Goal: Communication & Community: Answer question/provide support

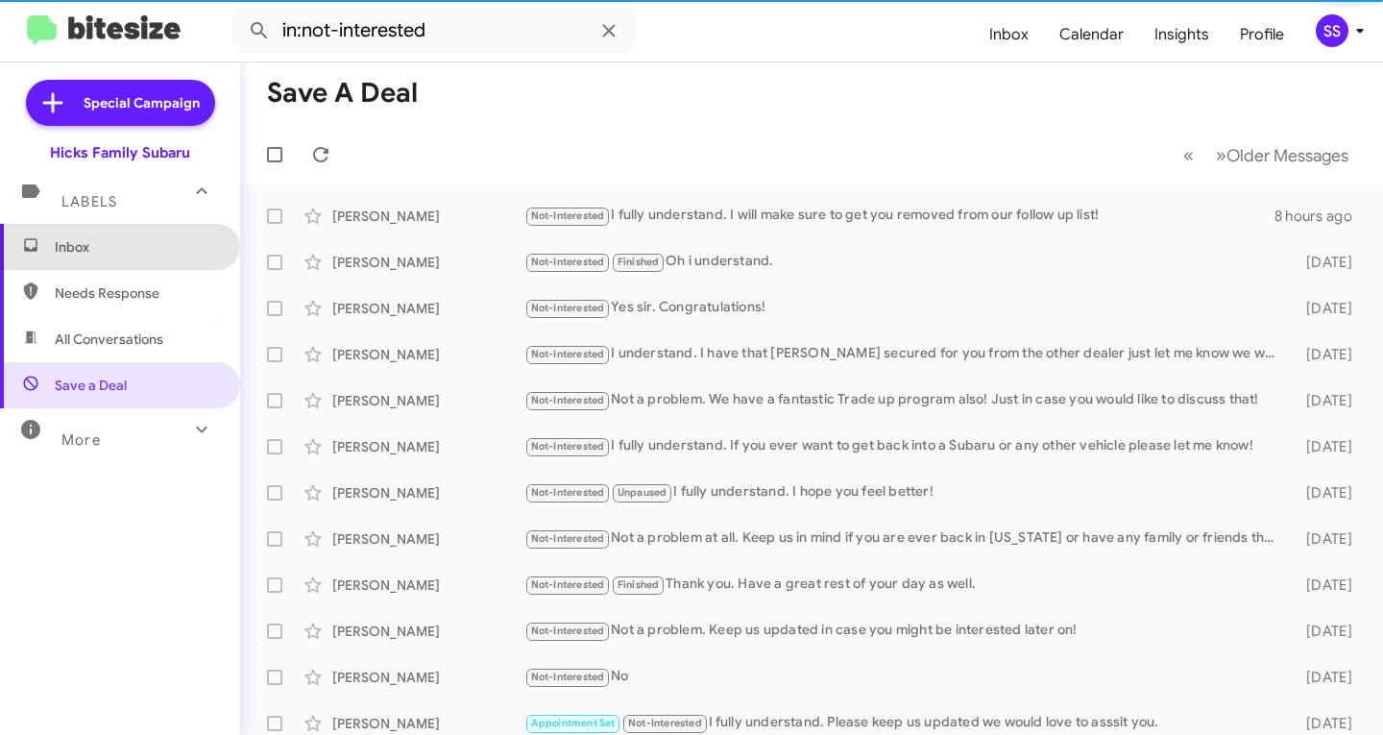
click at [117, 263] on span "Inbox" at bounding box center [120, 247] width 240 height 46
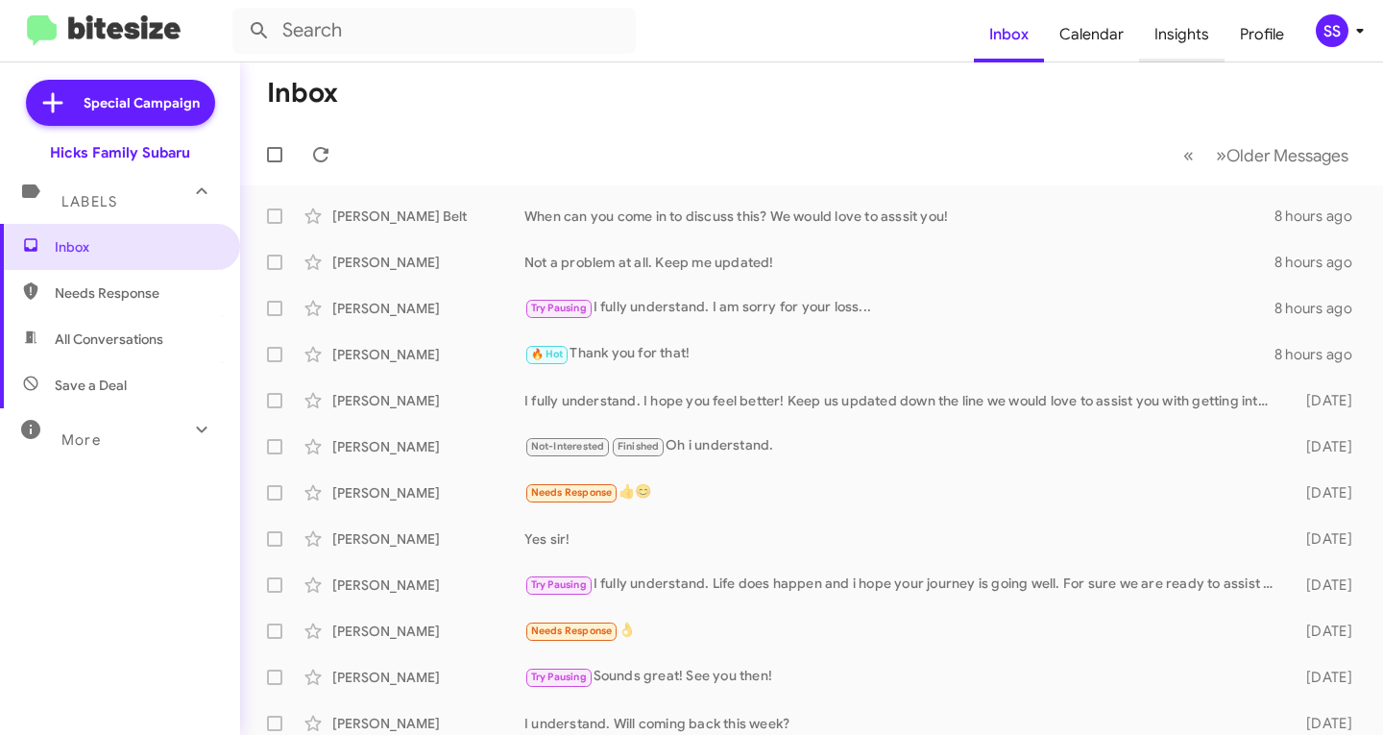
click at [1177, 46] on span "Insights" at bounding box center [1181, 35] width 85 height 56
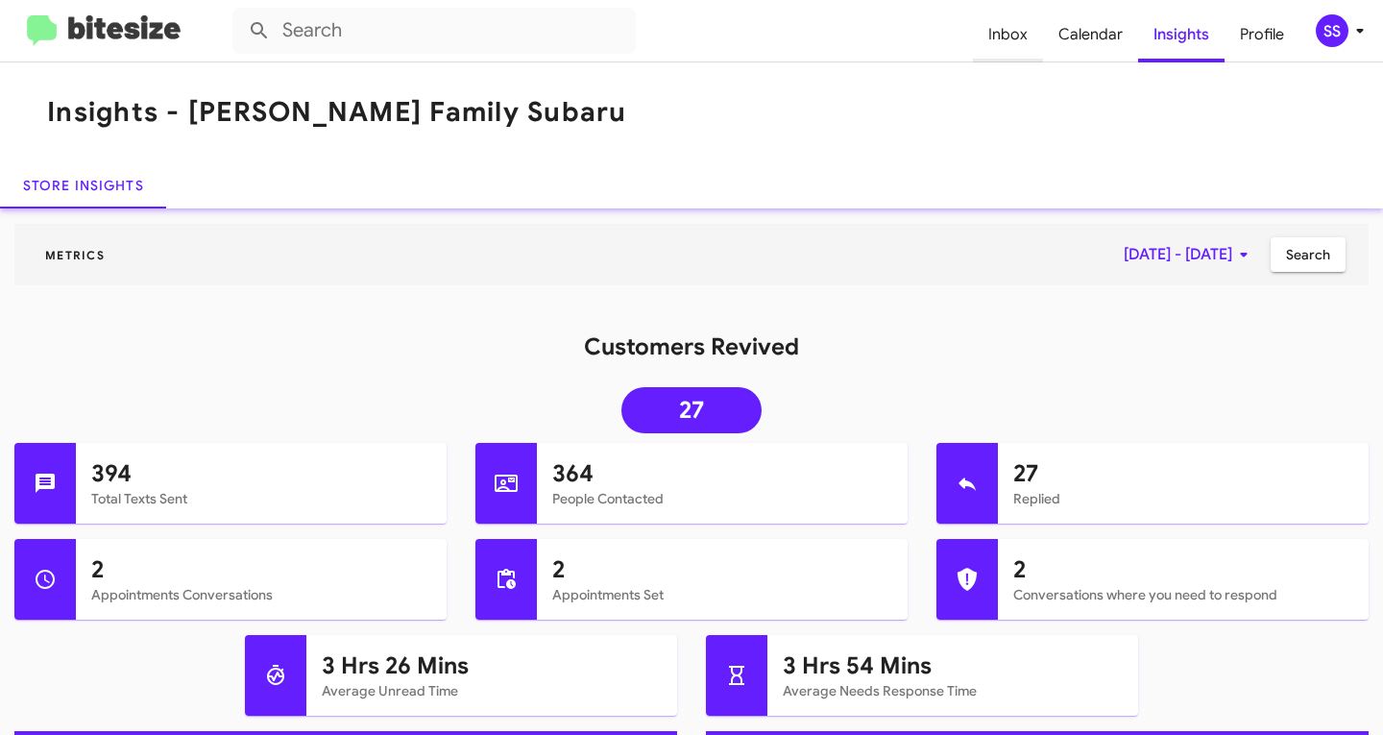
click at [1018, 34] on span "Inbox" at bounding box center [1008, 35] width 70 height 56
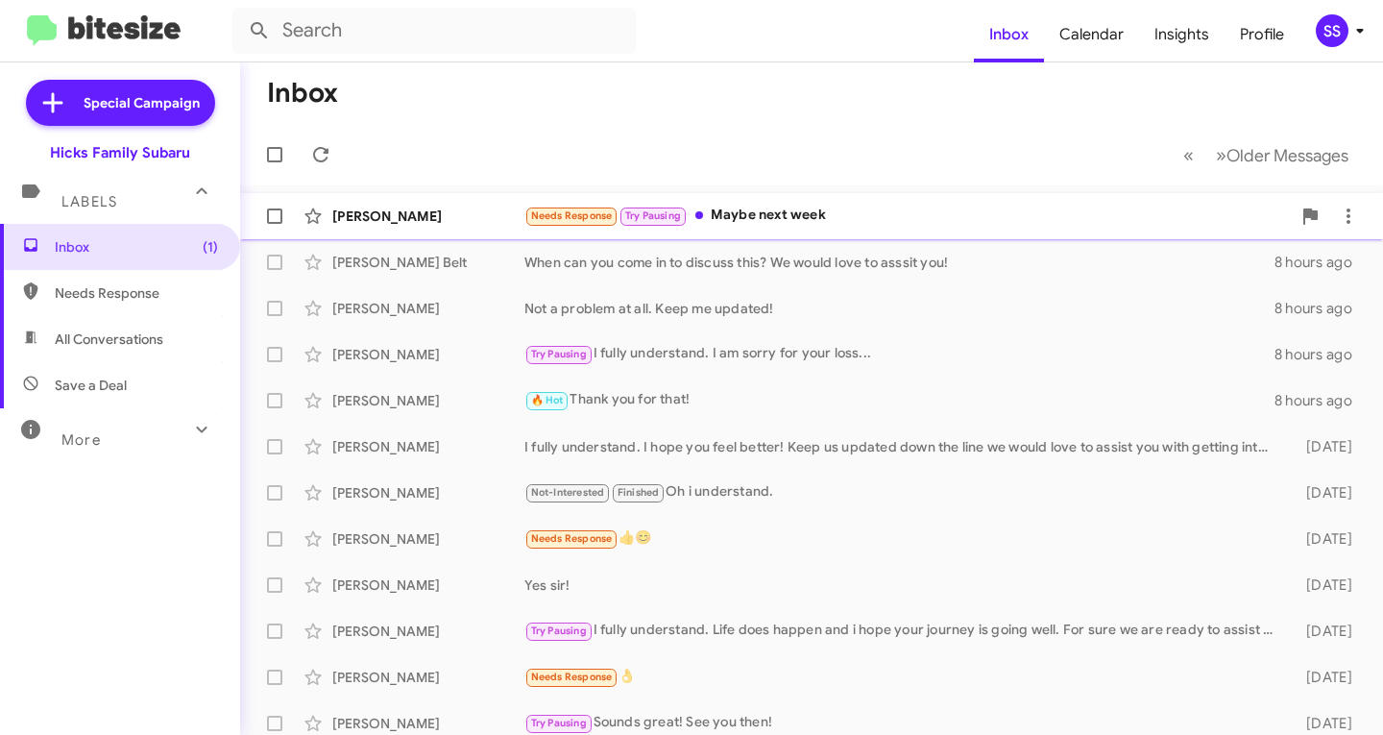
click at [821, 225] on div "Needs Response Try Pausing Maybe next week" at bounding box center [908, 216] width 767 height 22
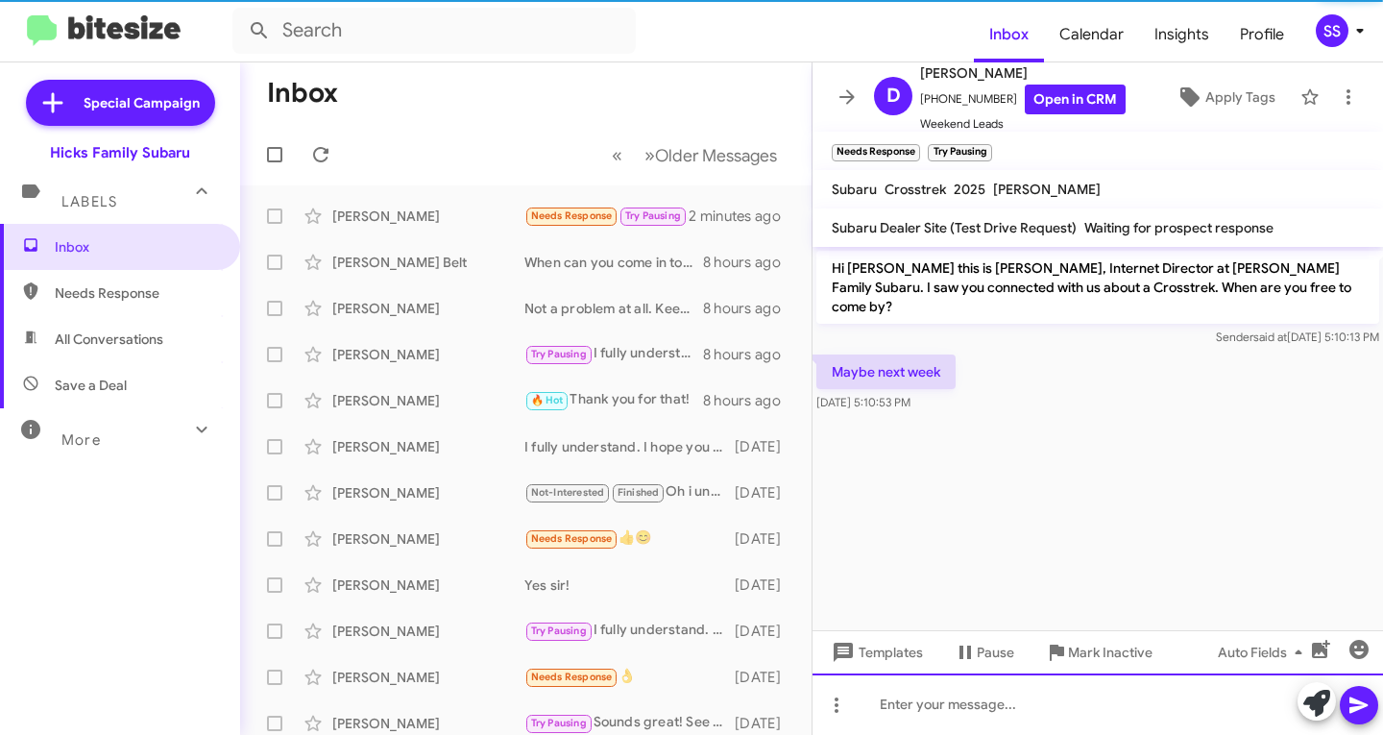
click at [963, 702] on div at bounding box center [1098, 703] width 571 height 61
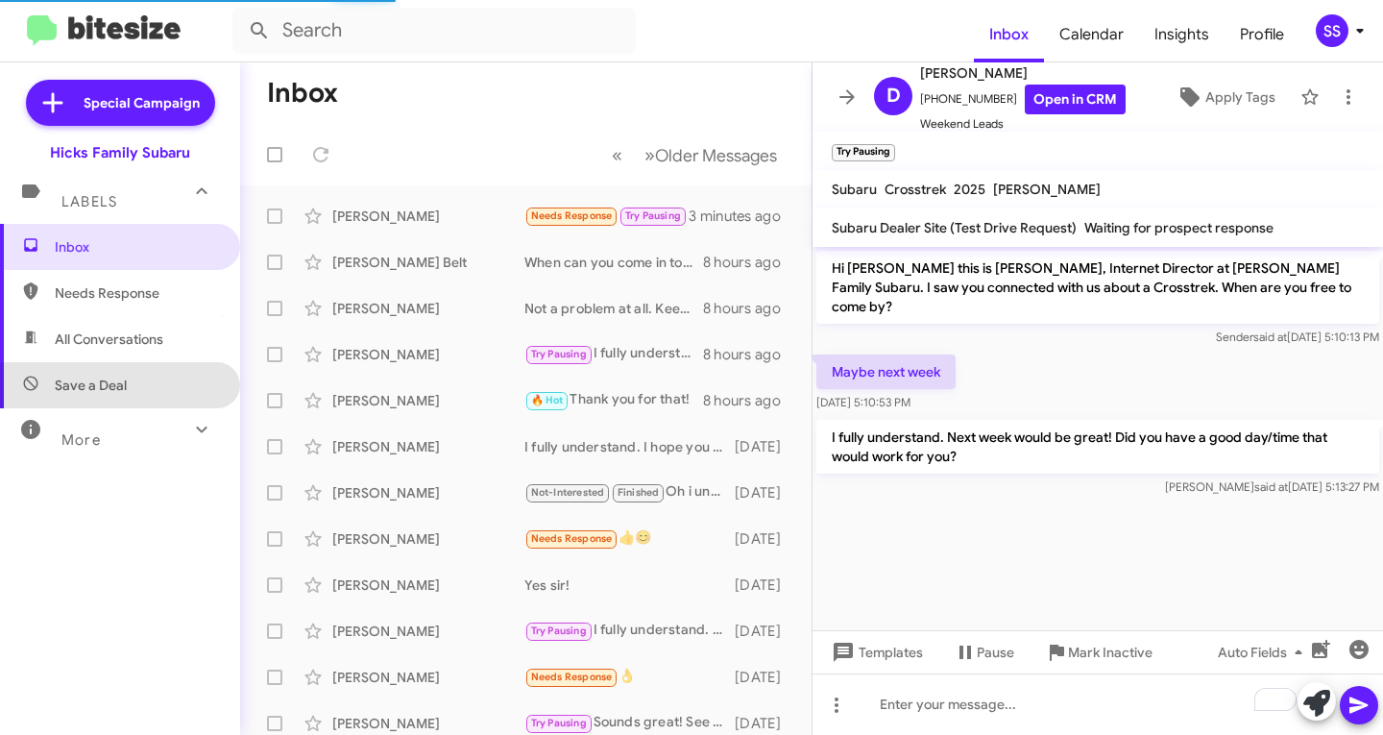
click at [140, 397] on span "Save a Deal" at bounding box center [120, 385] width 240 height 46
type input "in:not-interested"
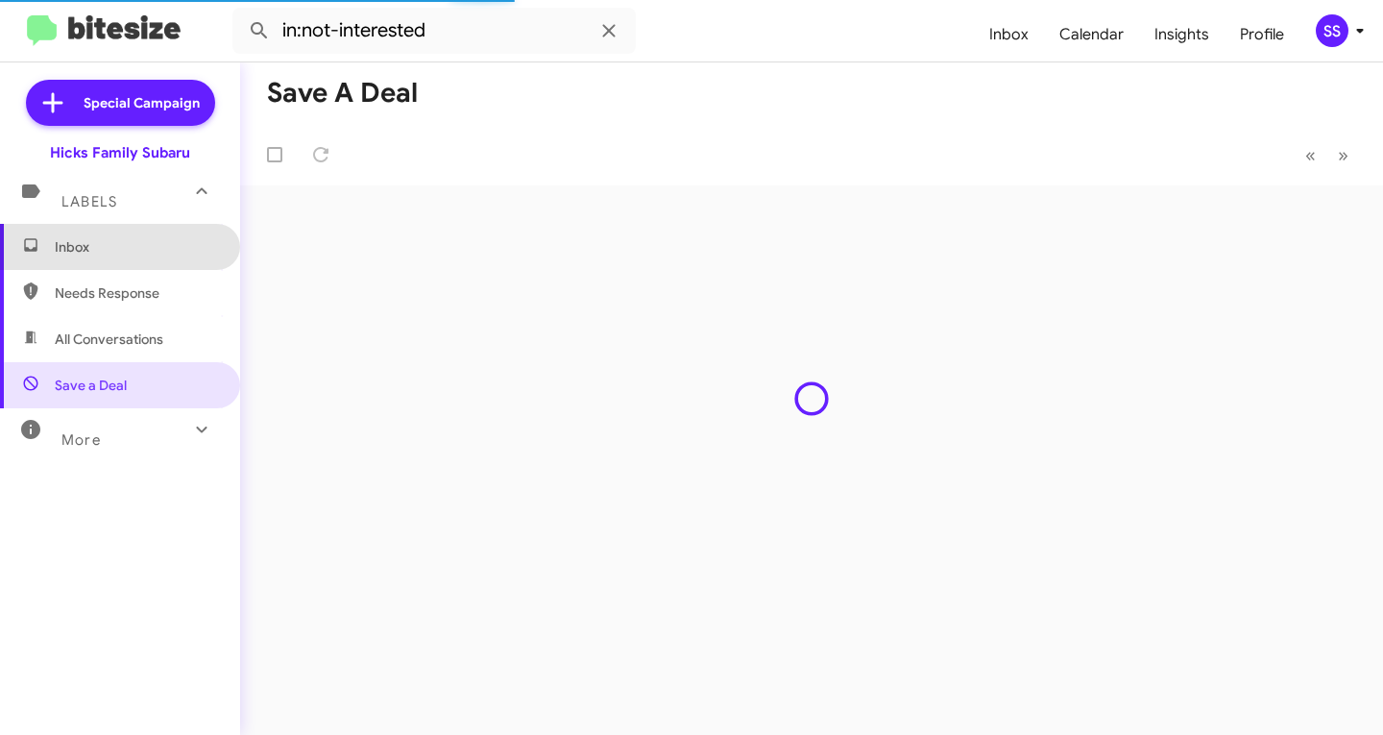
click at [151, 241] on span "Inbox" at bounding box center [136, 246] width 163 height 19
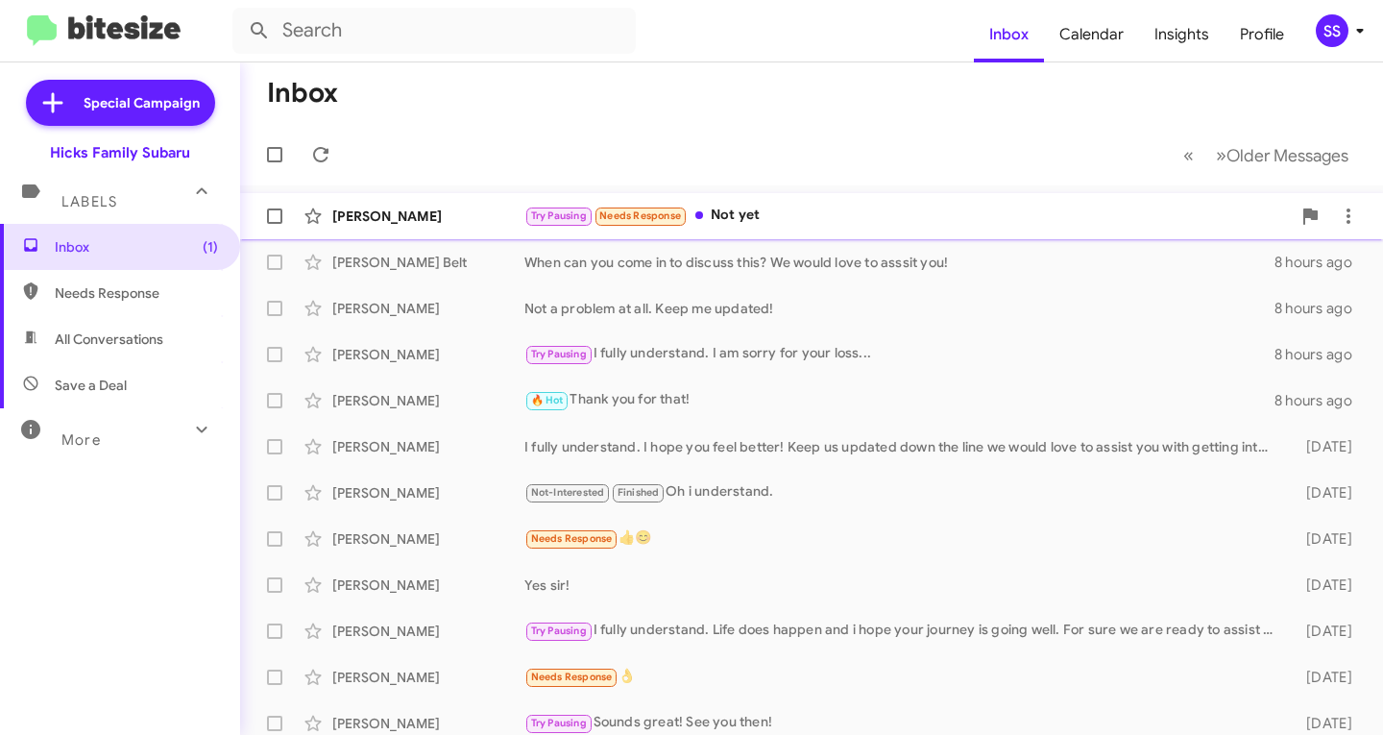
click at [743, 217] on div "Try Pausing Needs Response Not yet" at bounding box center [908, 216] width 767 height 22
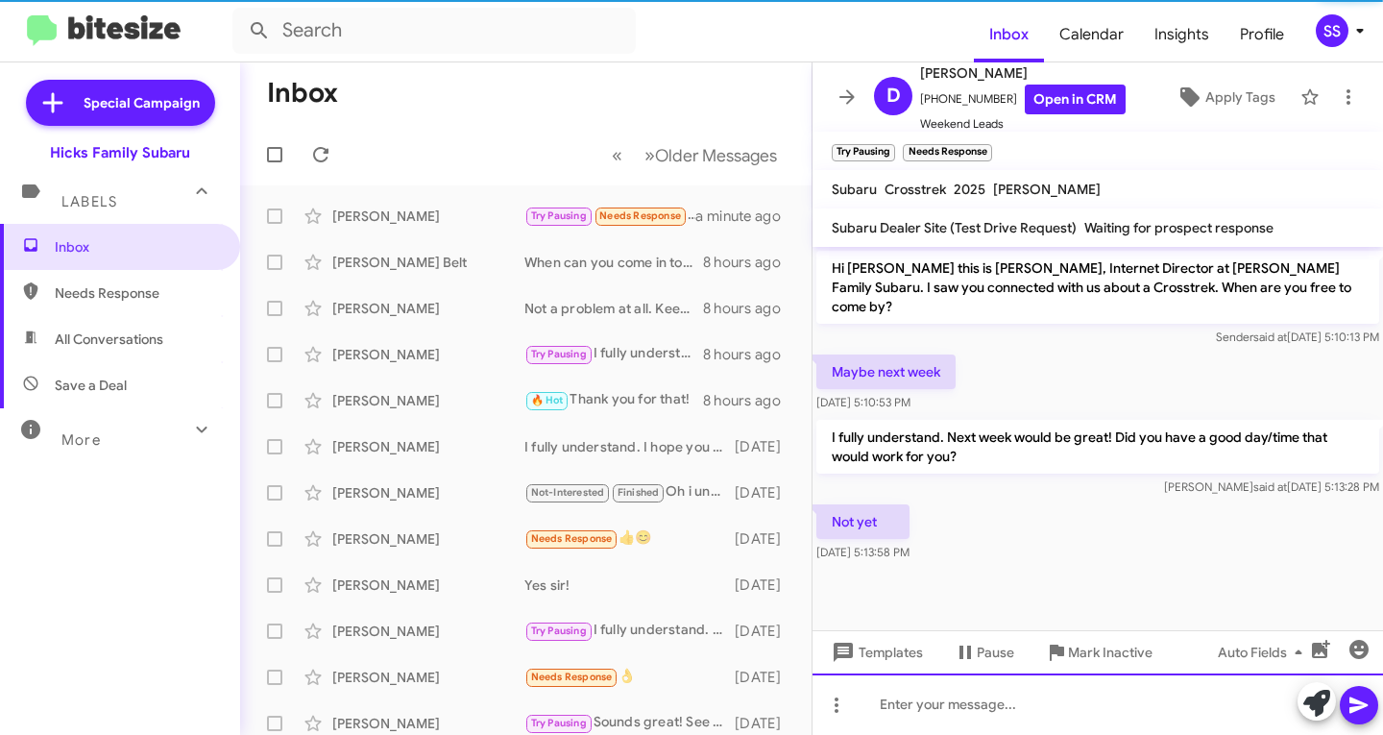
click at [995, 705] on div at bounding box center [1098, 703] width 571 height 61
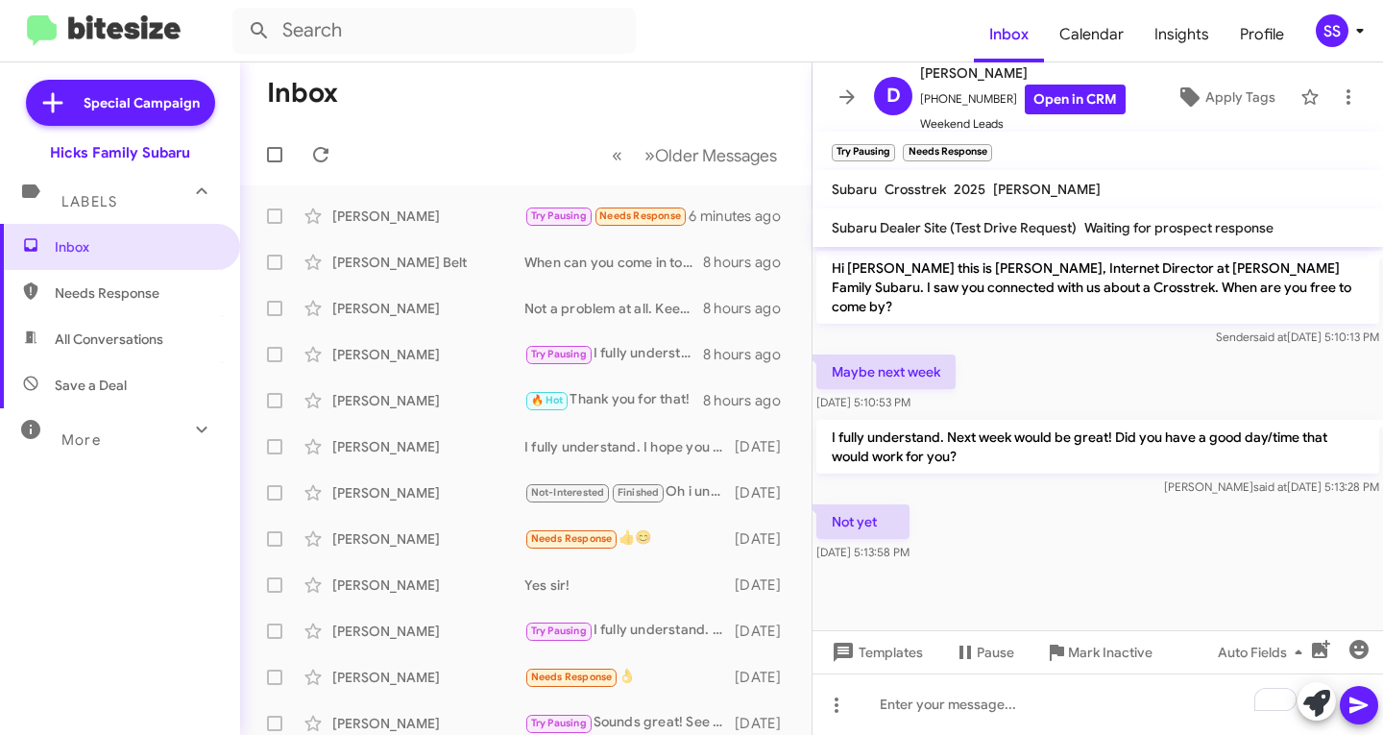
click at [150, 384] on span "Save a Deal" at bounding box center [120, 385] width 240 height 46
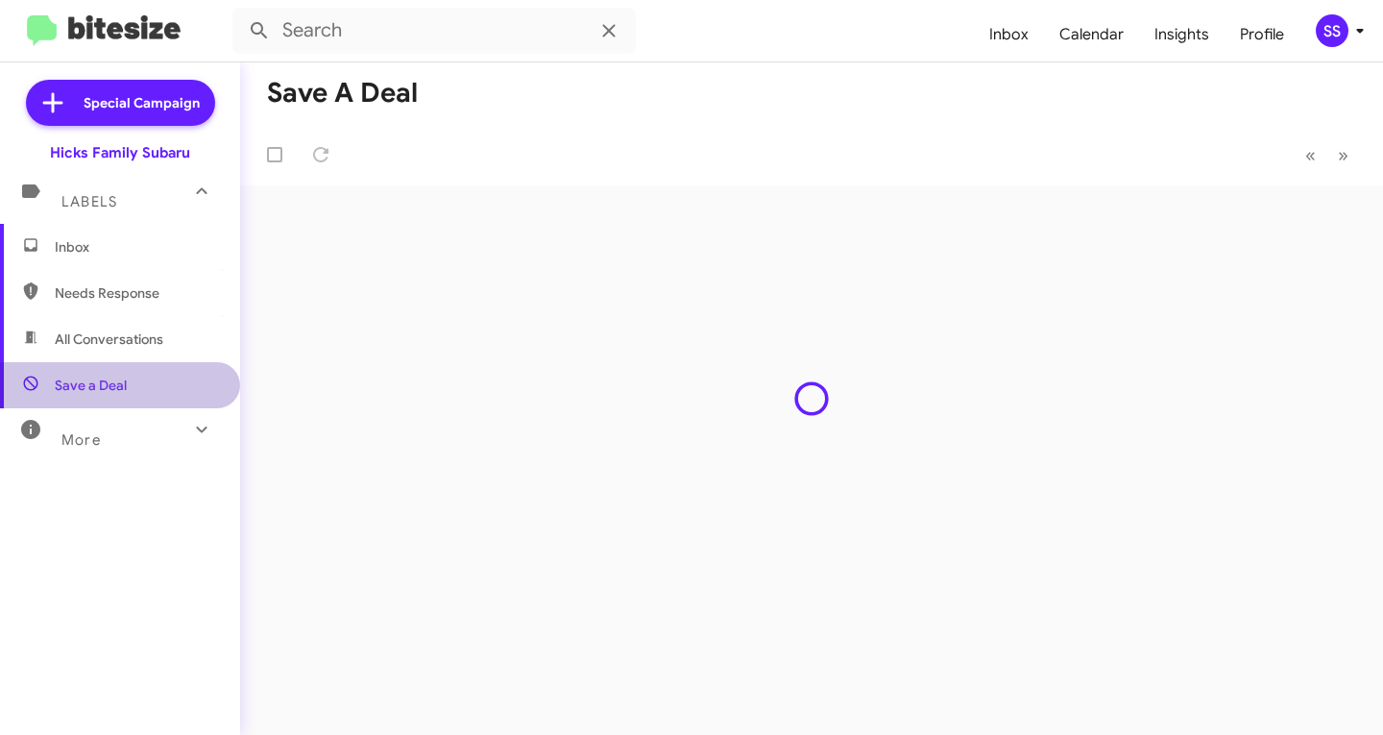
type input "in:not-interested"
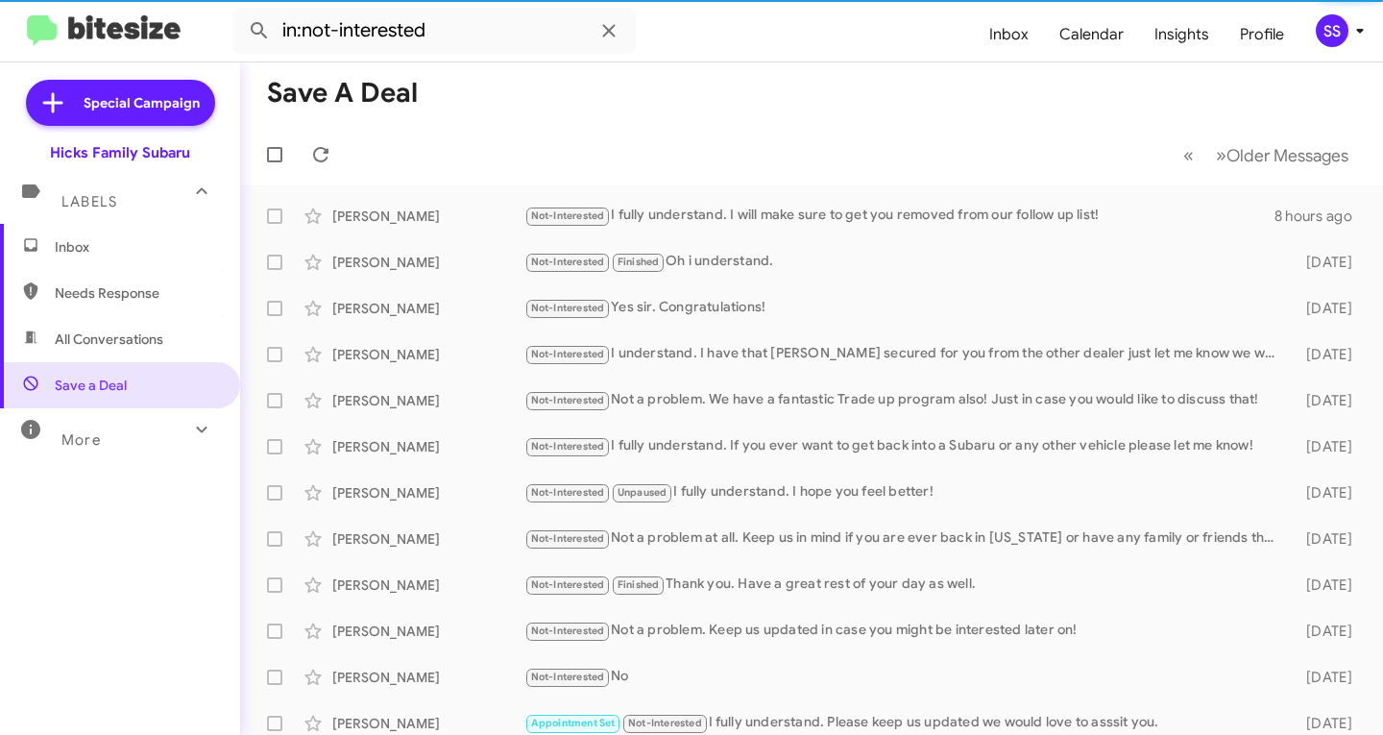
click at [151, 244] on span "Inbox" at bounding box center [136, 246] width 163 height 19
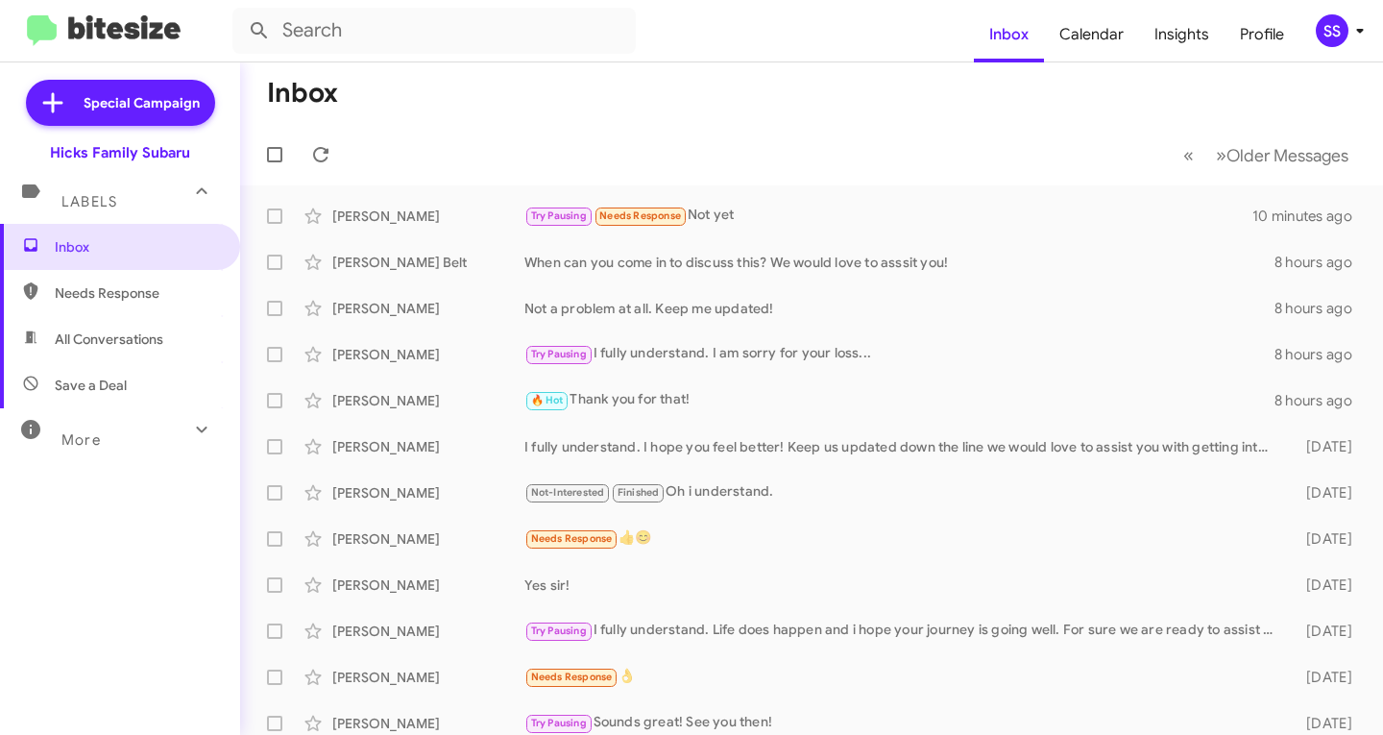
click at [170, 387] on span "Save a Deal" at bounding box center [120, 385] width 240 height 46
type input "in:not-interested"
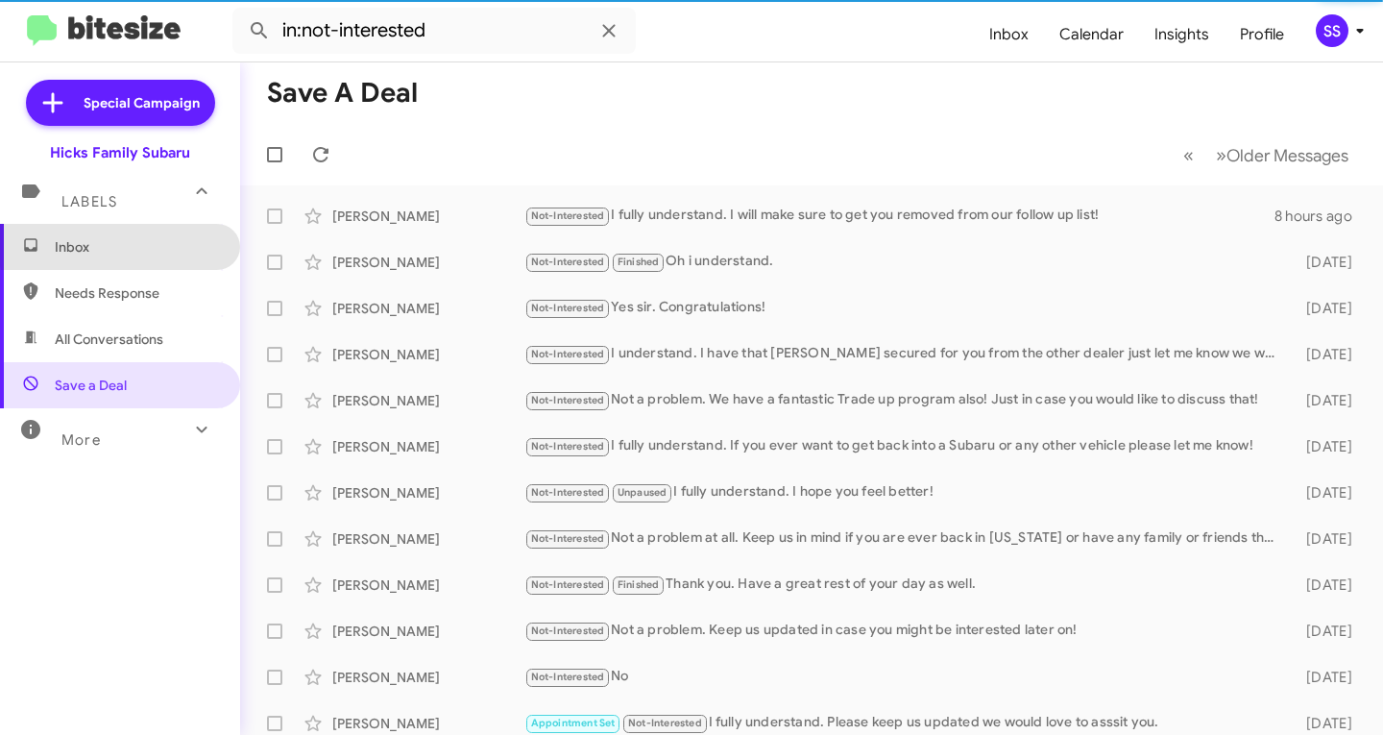
click at [149, 243] on span "Inbox" at bounding box center [136, 246] width 163 height 19
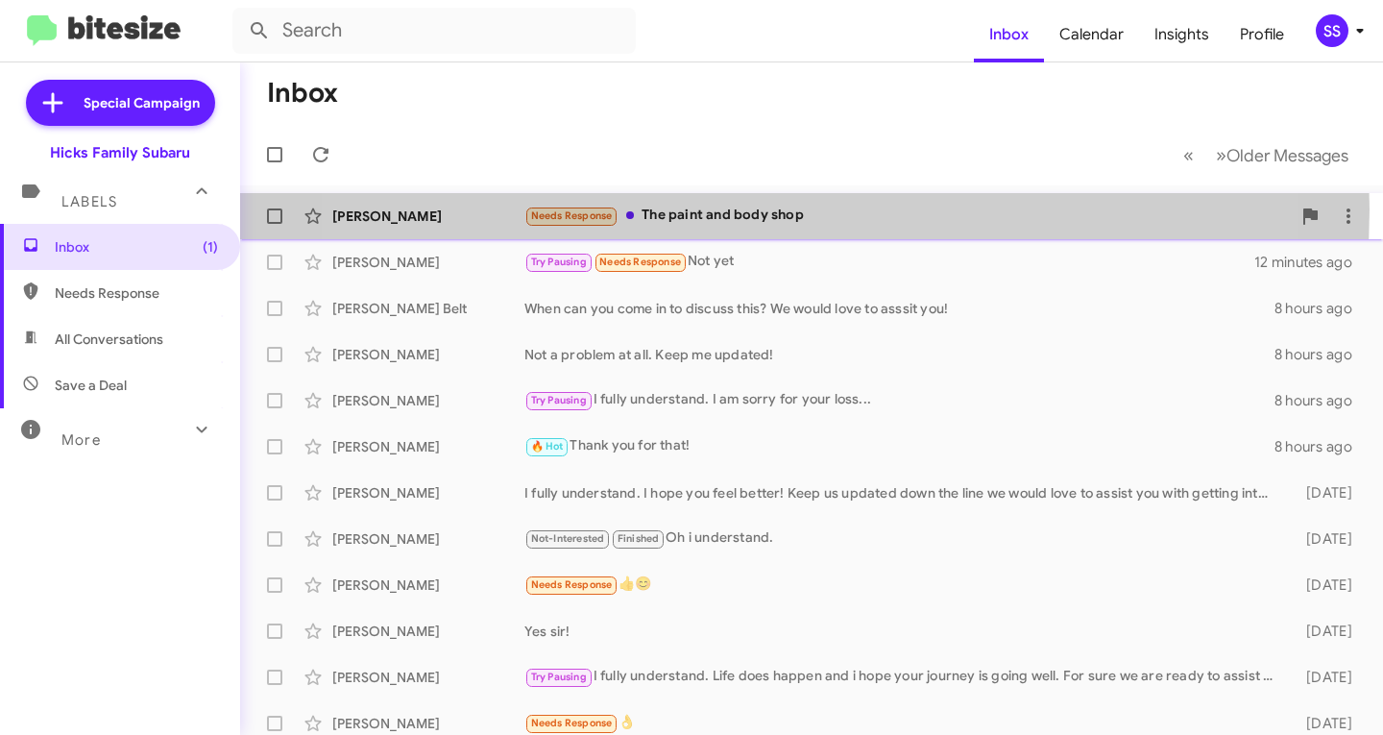
click at [723, 209] on div "Needs Response The paint and body shop" at bounding box center [908, 216] width 767 height 22
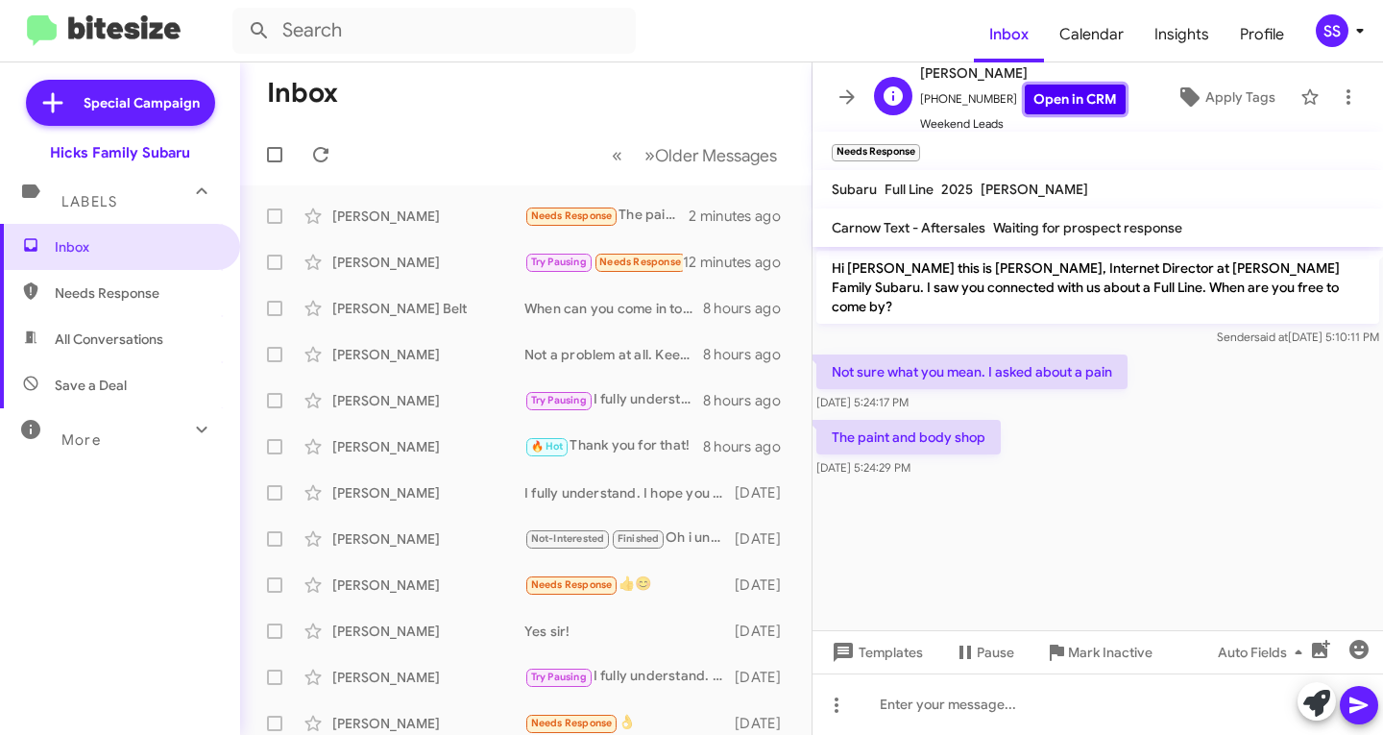
click at [1070, 99] on link "Open in CRM" at bounding box center [1075, 100] width 101 height 30
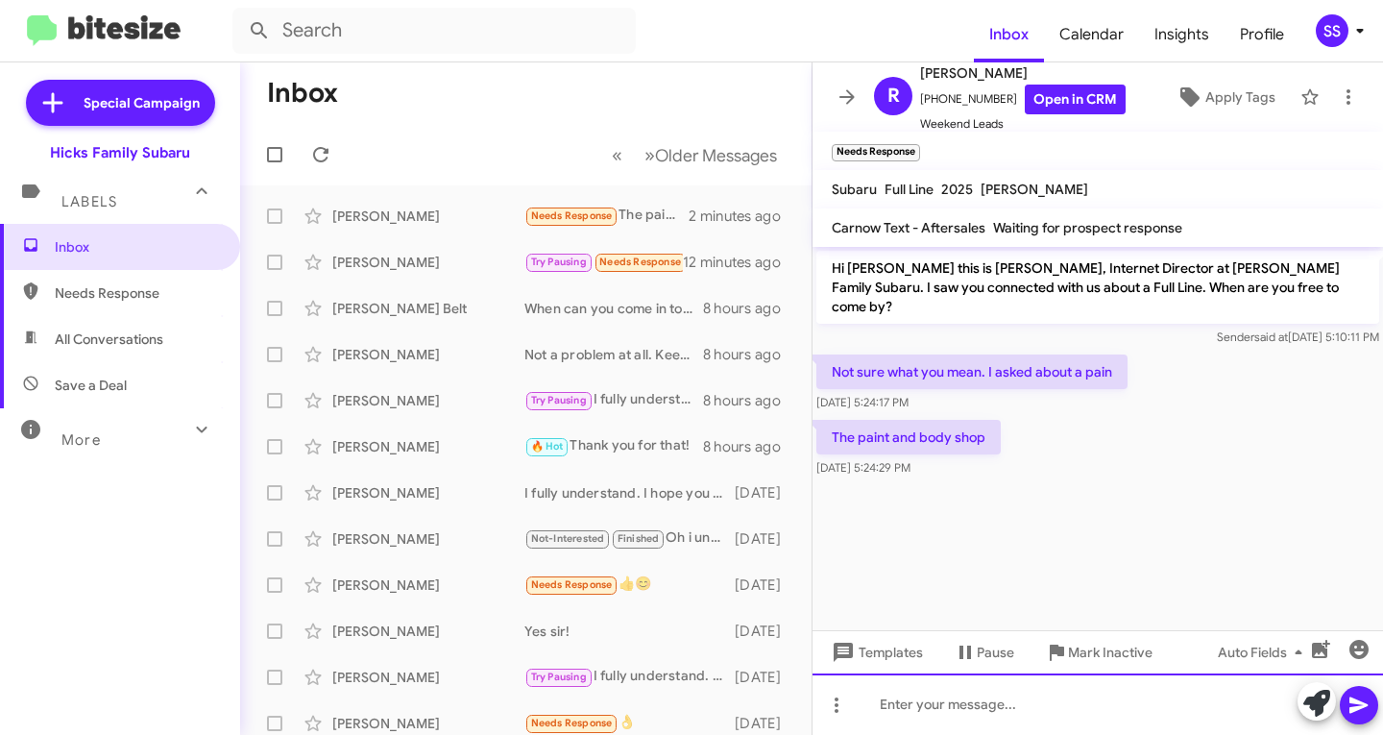
click at [949, 720] on div at bounding box center [1098, 703] width 571 height 61
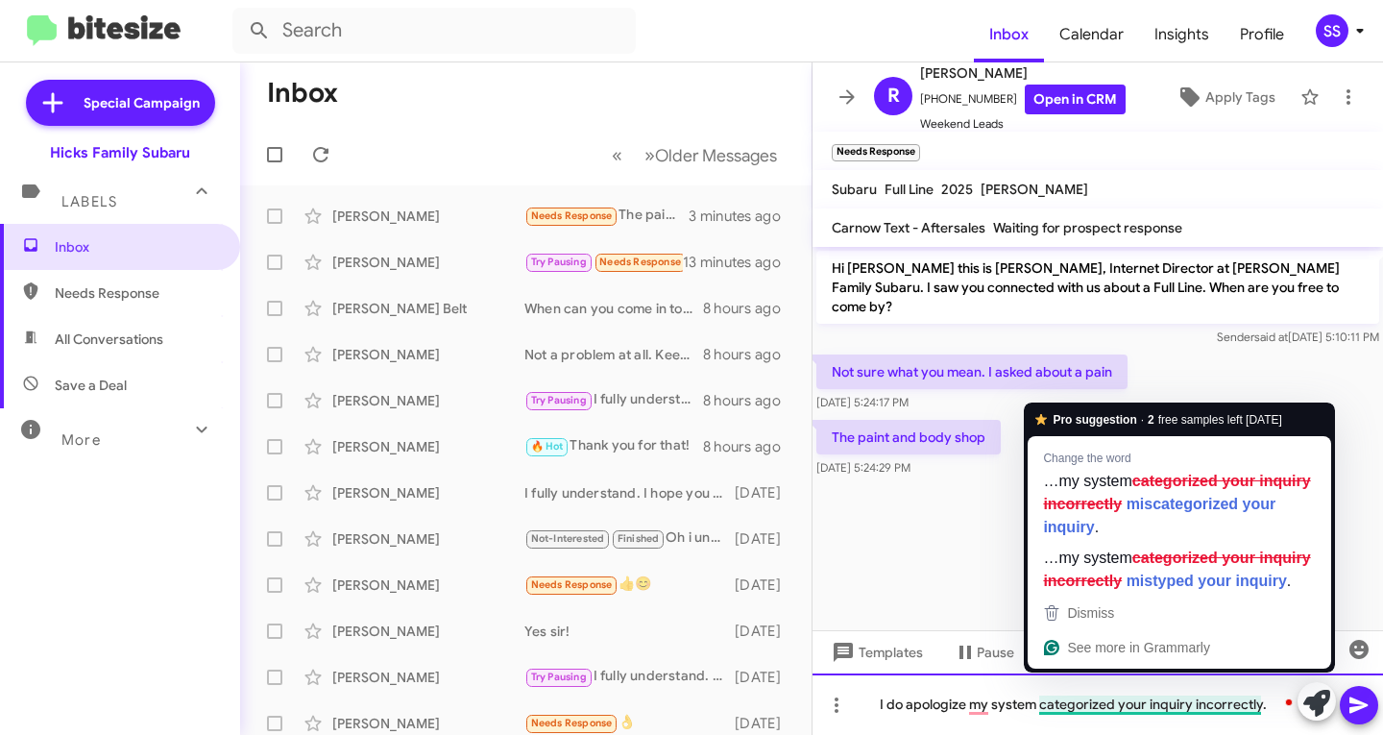
click at [1268, 705] on div "I do apologize my system categorized your inquiry incorrectly." at bounding box center [1098, 703] width 571 height 61
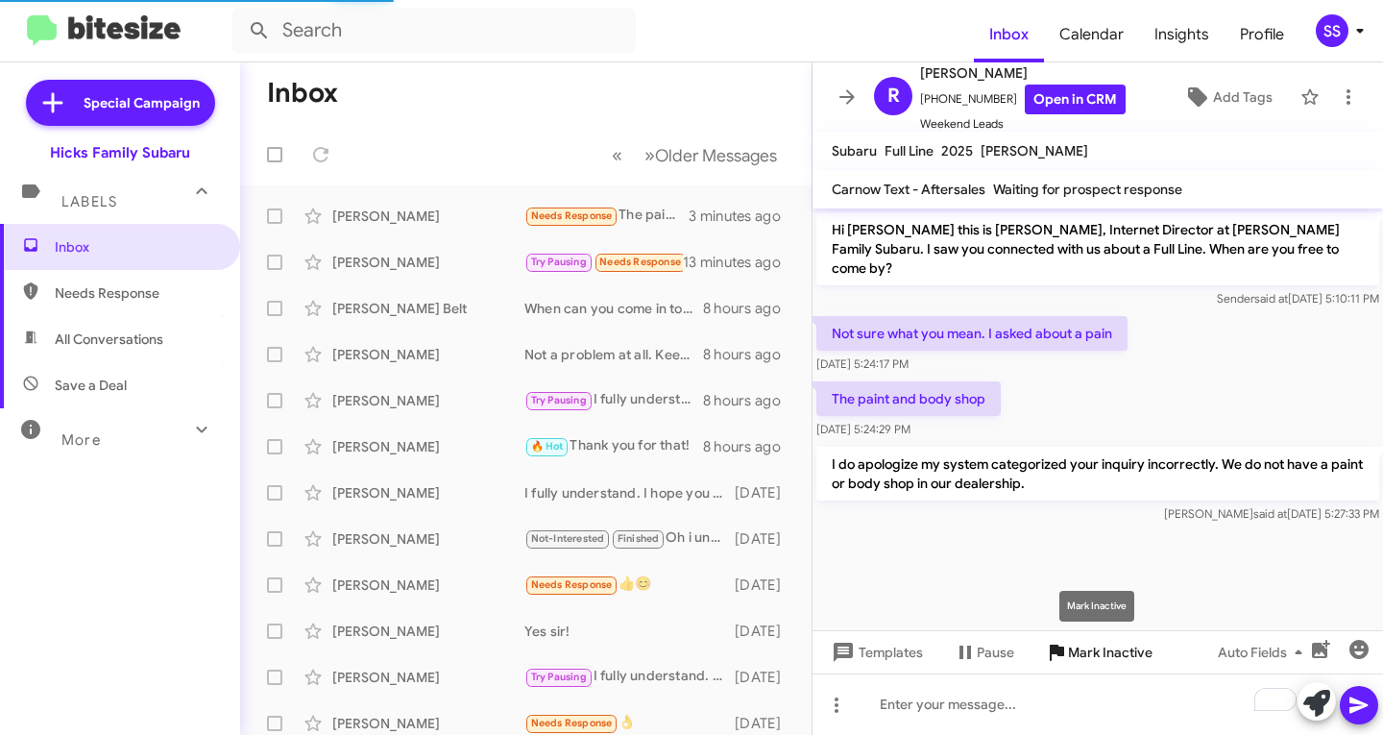
click at [1116, 655] on span "Mark Inactive" at bounding box center [1110, 652] width 85 height 35
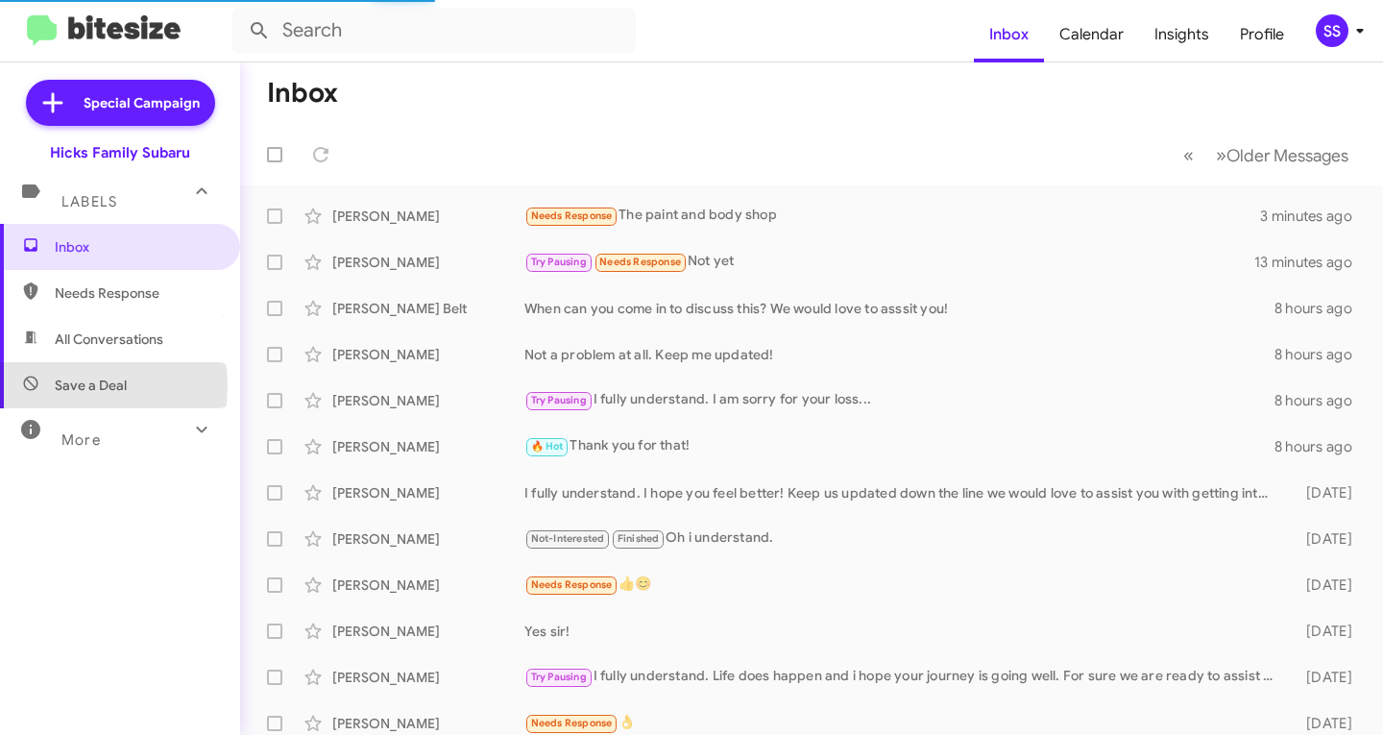
click at [79, 386] on span "Save a Deal" at bounding box center [91, 385] width 72 height 19
type input "in:not-interested"
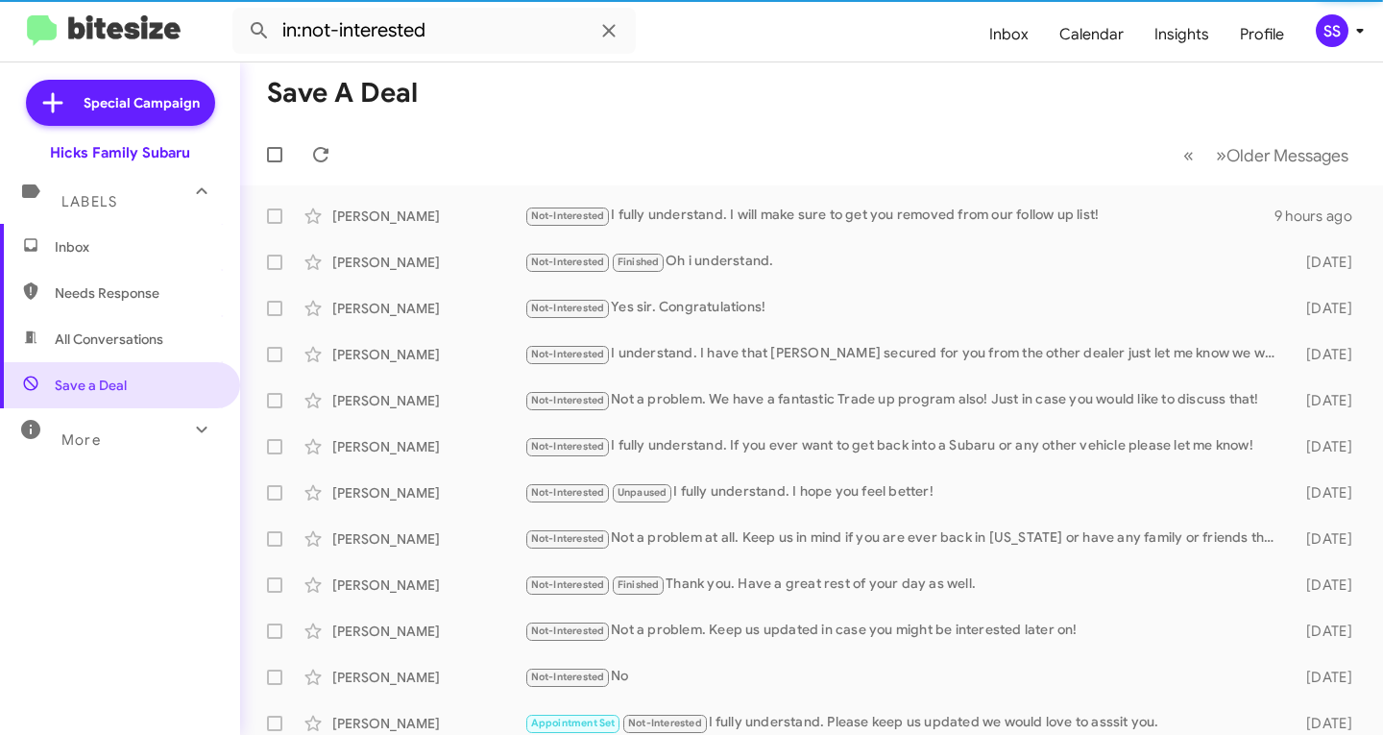
click at [110, 249] on span "Inbox" at bounding box center [136, 246] width 163 height 19
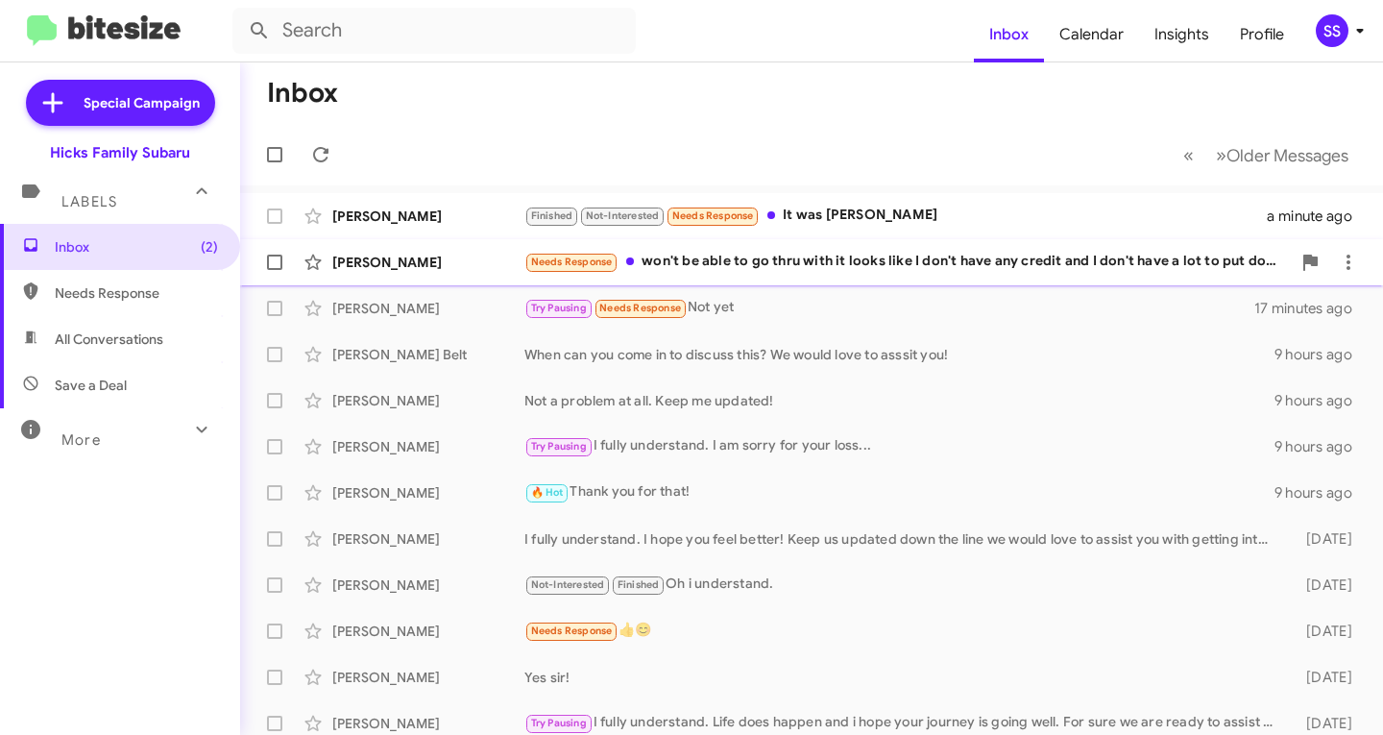
click at [861, 262] on div "Needs Response won't be able to go thru with it looks like I don't have any cre…" at bounding box center [908, 262] width 767 height 22
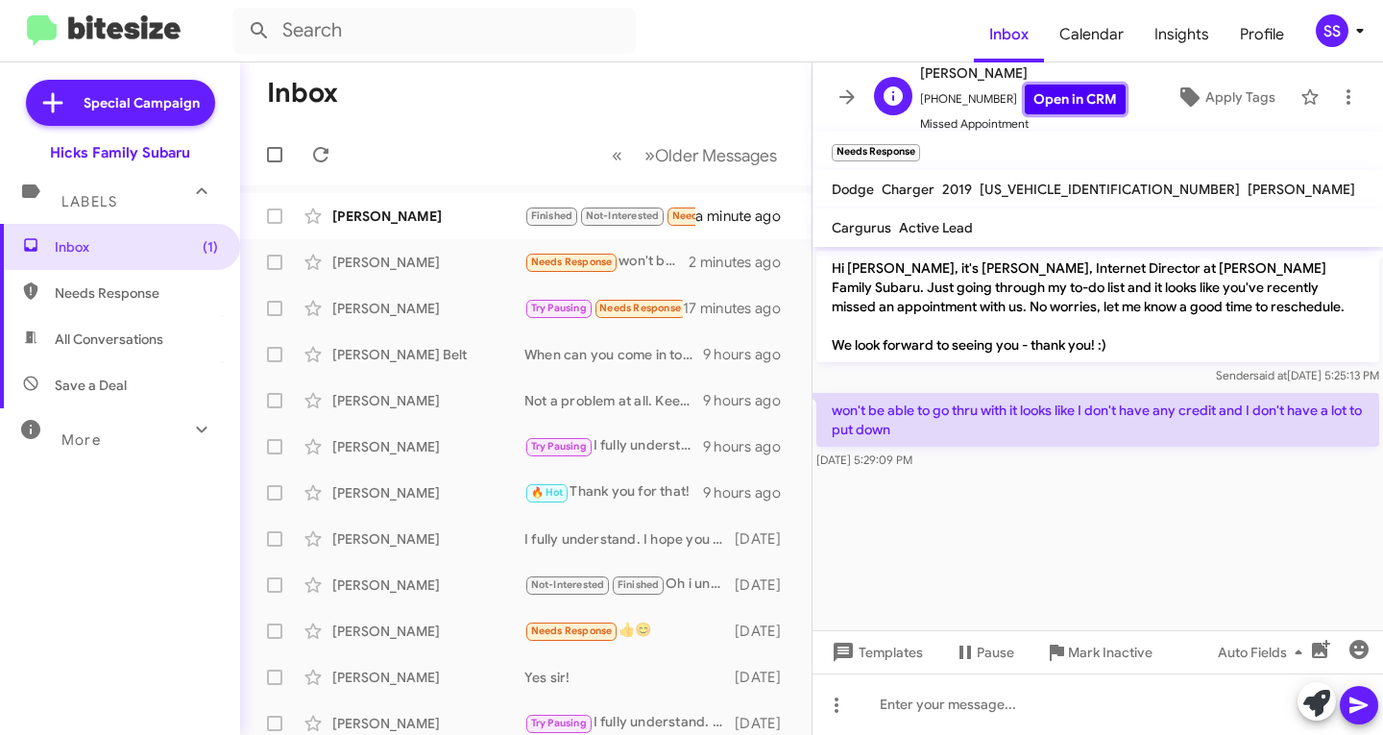
click at [1053, 108] on link "Open in CRM" at bounding box center [1075, 100] width 101 height 30
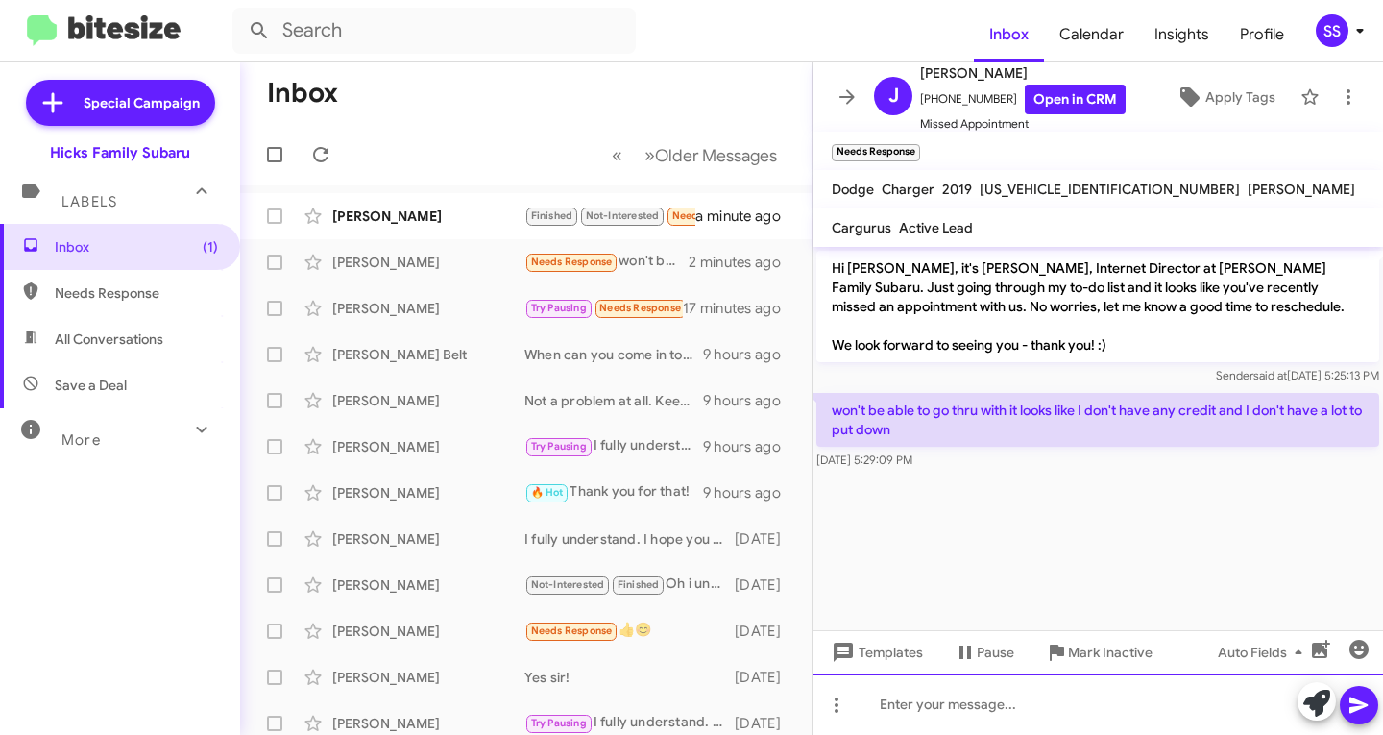
click at [948, 702] on div at bounding box center [1098, 703] width 571 height 61
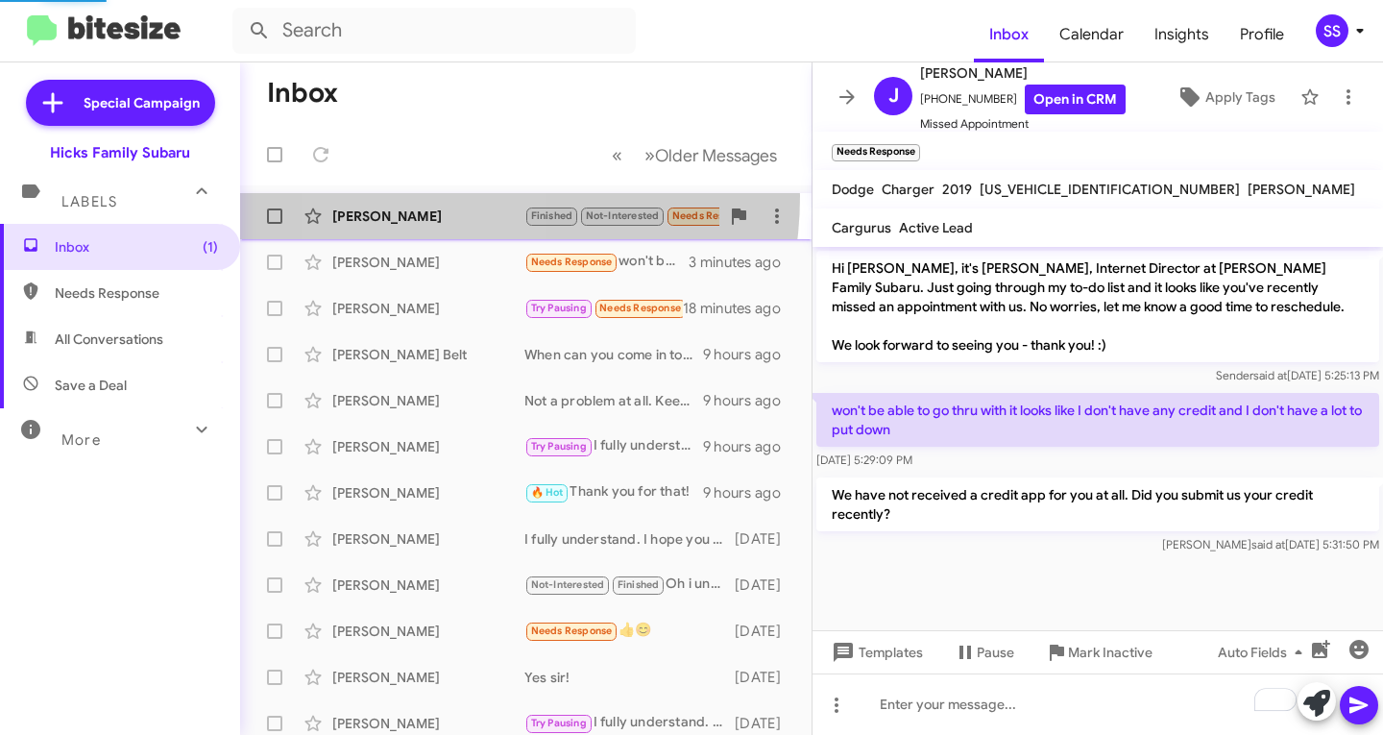
click at [428, 196] on span "[PERSON_NAME] Finished Not-Interested Needs Response It was Mark R 2 minutes ago" at bounding box center [526, 216] width 572 height 46
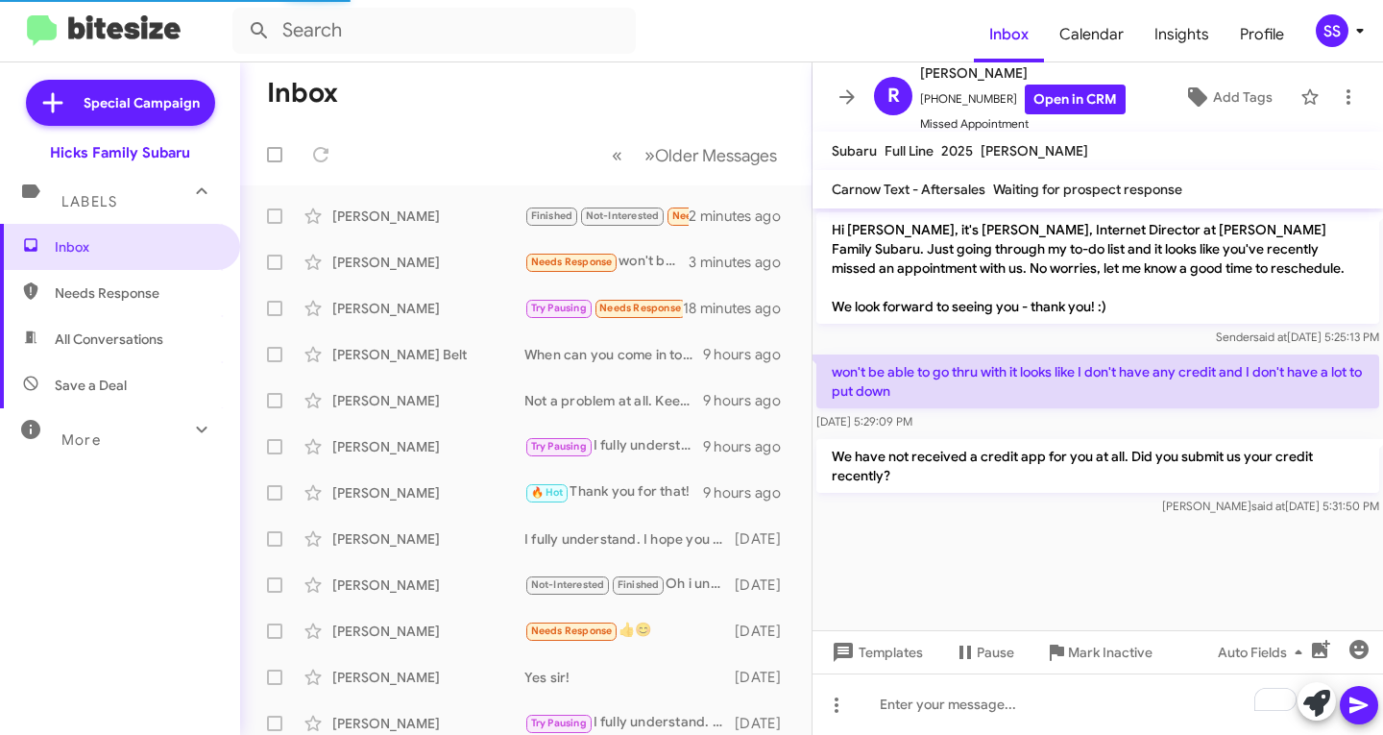
scroll to position [137, 0]
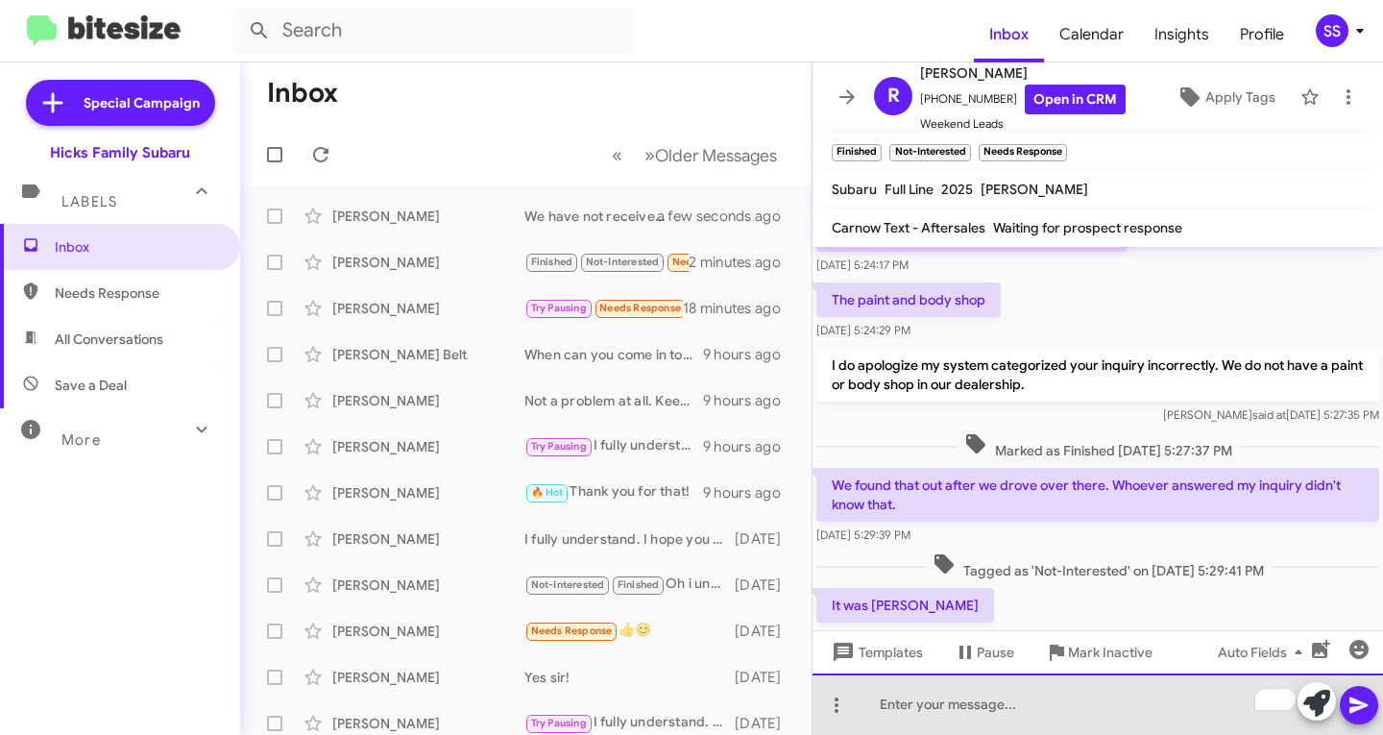
click at [939, 715] on div "To enrich screen reader interactions, please activate Accessibility in Grammarl…" at bounding box center [1098, 703] width 571 height 61
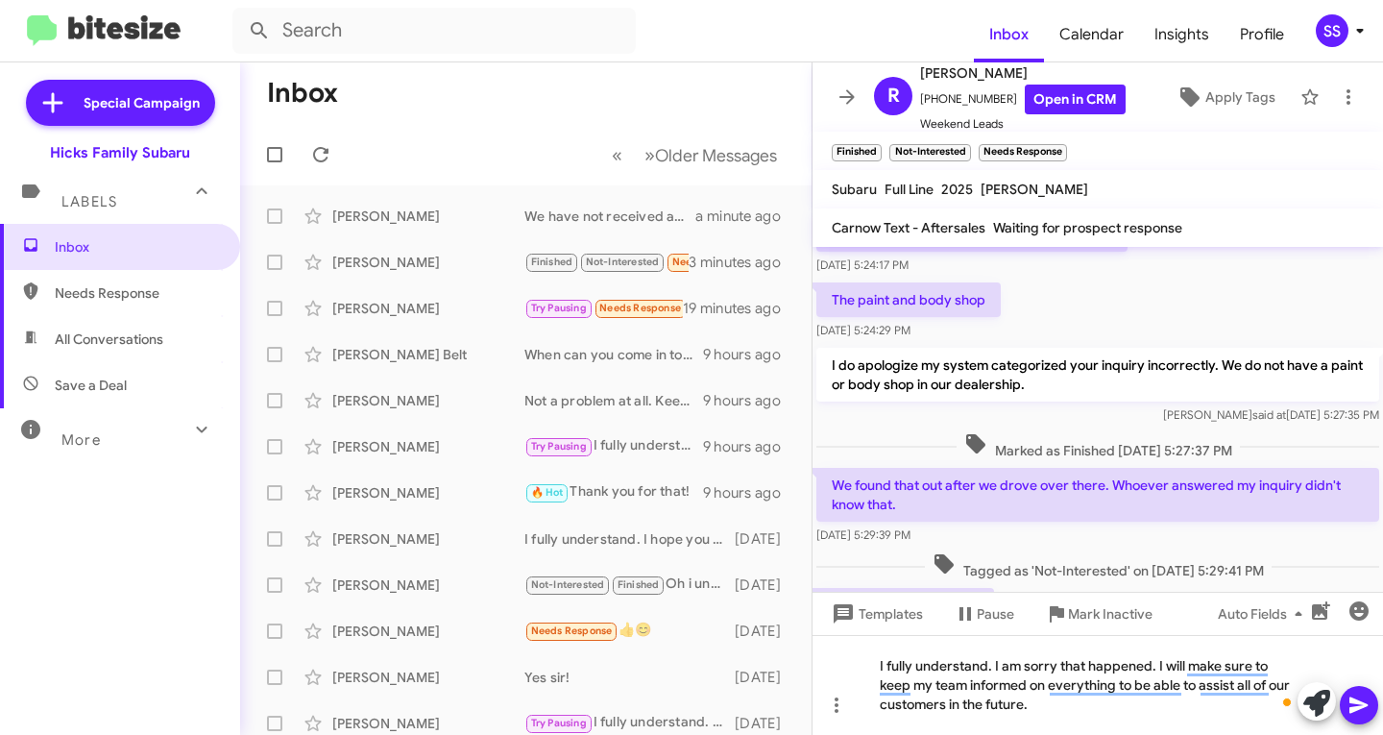
click at [1361, 699] on icon at bounding box center [1359, 705] width 23 height 23
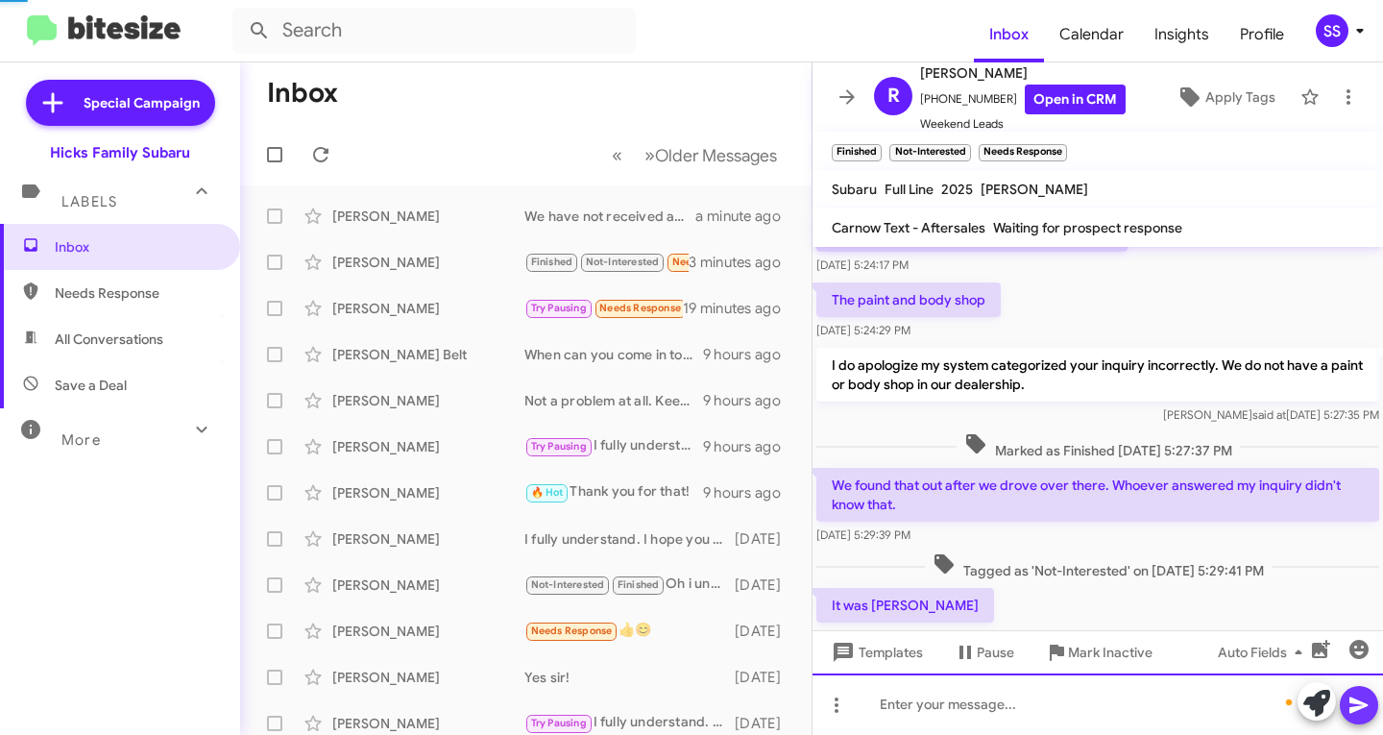
scroll to position [265, 0]
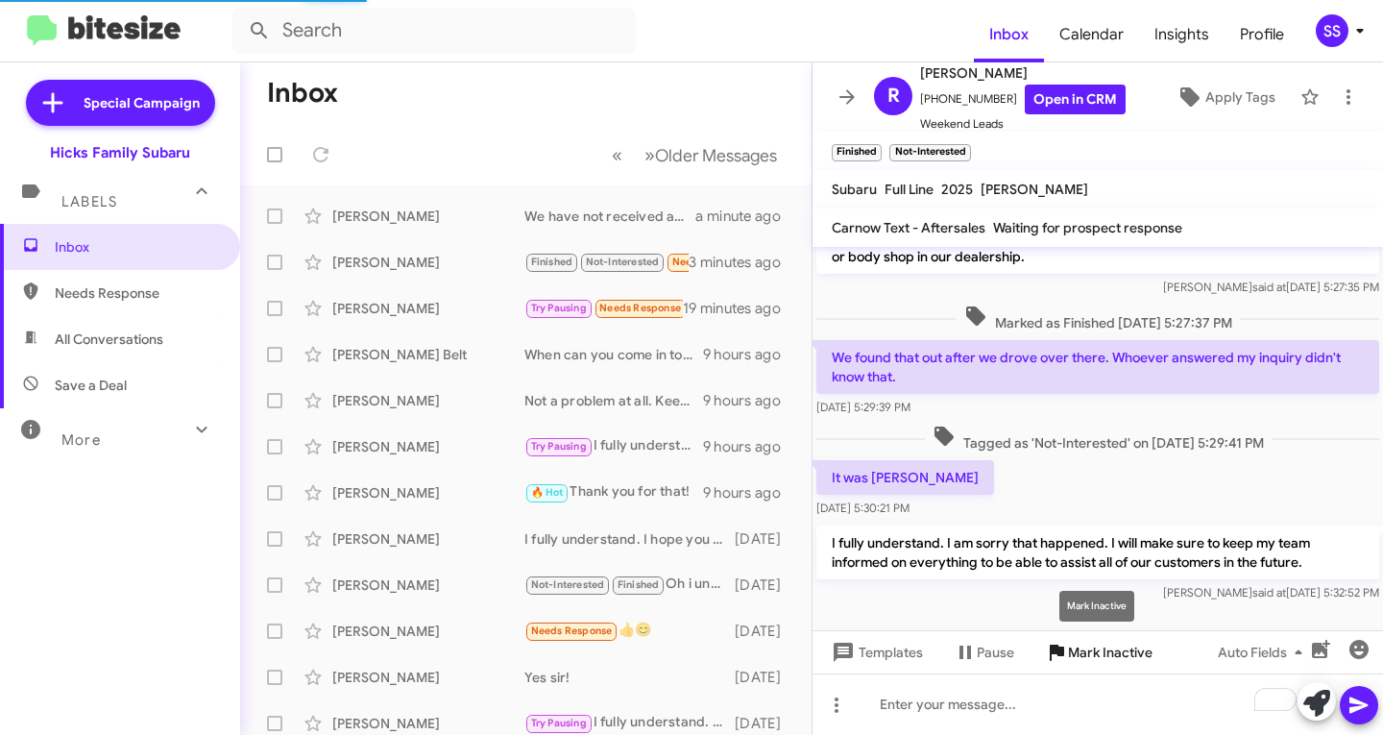
click at [1119, 640] on span "Mark Inactive" at bounding box center [1110, 652] width 85 height 35
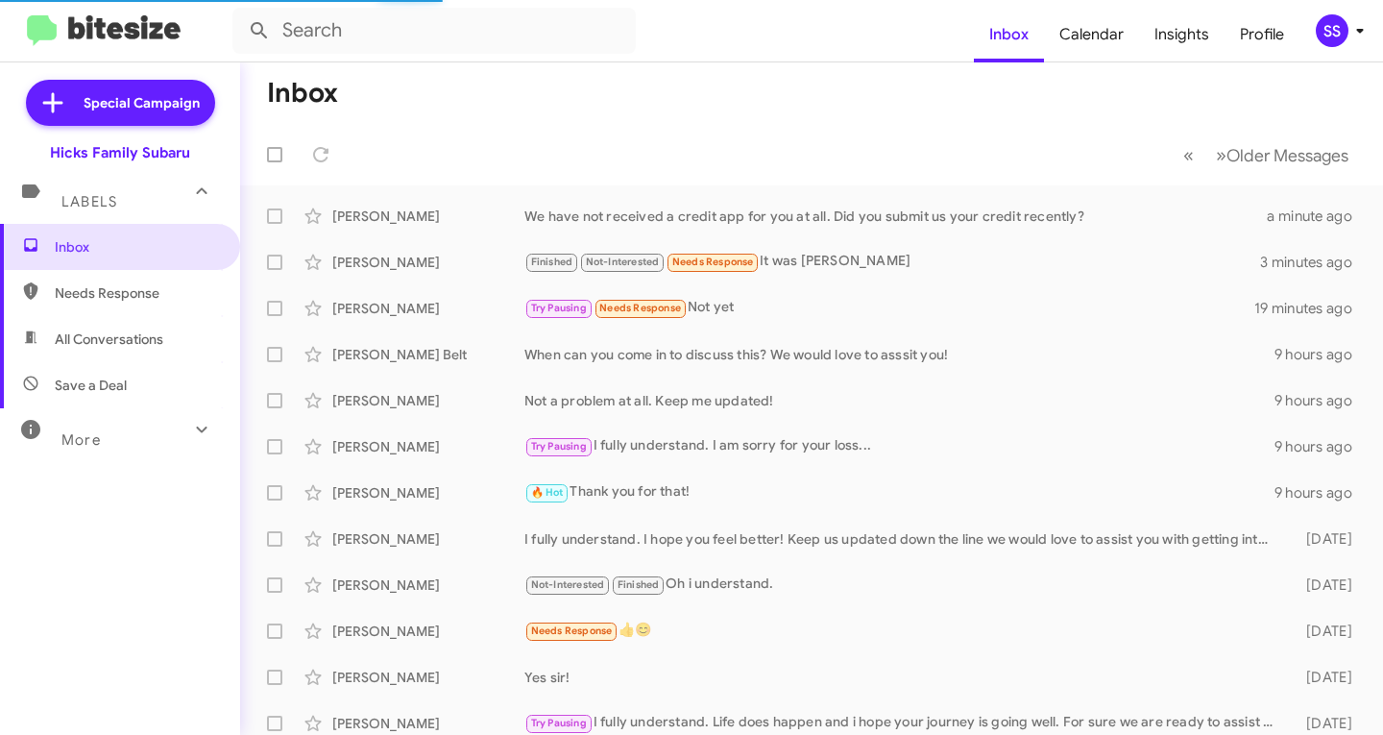
click at [113, 387] on span "Save a Deal" at bounding box center [91, 385] width 72 height 19
type input "in:not-interested"
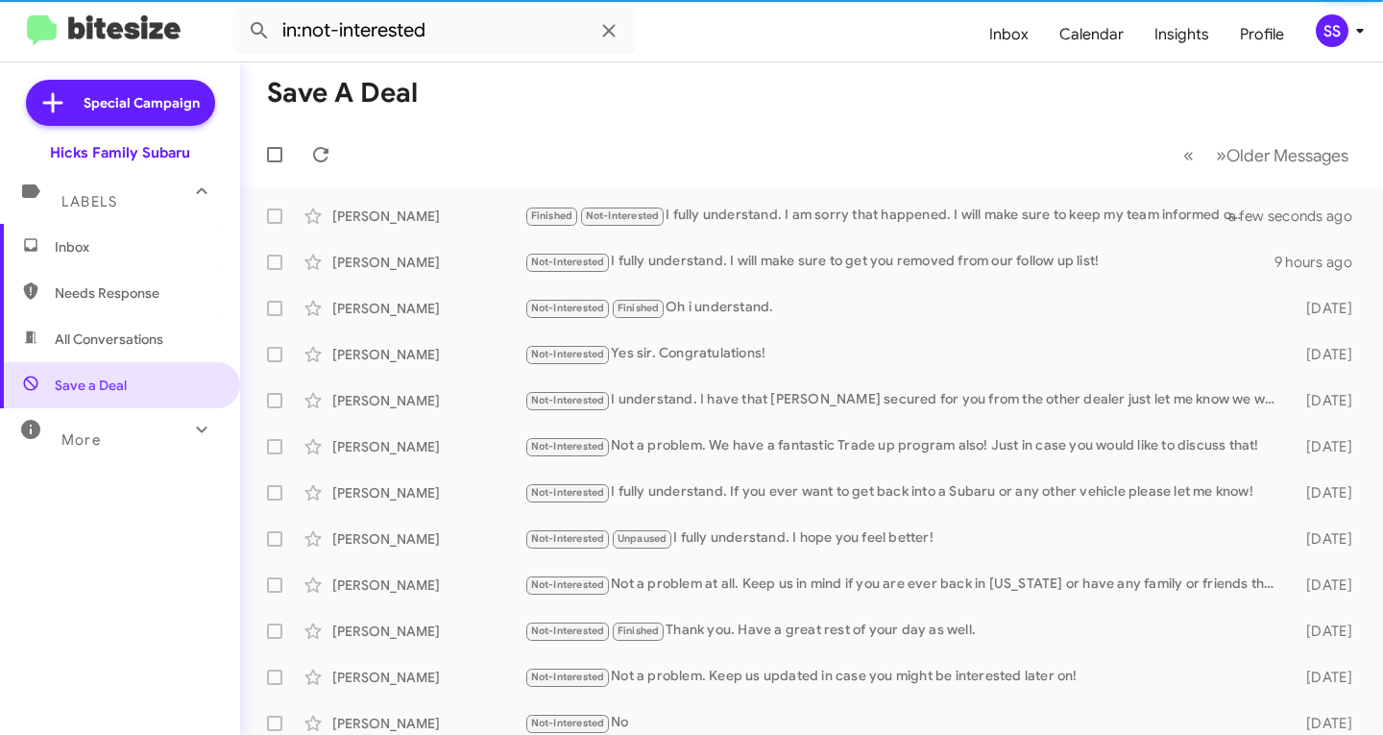
click at [101, 237] on span "Inbox" at bounding box center [136, 246] width 163 height 19
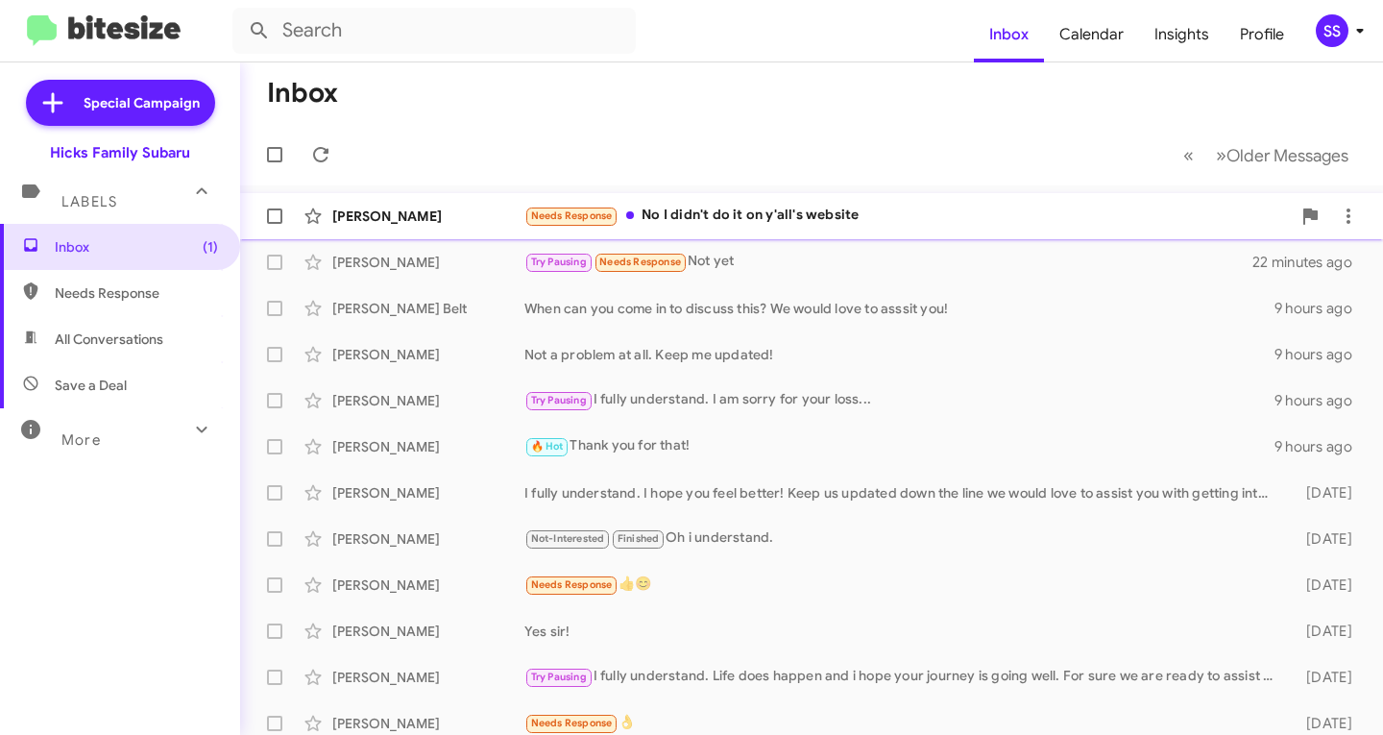
click at [764, 212] on div "Needs Response No I didn't do it on y'all's website" at bounding box center [908, 216] width 767 height 22
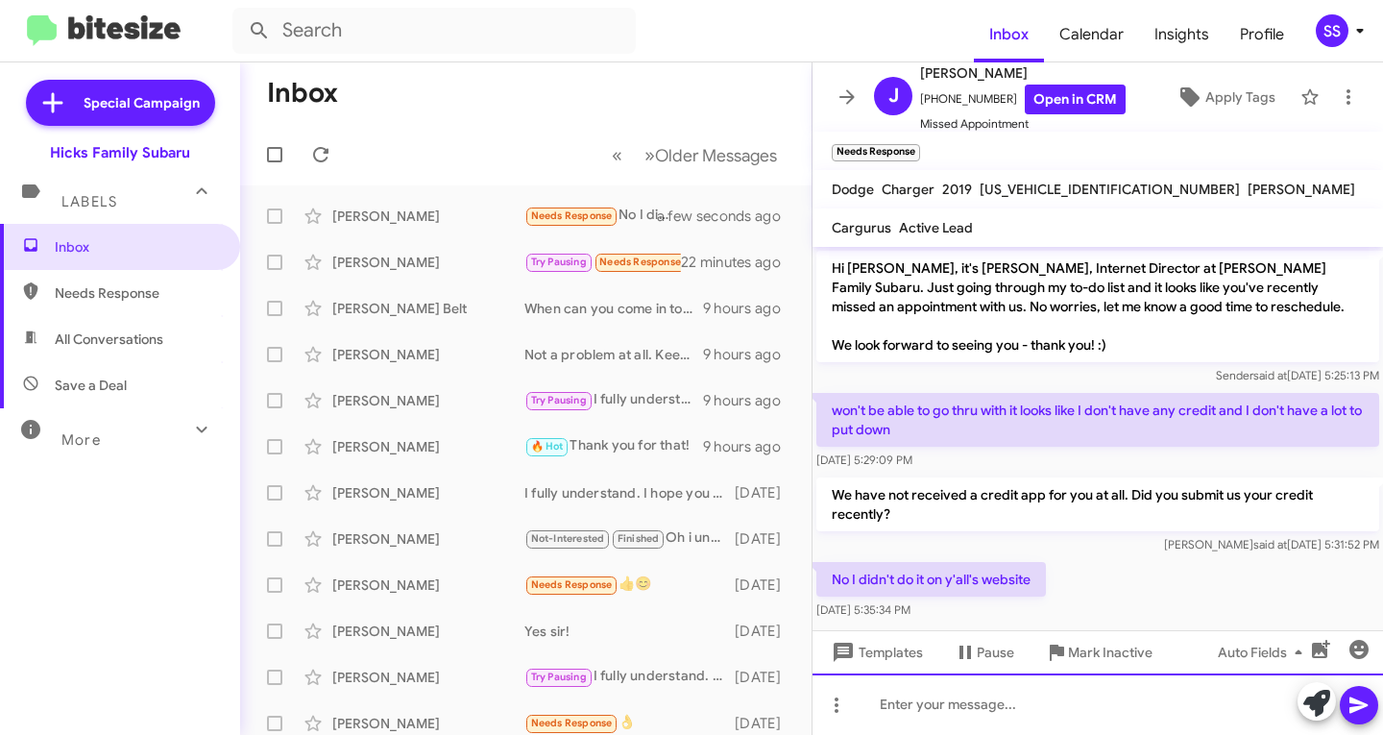
click at [1034, 704] on div at bounding box center [1098, 703] width 571 height 61
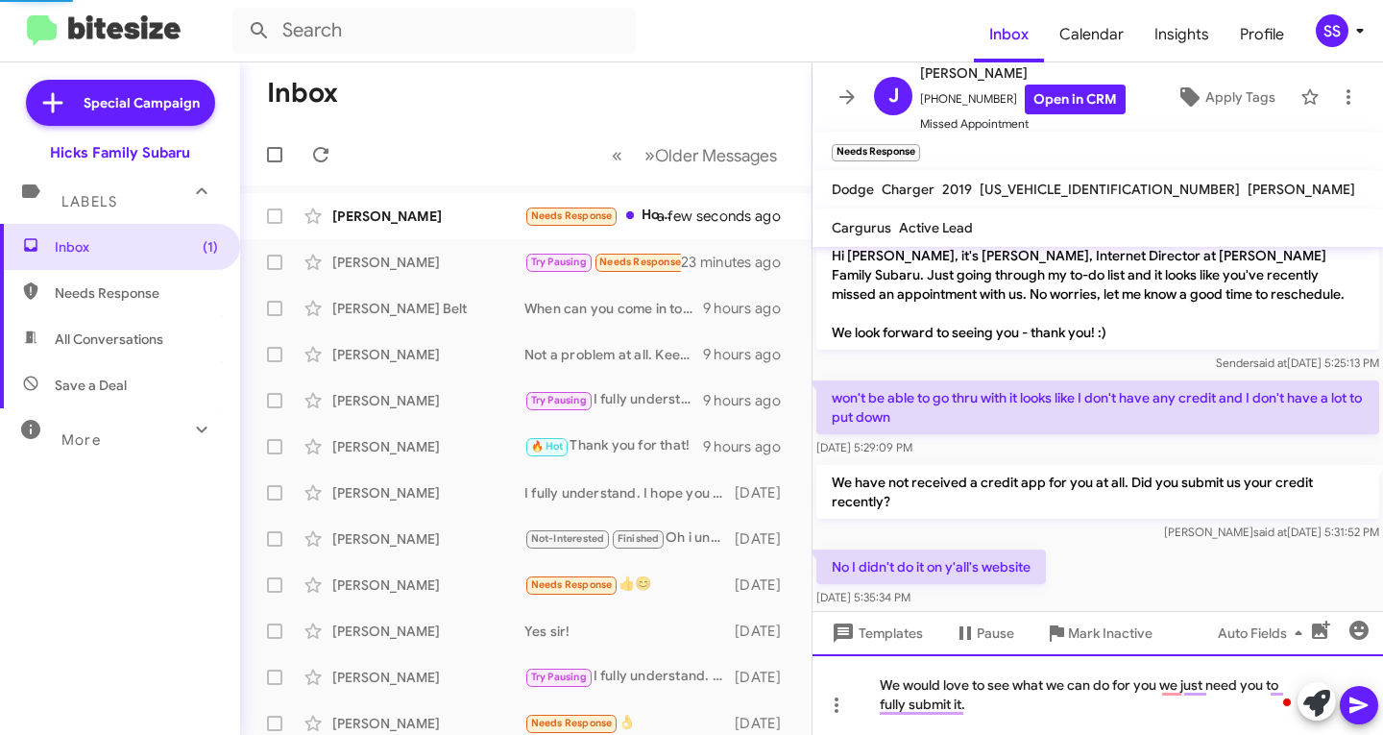
scroll to position [102, 0]
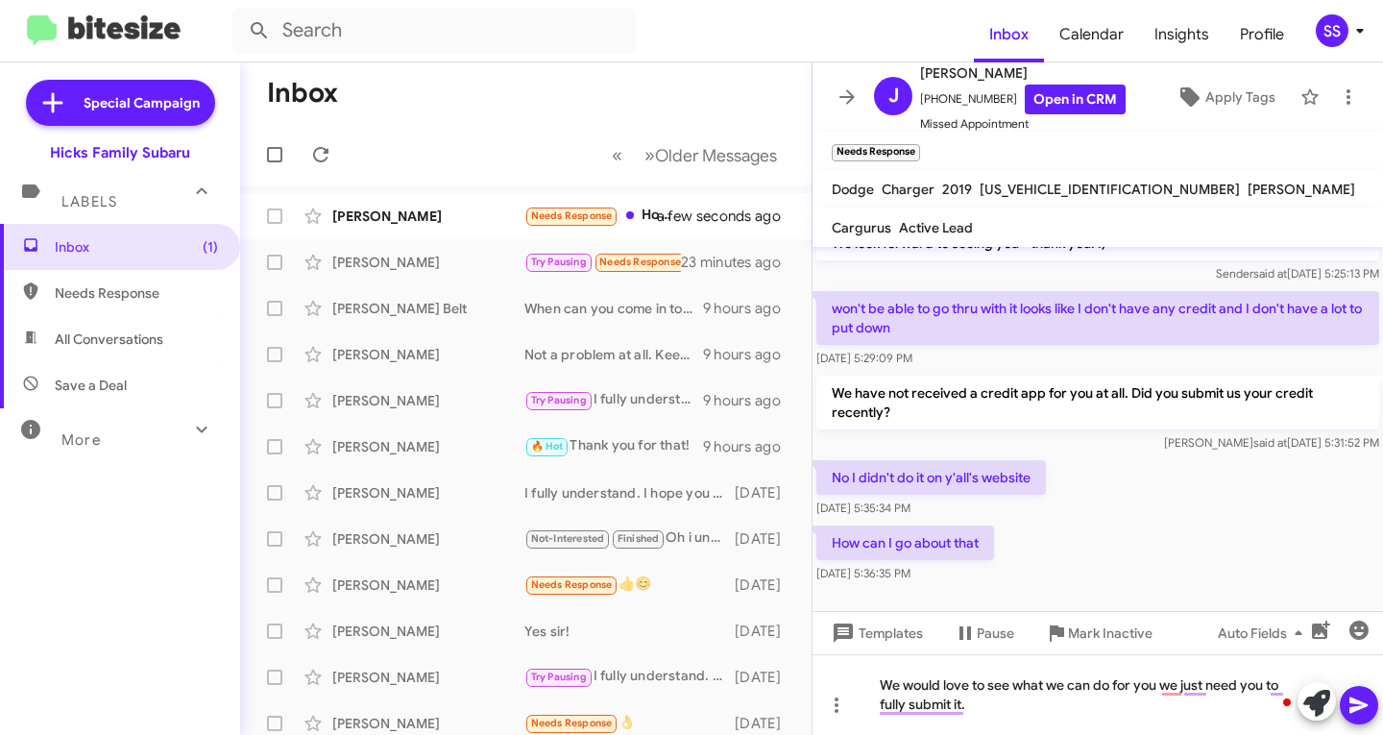
click at [1360, 703] on icon at bounding box center [1359, 705] width 18 height 16
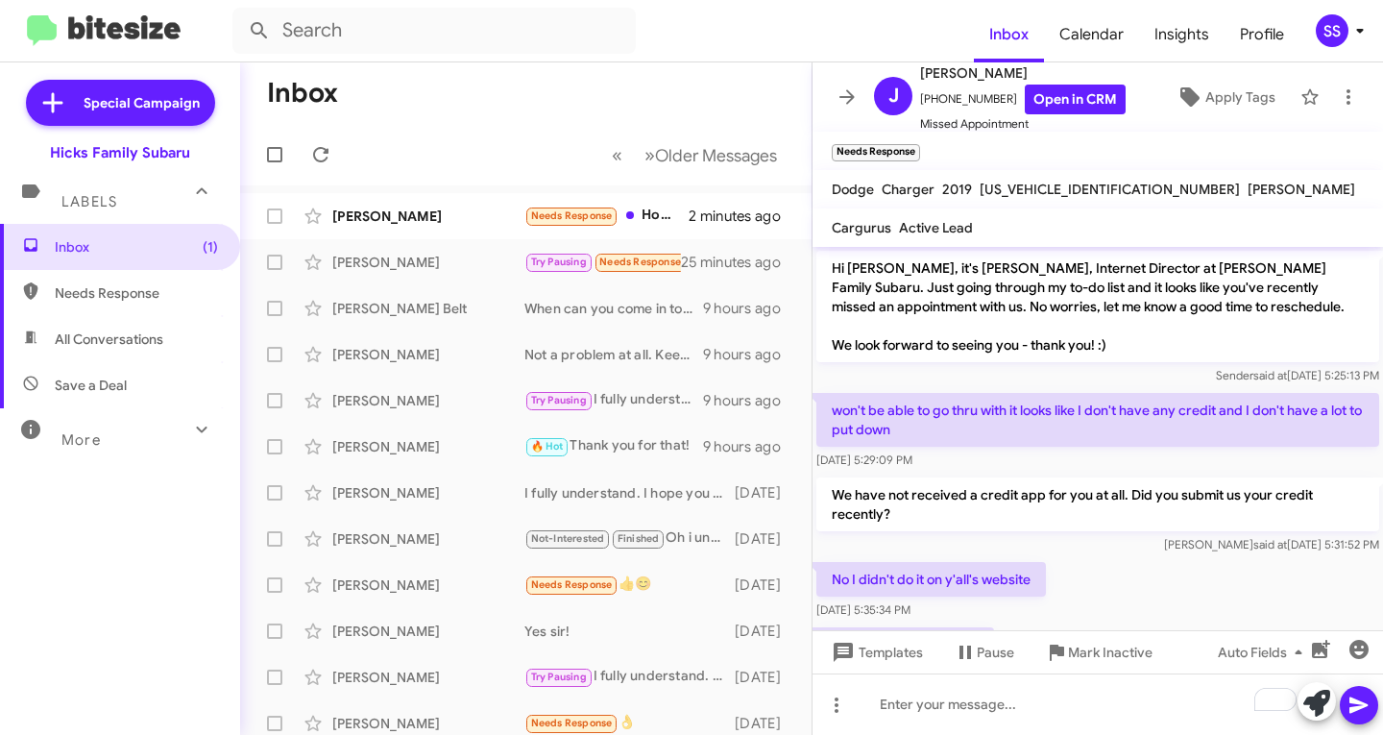
scroll to position [223, 0]
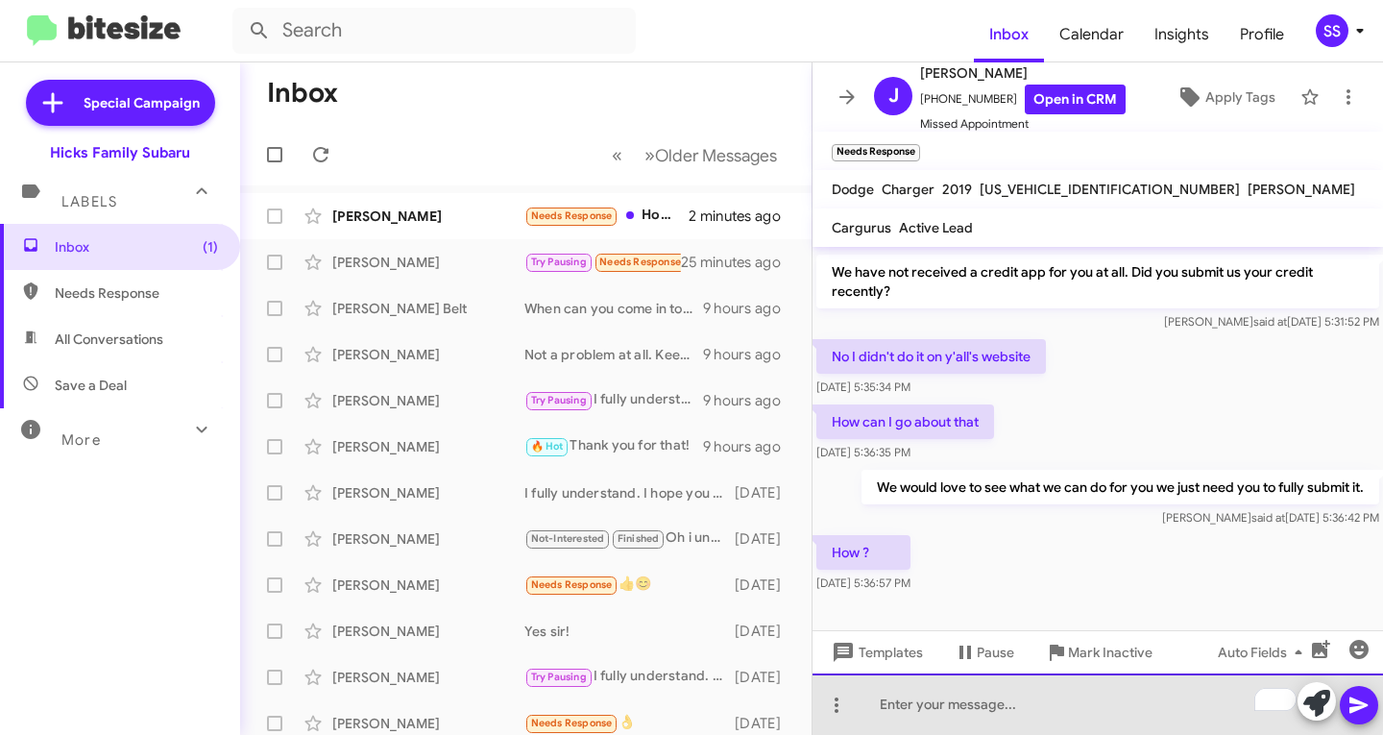
click at [954, 703] on div "To enrich screen reader interactions, please activate Accessibility in Grammarl…" at bounding box center [1098, 703] width 571 height 61
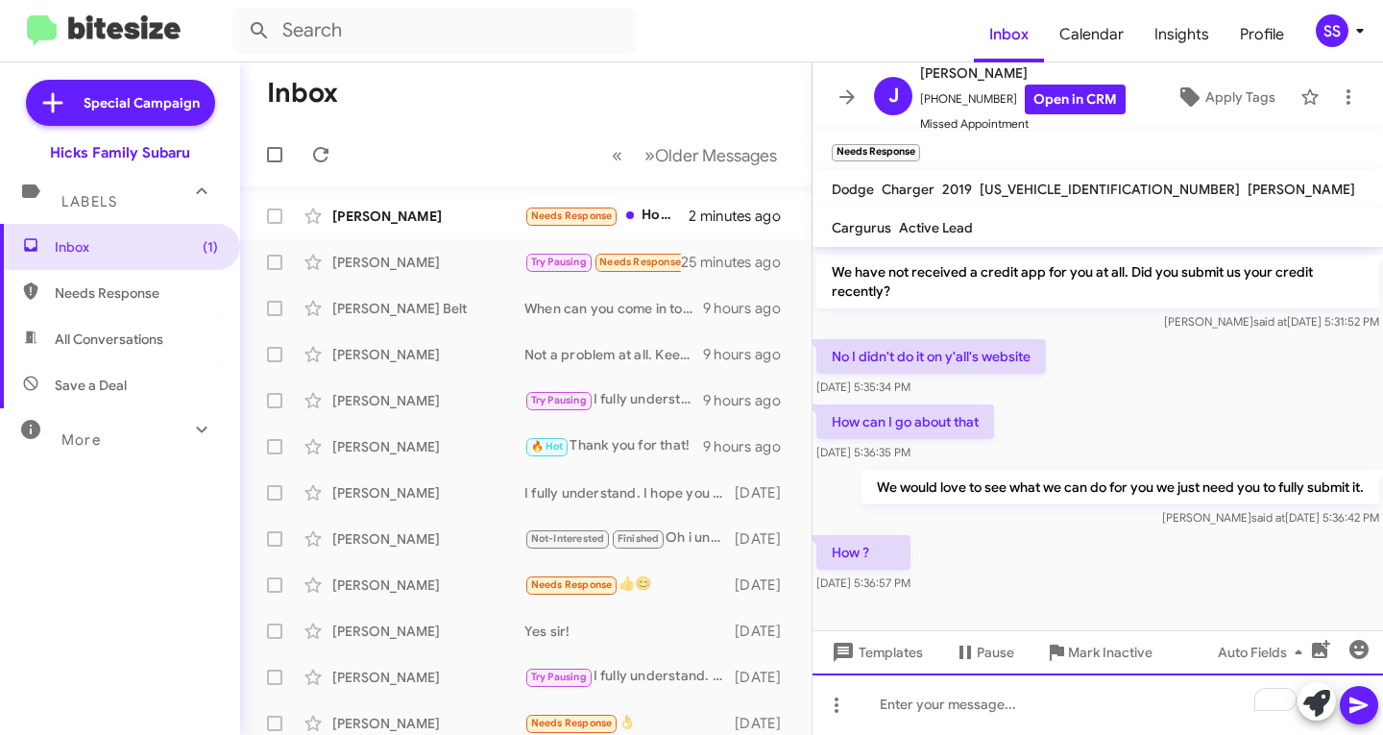
click at [938, 716] on div "To enrich screen reader interactions, please activate Accessibility in Grammarl…" at bounding box center [1098, 703] width 571 height 61
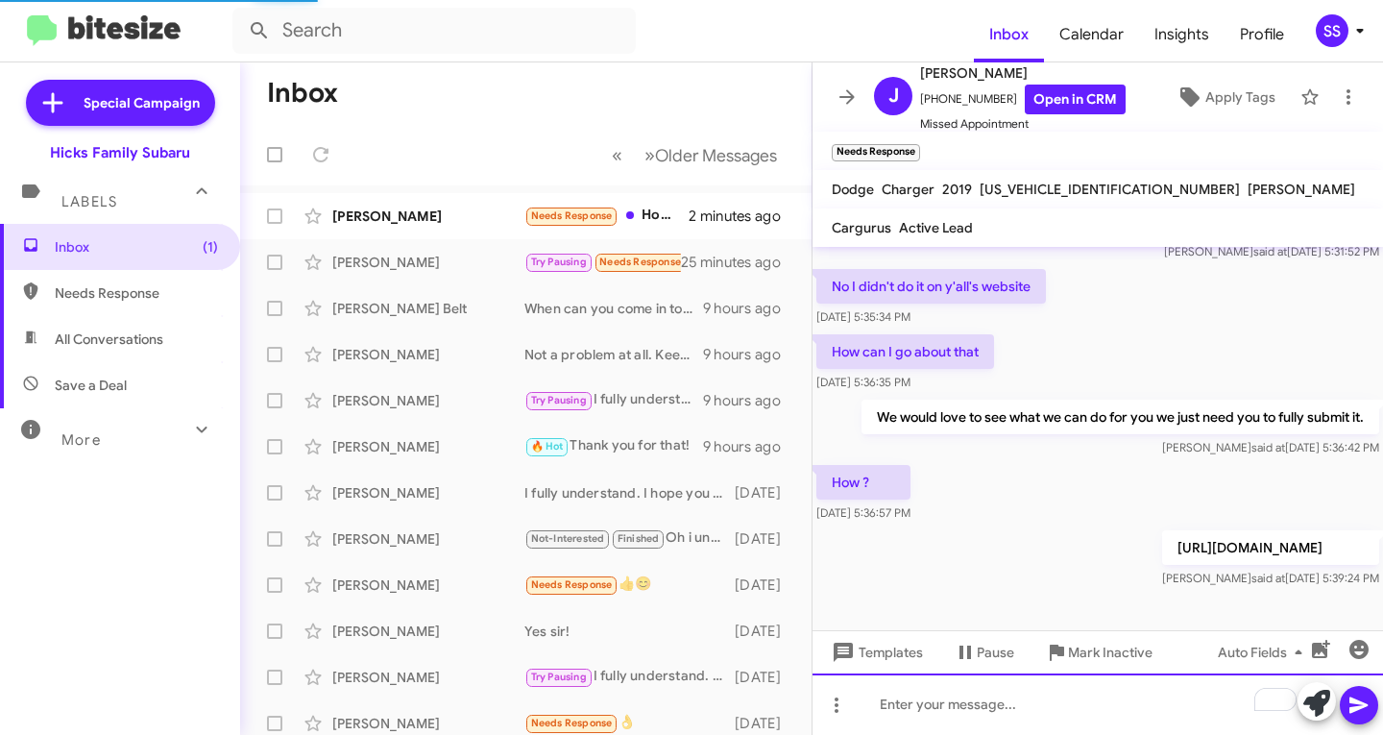
scroll to position [255, 0]
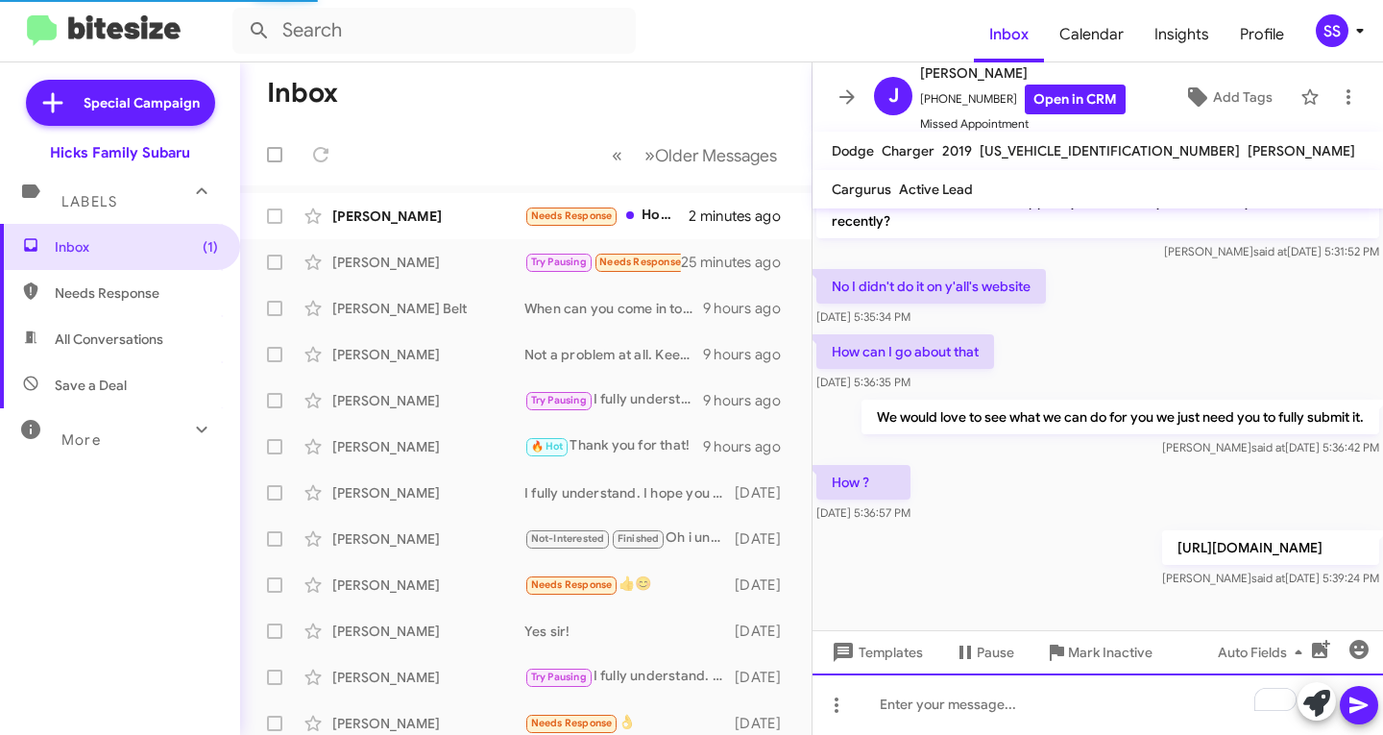
click at [915, 701] on div "To enrich screen reader interactions, please activate Accessibility in Grammarl…" at bounding box center [1098, 703] width 571 height 61
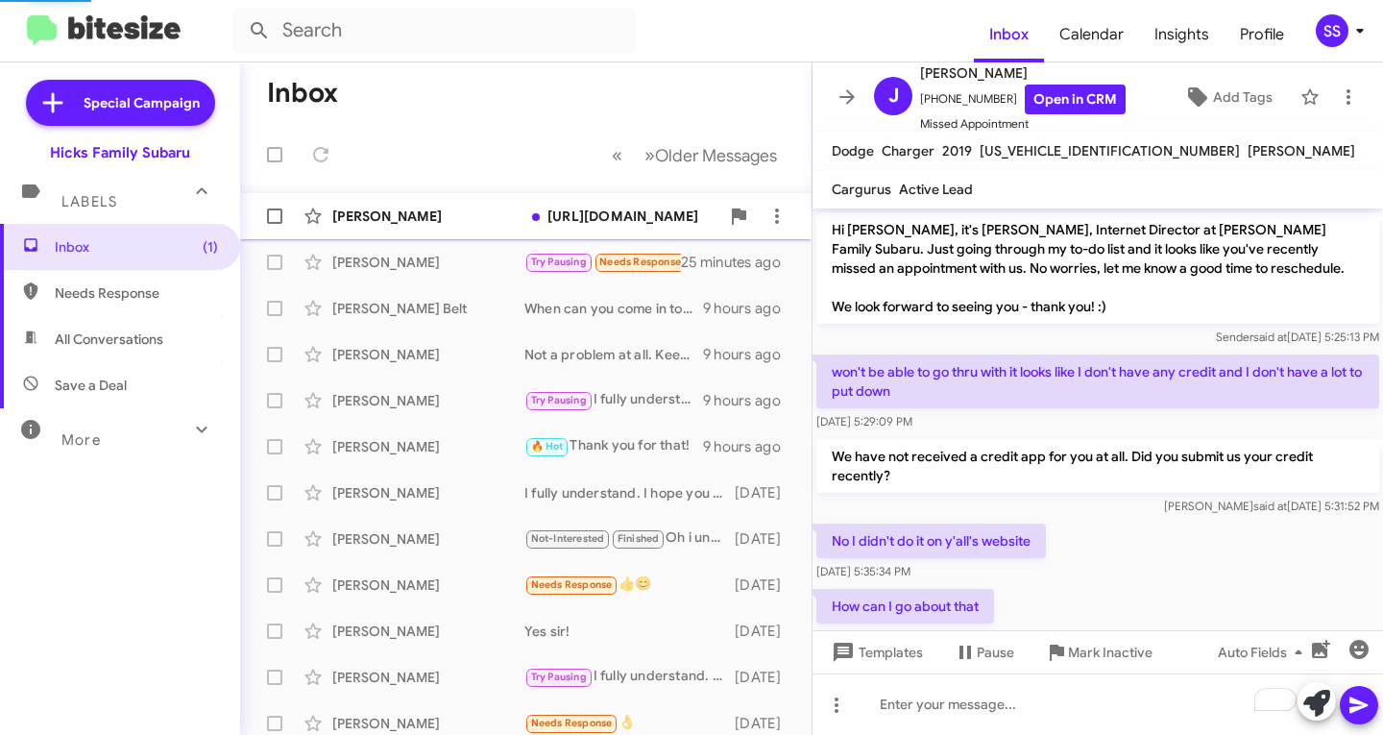
click at [409, 211] on div "[PERSON_NAME]" at bounding box center [428, 216] width 192 height 19
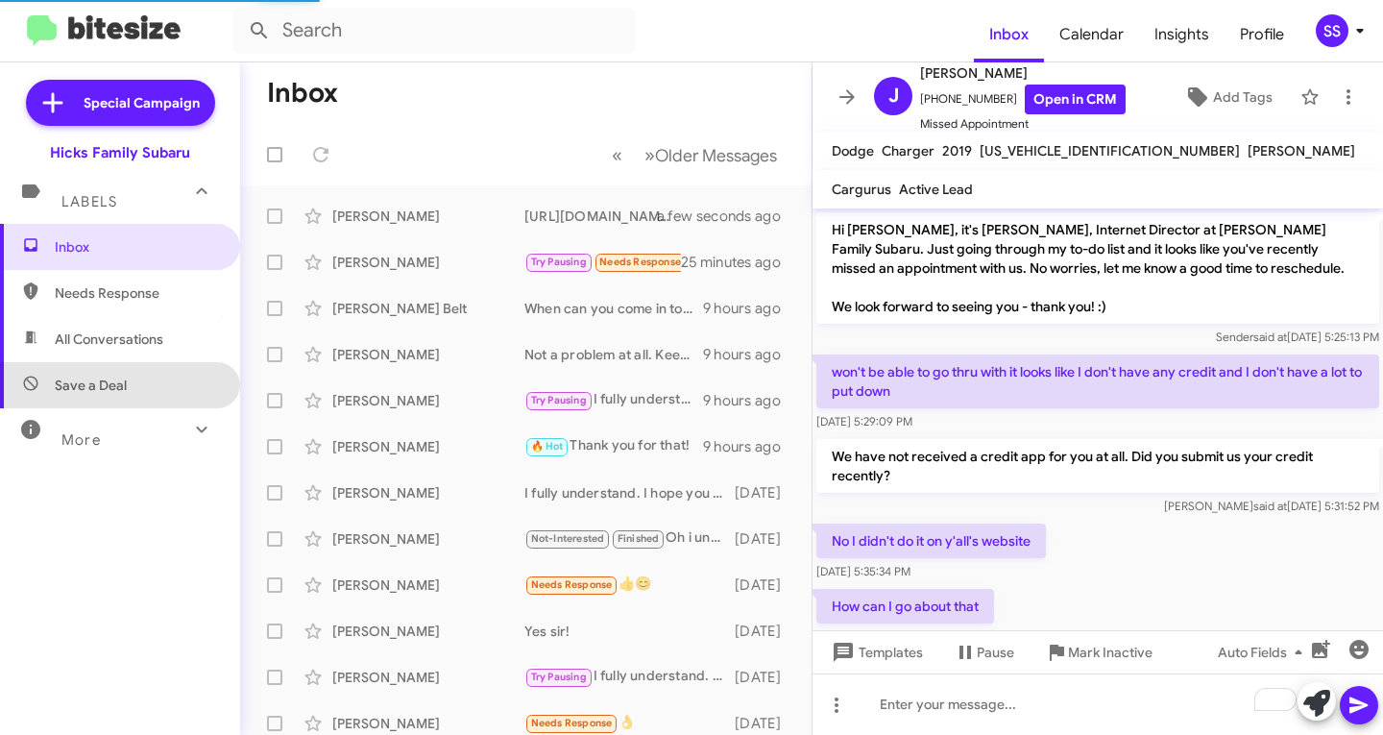
click at [122, 394] on span "Save a Deal" at bounding box center [91, 385] width 72 height 19
type input "in:not-interested"
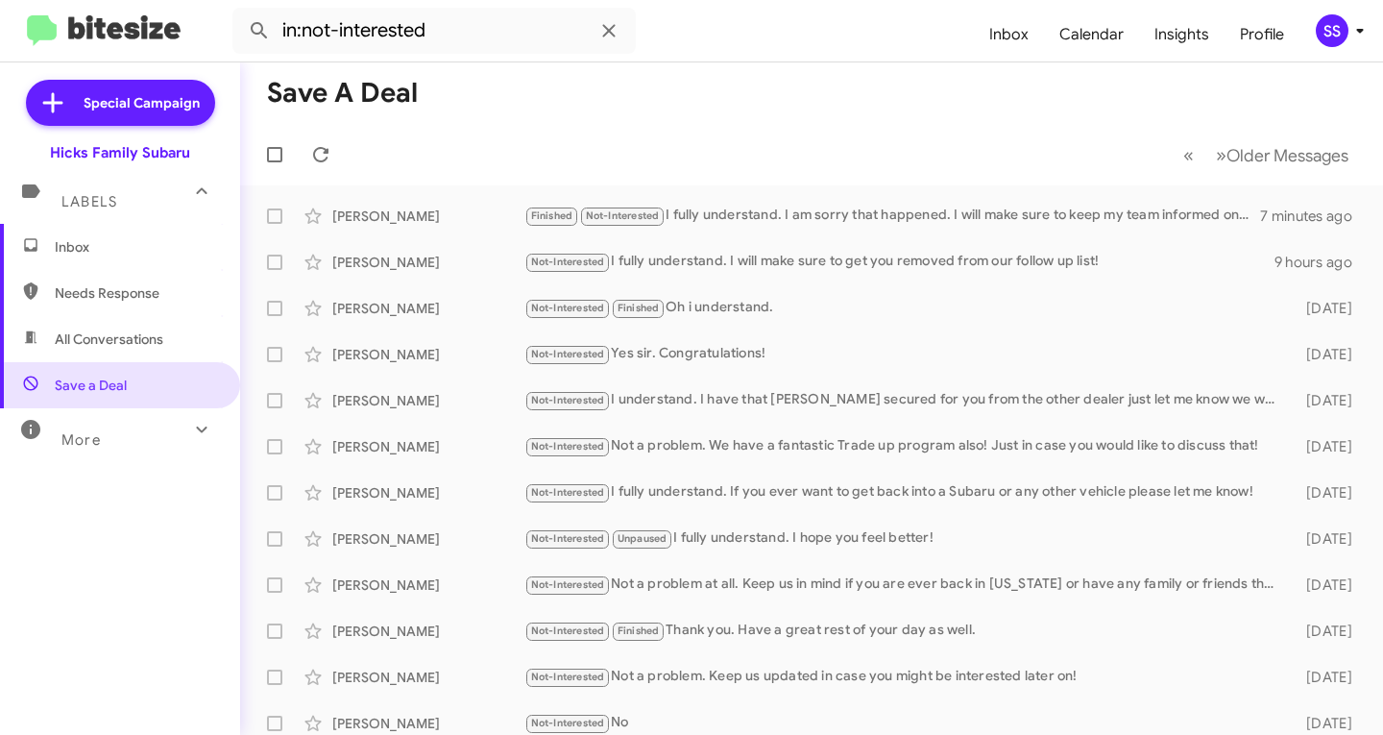
click at [138, 251] on span "Inbox" at bounding box center [136, 246] width 163 height 19
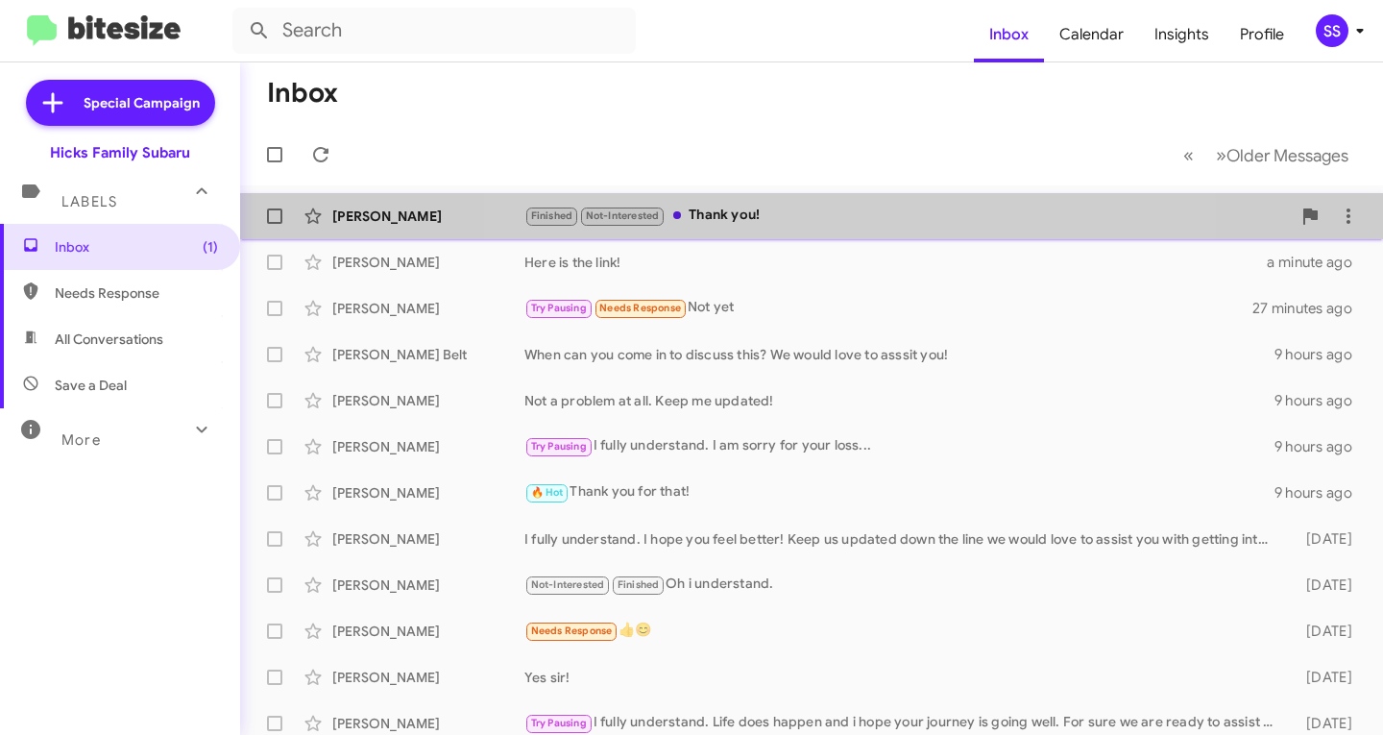
click at [842, 207] on div "Finished Not-Interested Thank you!" at bounding box center [908, 216] width 767 height 22
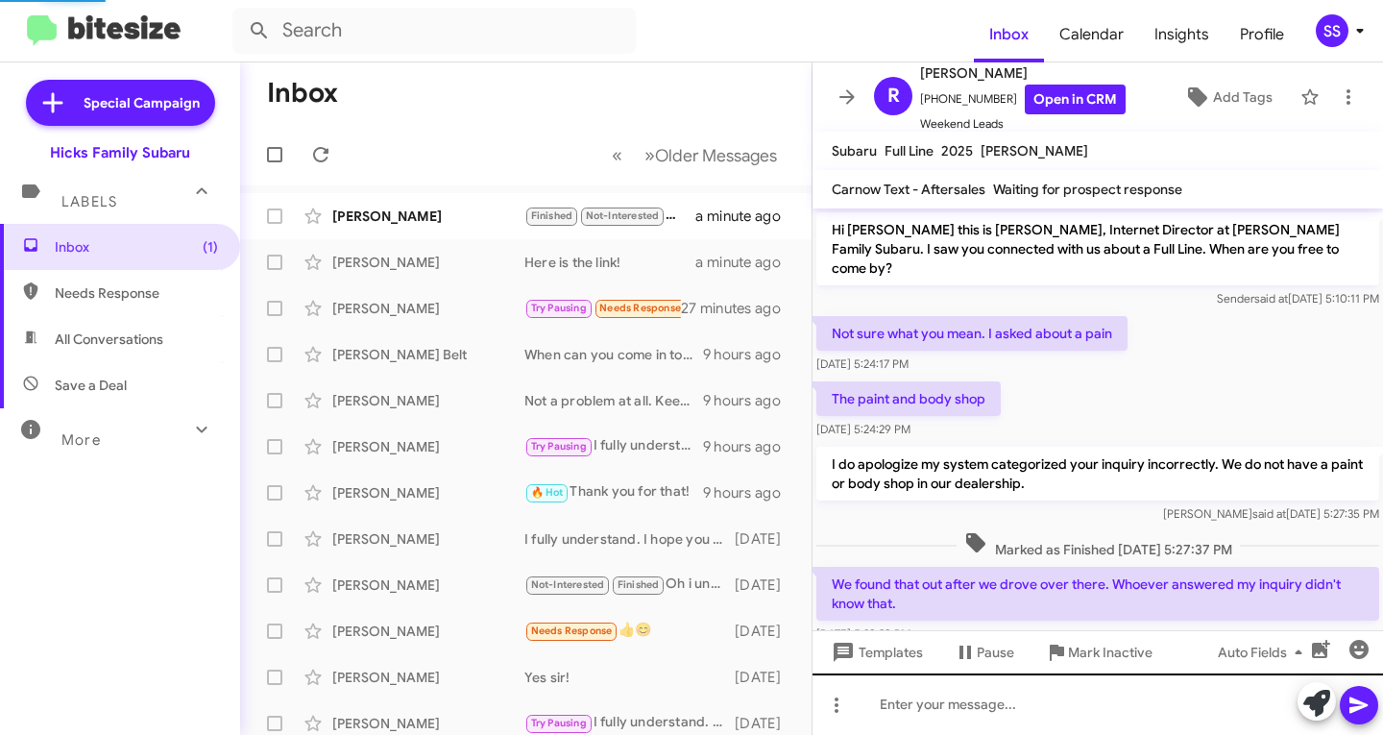
scroll to position [337, 0]
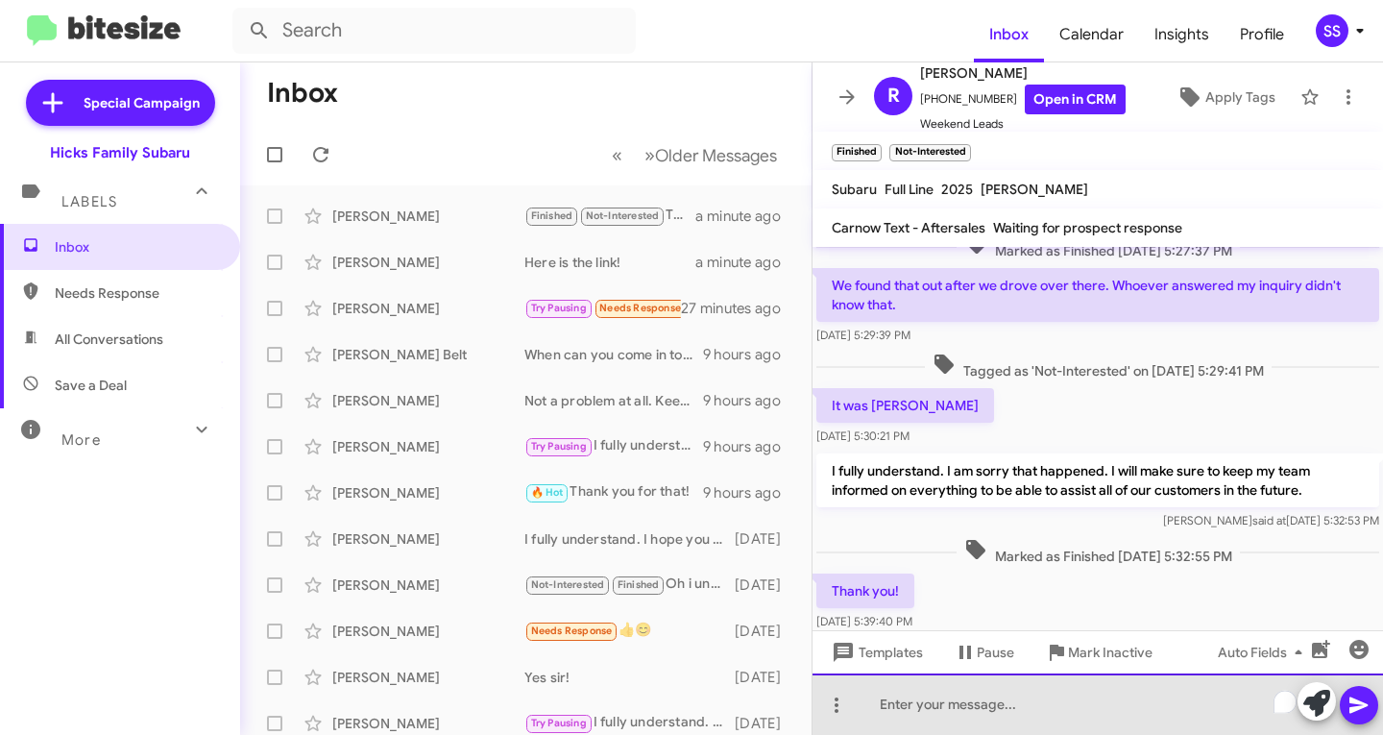
click at [1019, 725] on div "To enrich screen reader interactions, please activate Accessibility in Grammarl…" at bounding box center [1098, 703] width 571 height 61
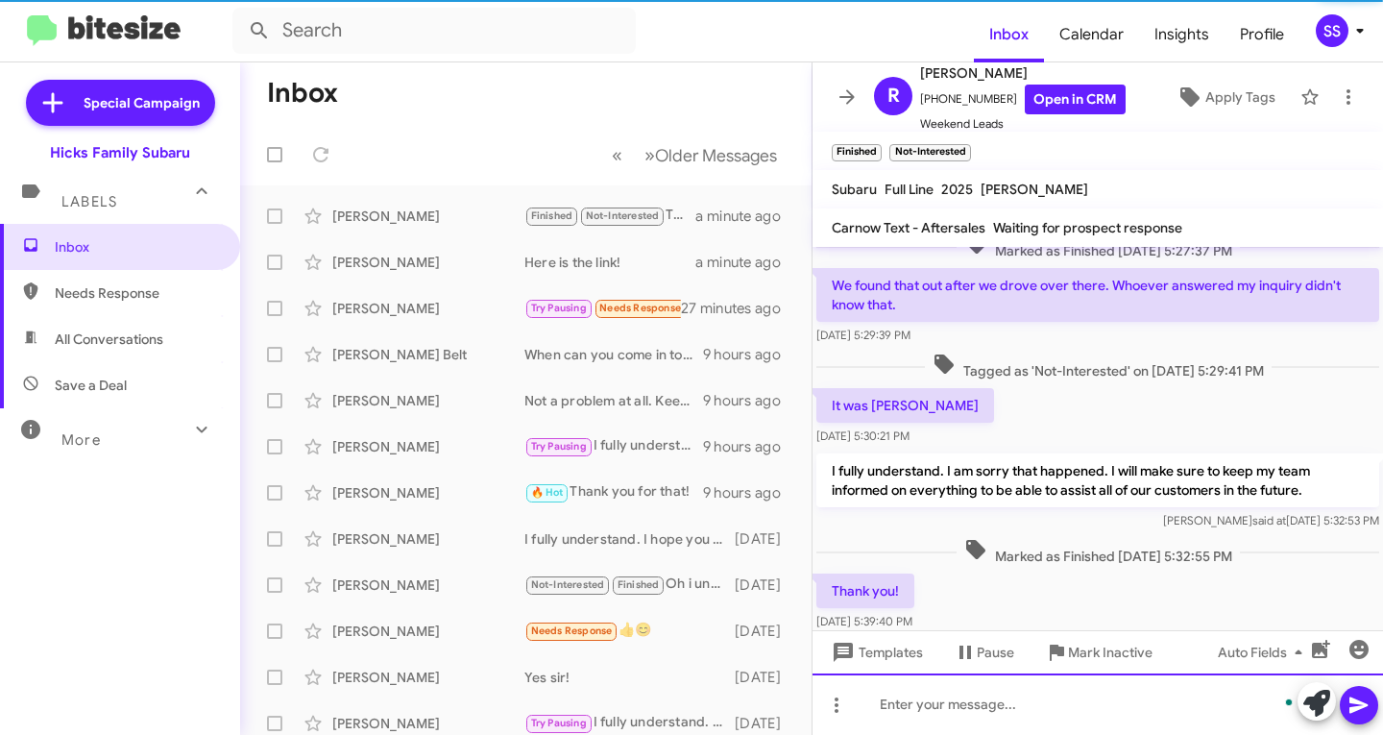
scroll to position [446, 0]
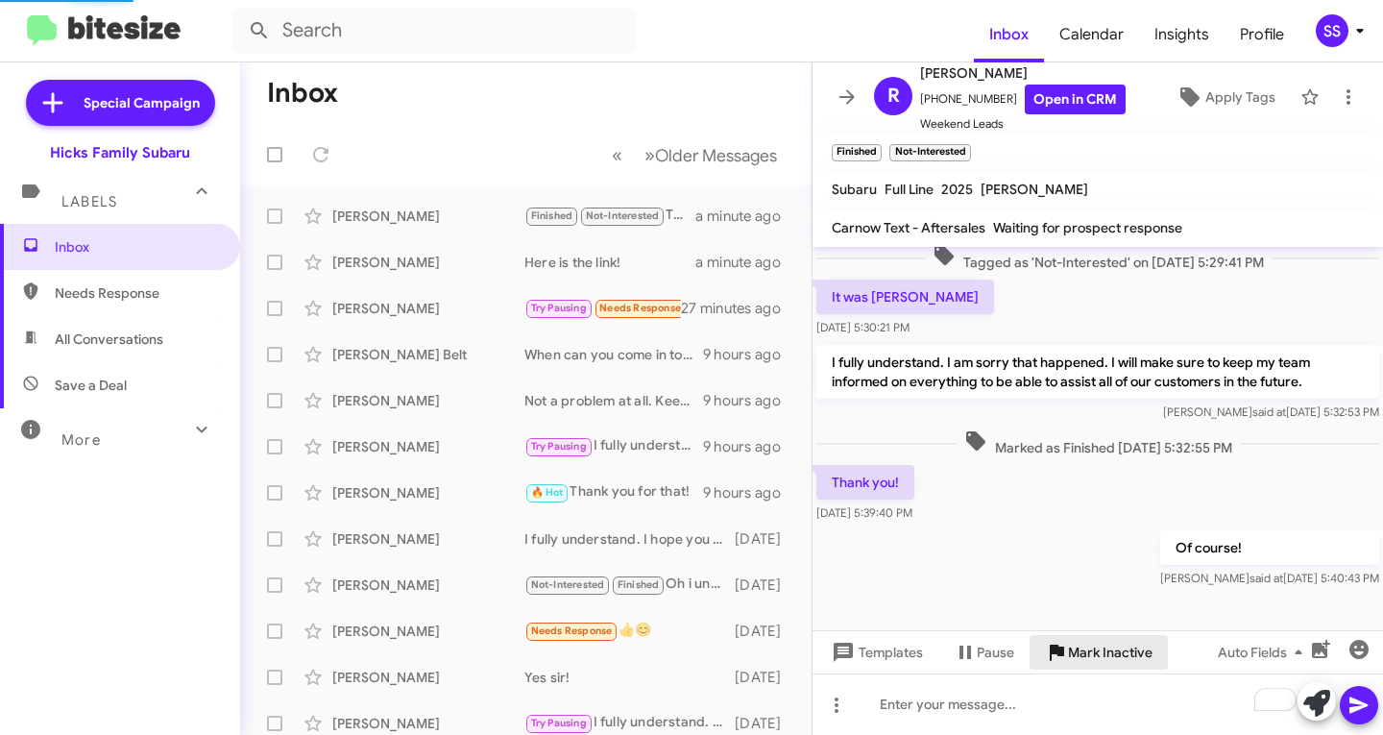
click at [1113, 645] on span "Mark Inactive" at bounding box center [1110, 652] width 85 height 35
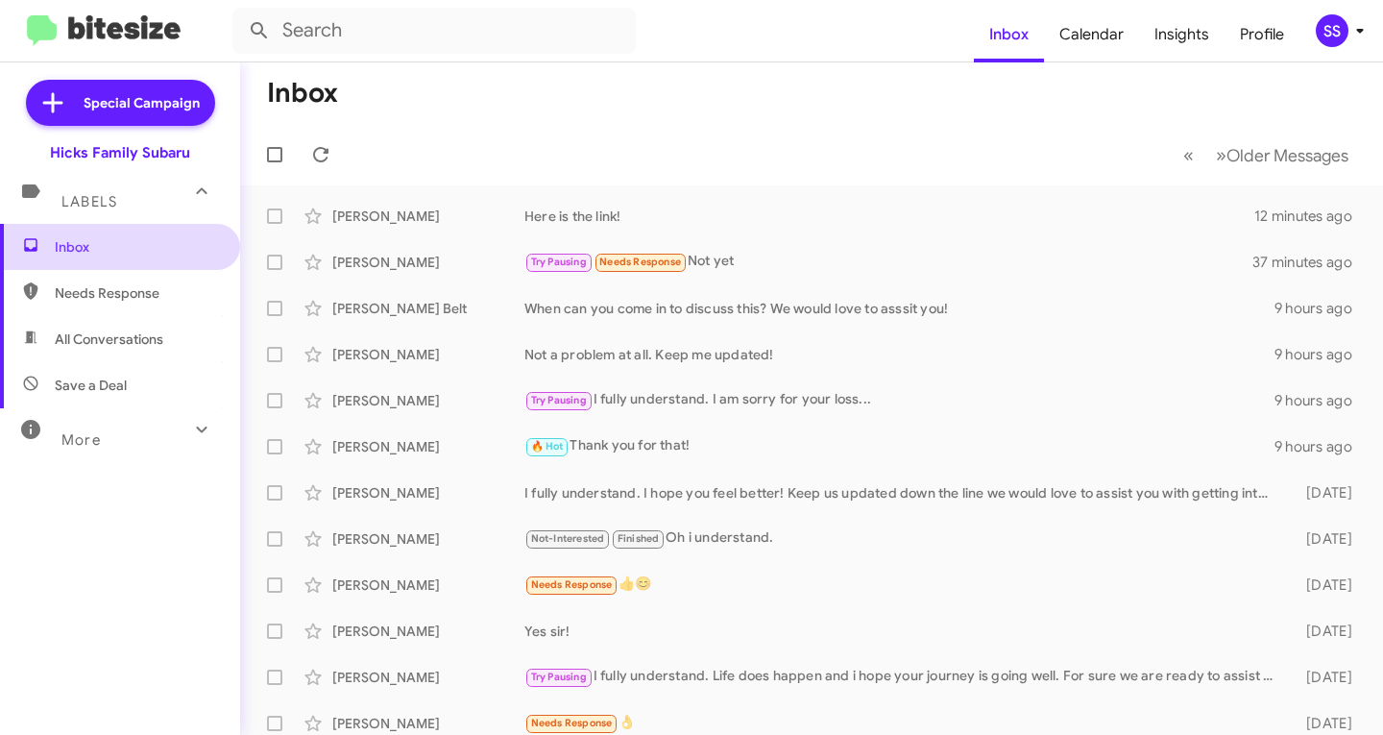
click at [146, 243] on span "Inbox" at bounding box center [136, 246] width 163 height 19
click at [90, 387] on span "Save a Deal" at bounding box center [91, 385] width 72 height 19
type input "in:not-interested"
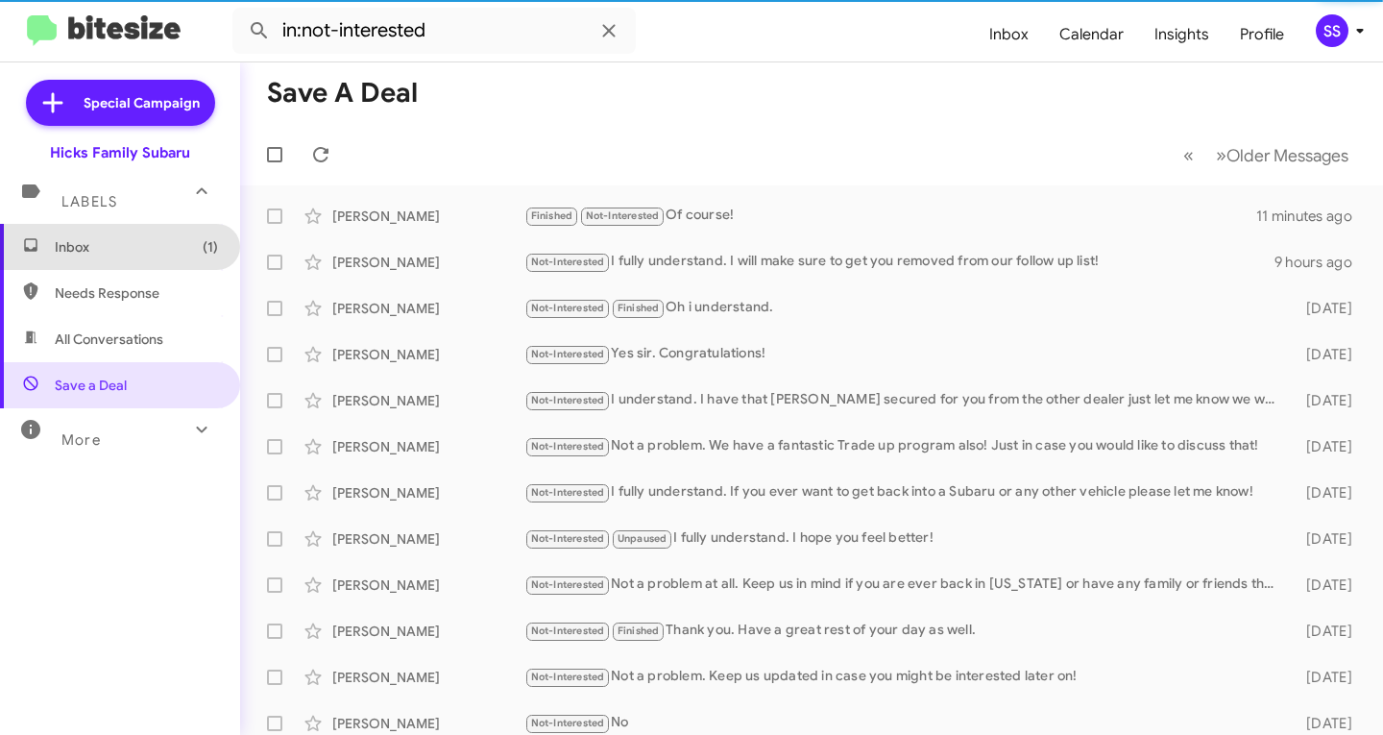
click at [137, 268] on span "Inbox (1)" at bounding box center [120, 247] width 240 height 46
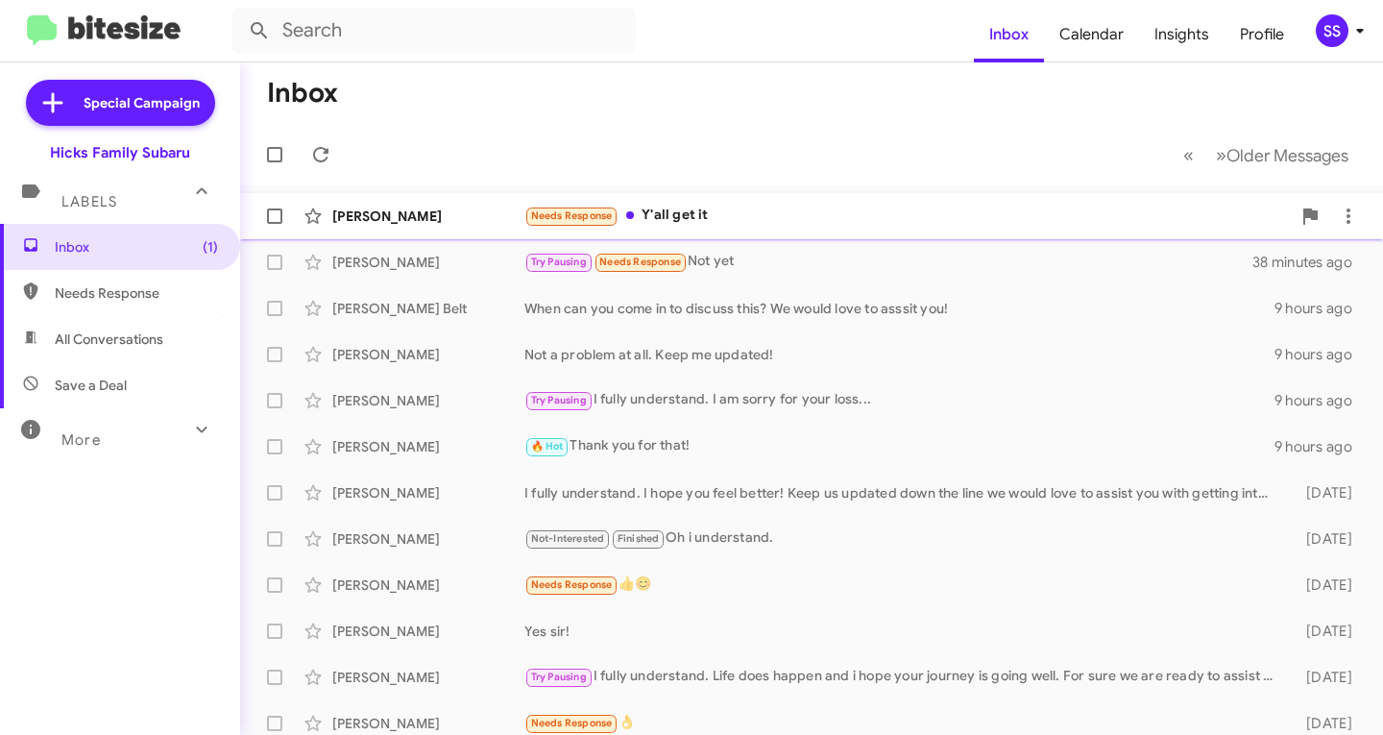
click at [689, 224] on div "Needs Response Y'all get it" at bounding box center [908, 216] width 767 height 22
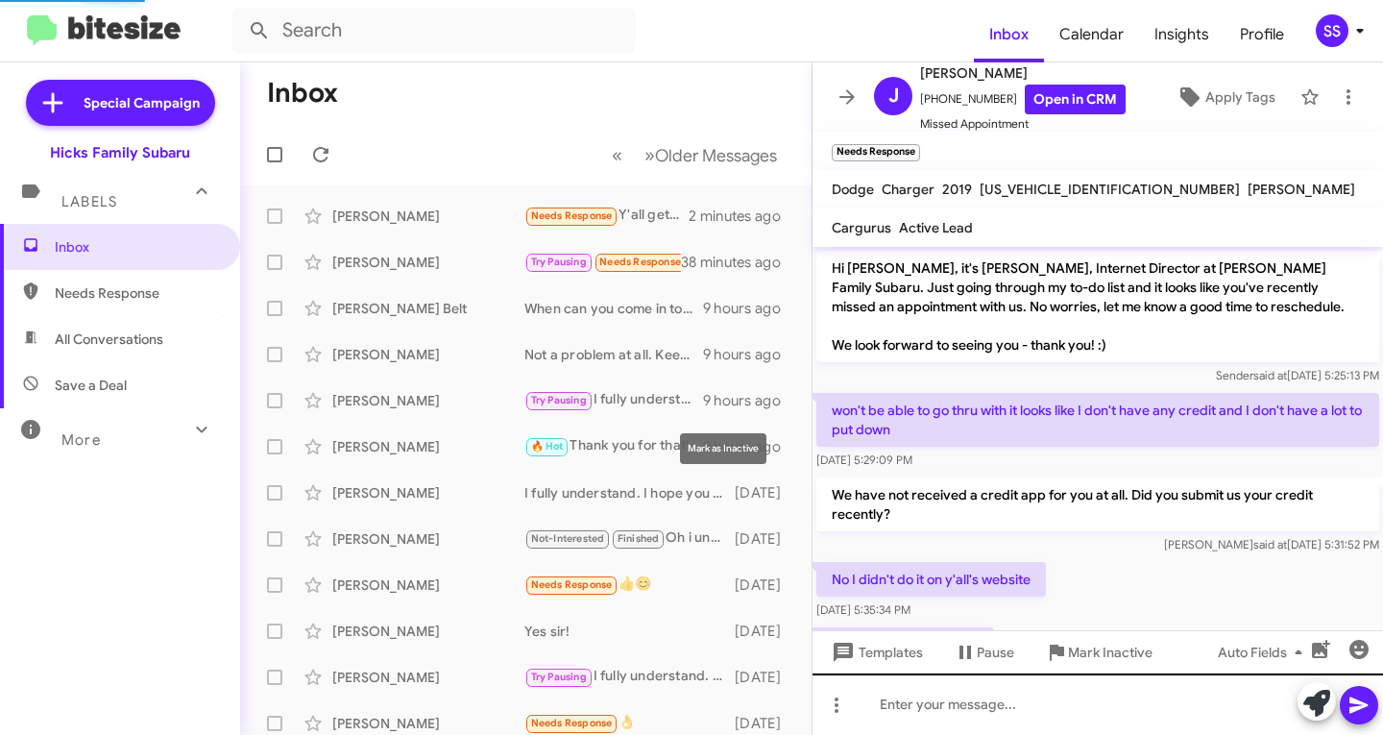
scroll to position [395, 0]
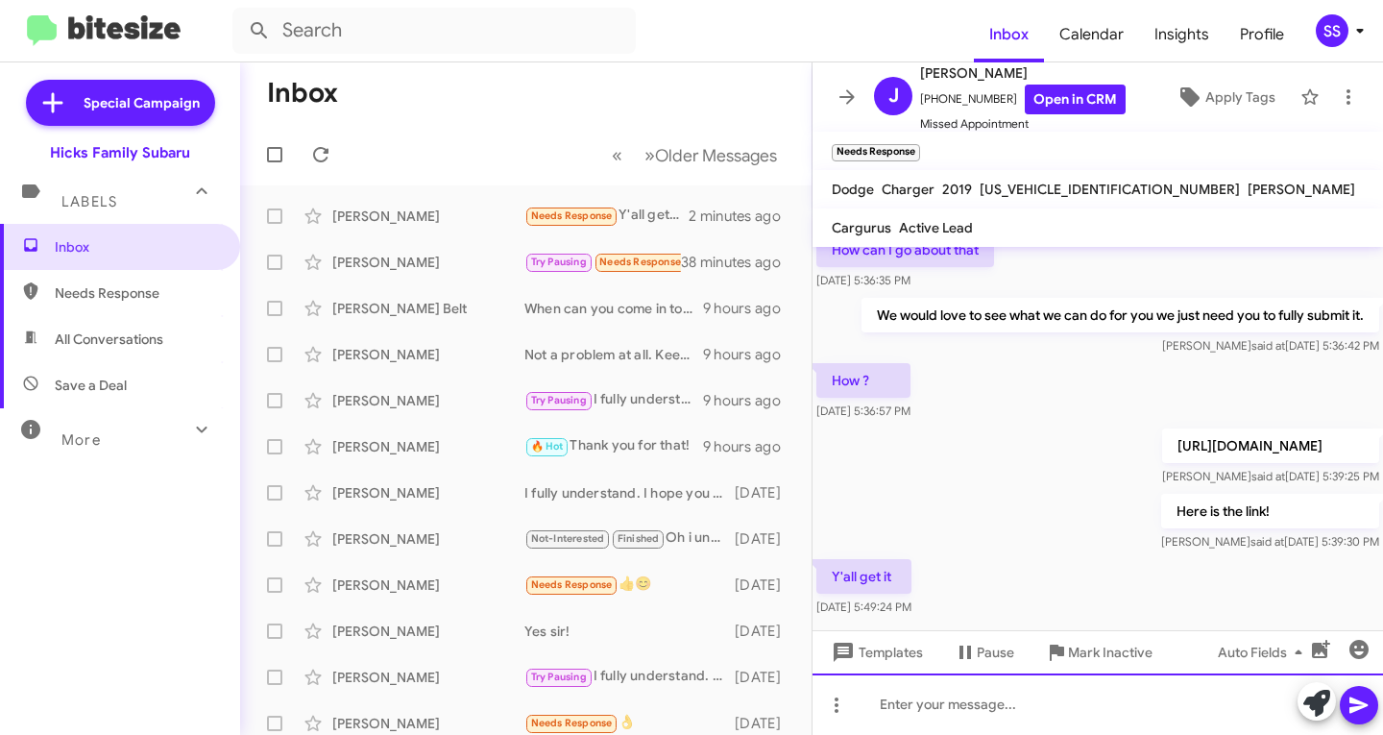
click at [951, 699] on div at bounding box center [1098, 703] width 571 height 61
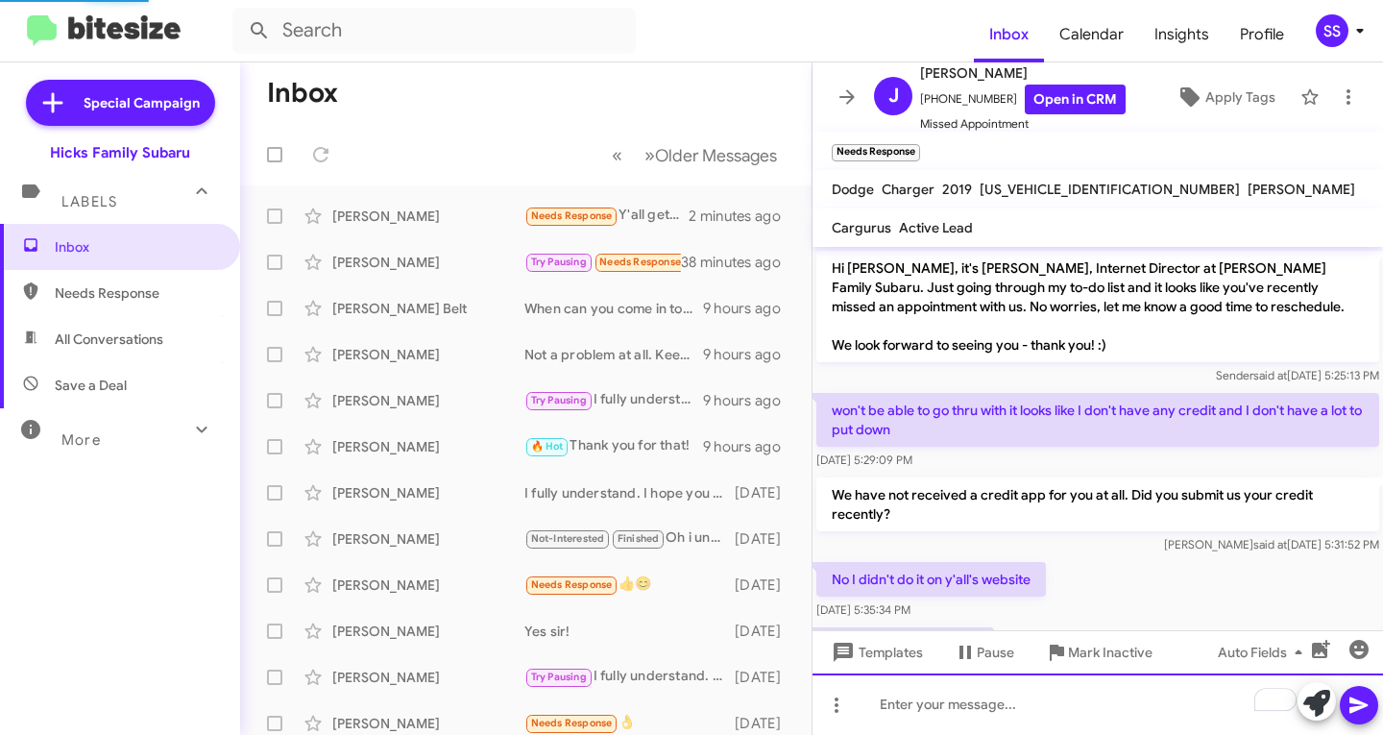
scroll to position [465, 0]
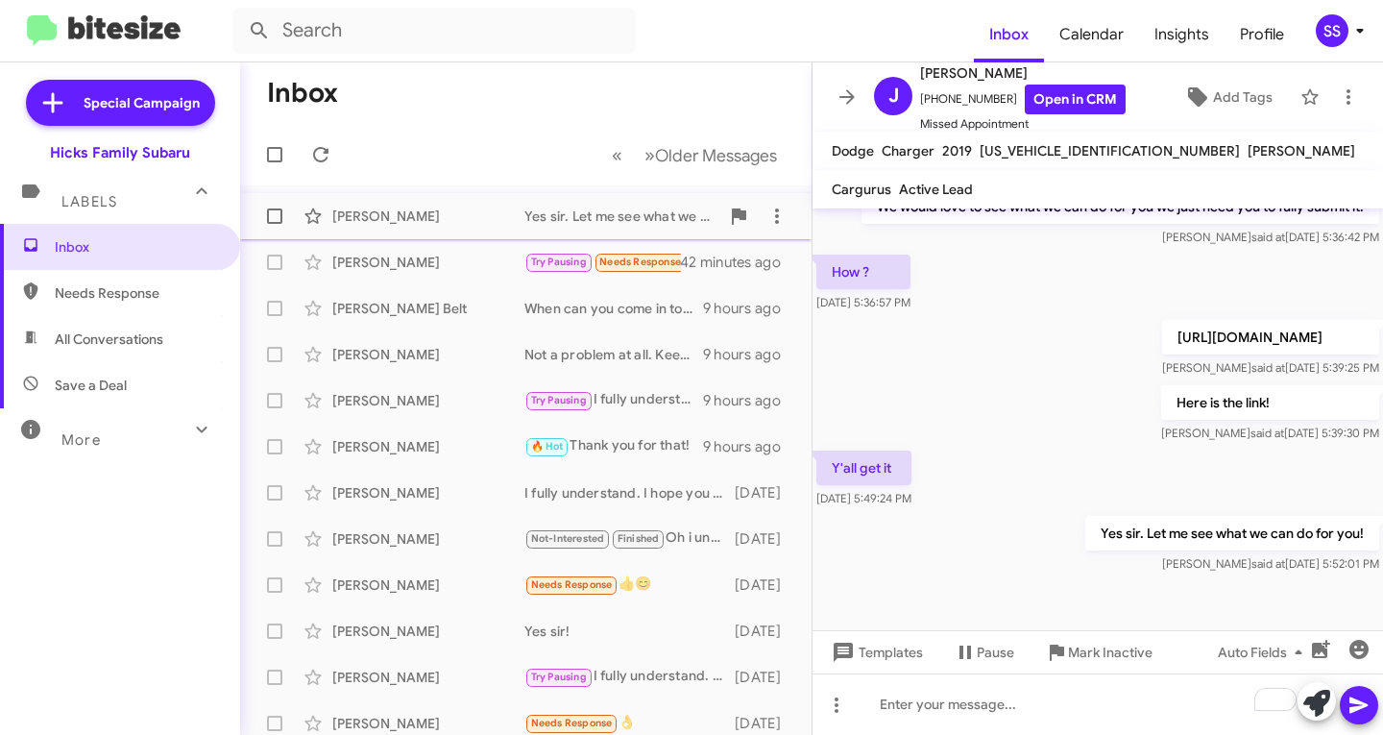
click at [444, 219] on div "[PERSON_NAME]" at bounding box center [428, 216] width 192 height 19
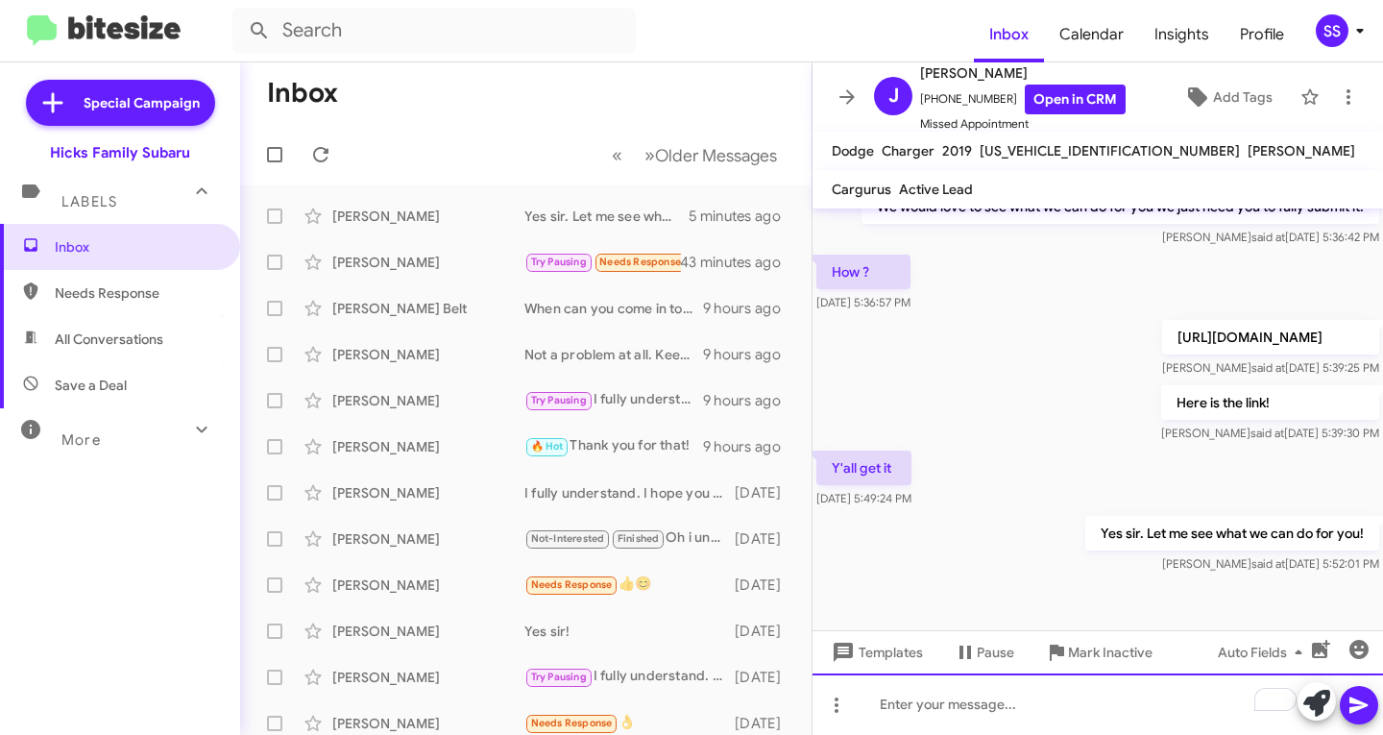
click at [962, 701] on div "To enrich screen reader interactions, please activate Accessibility in Grammarl…" at bounding box center [1098, 703] width 571 height 61
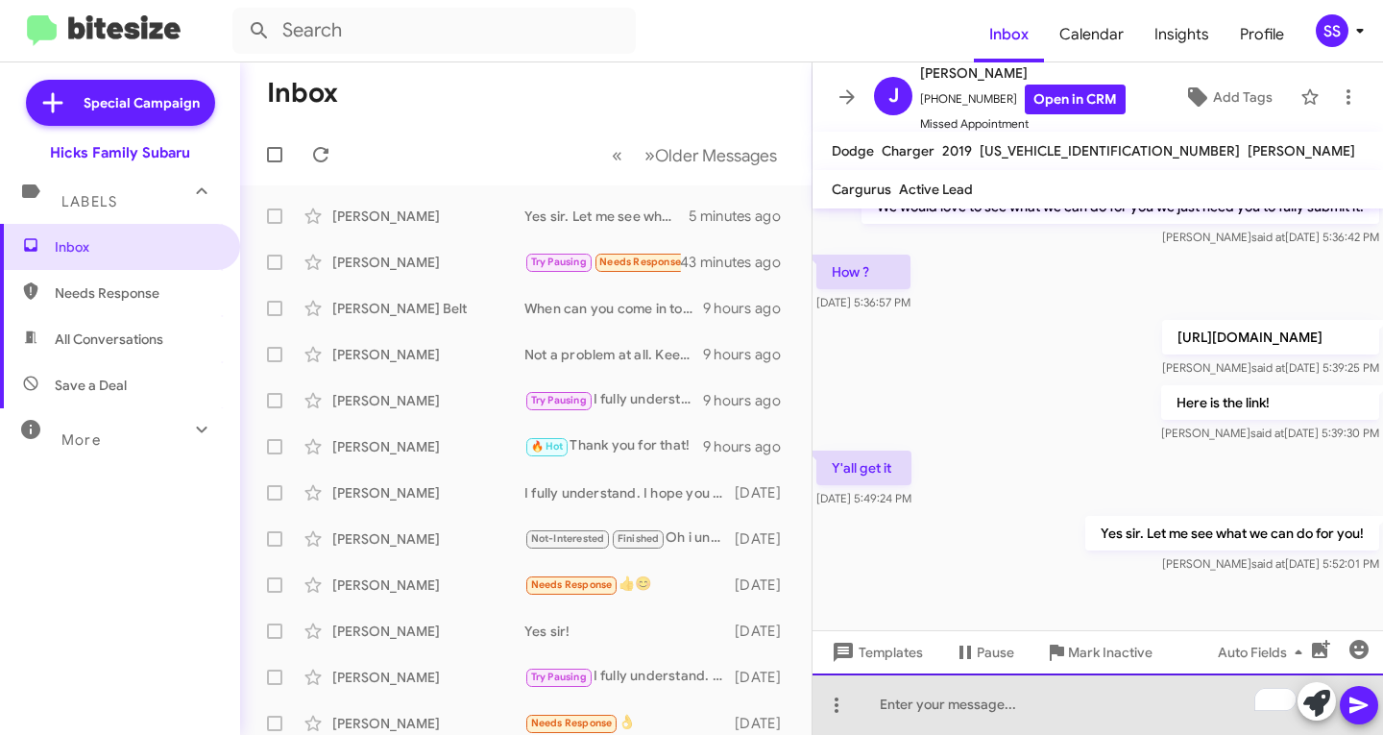
click at [1091, 728] on div "To enrich screen reader interactions, please activate Accessibility in Grammarl…" at bounding box center [1098, 703] width 571 height 61
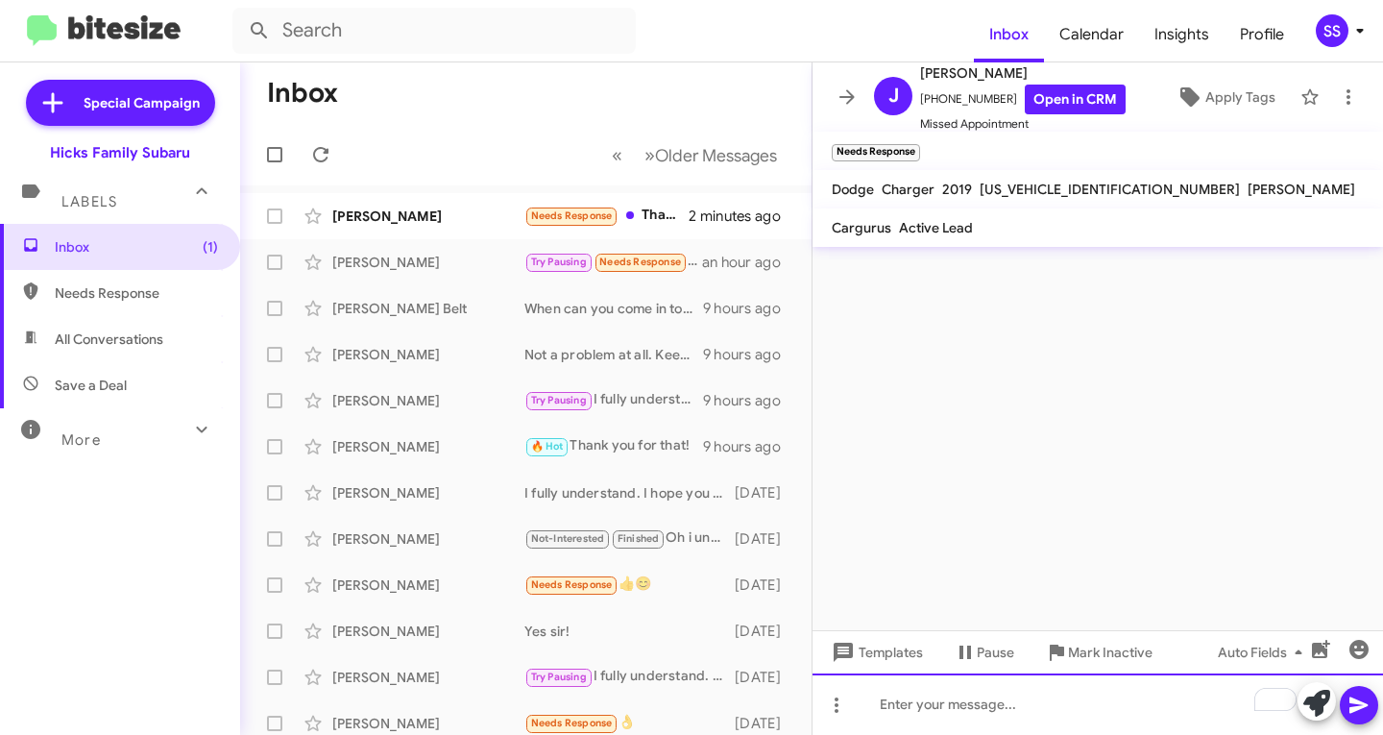
scroll to position [0, 0]
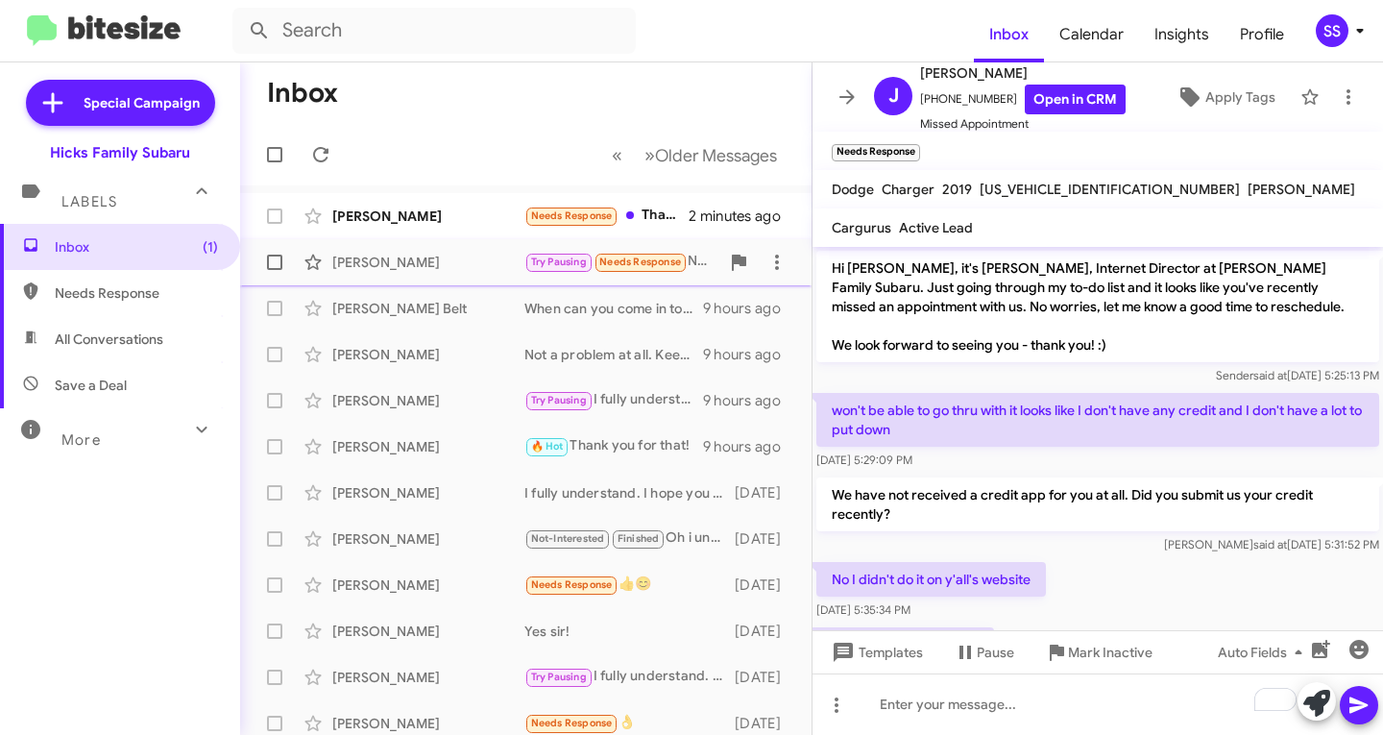
click at [516, 247] on div "Darren Beck Try Pausing Needs Response Not yet an hour ago" at bounding box center [526, 262] width 541 height 38
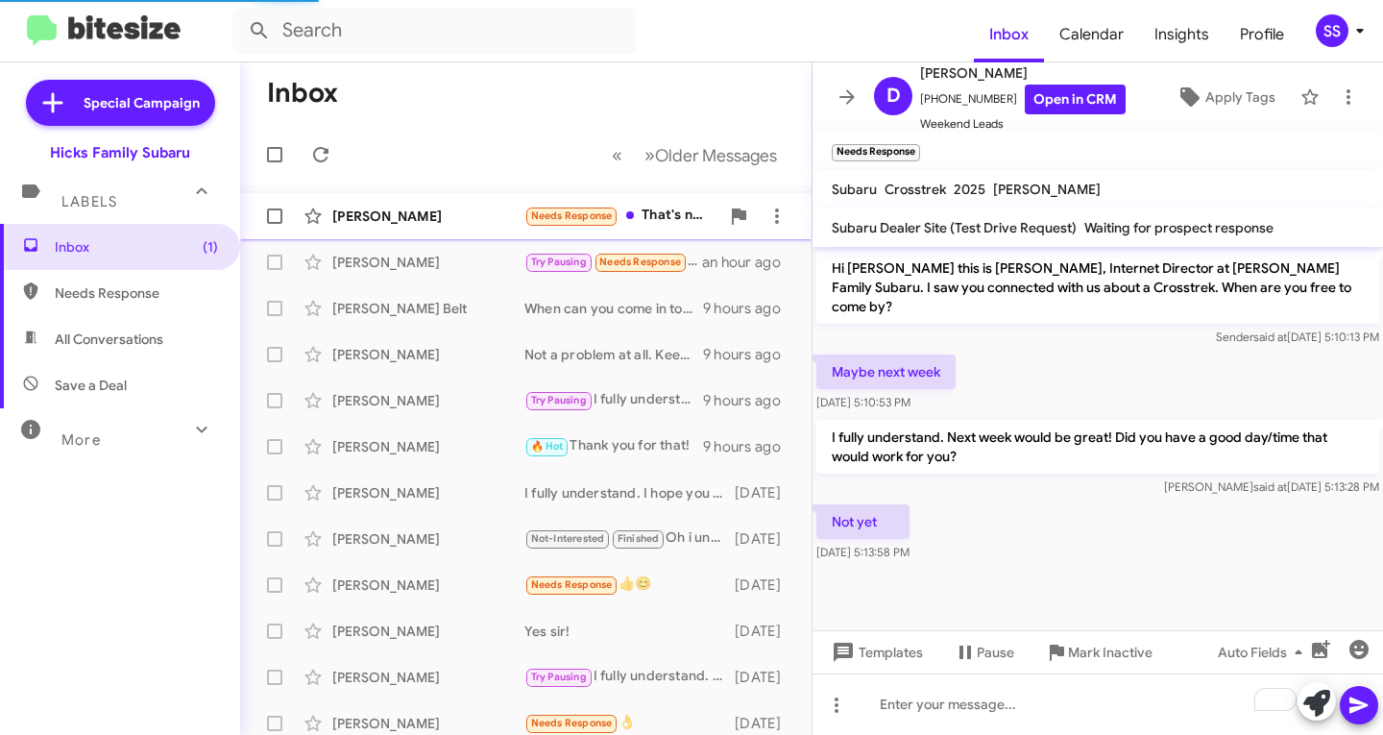
click at [445, 215] on div "[PERSON_NAME]" at bounding box center [428, 216] width 192 height 19
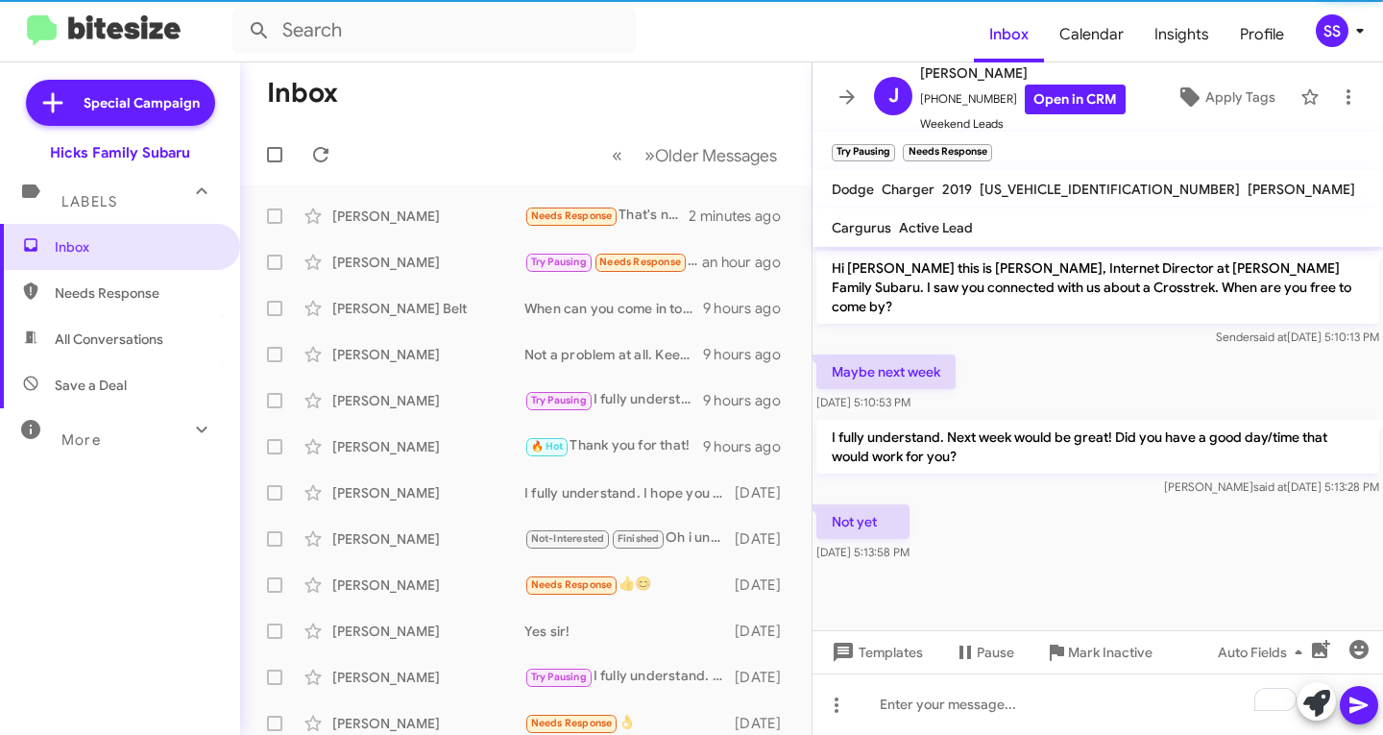
scroll to position [644, 0]
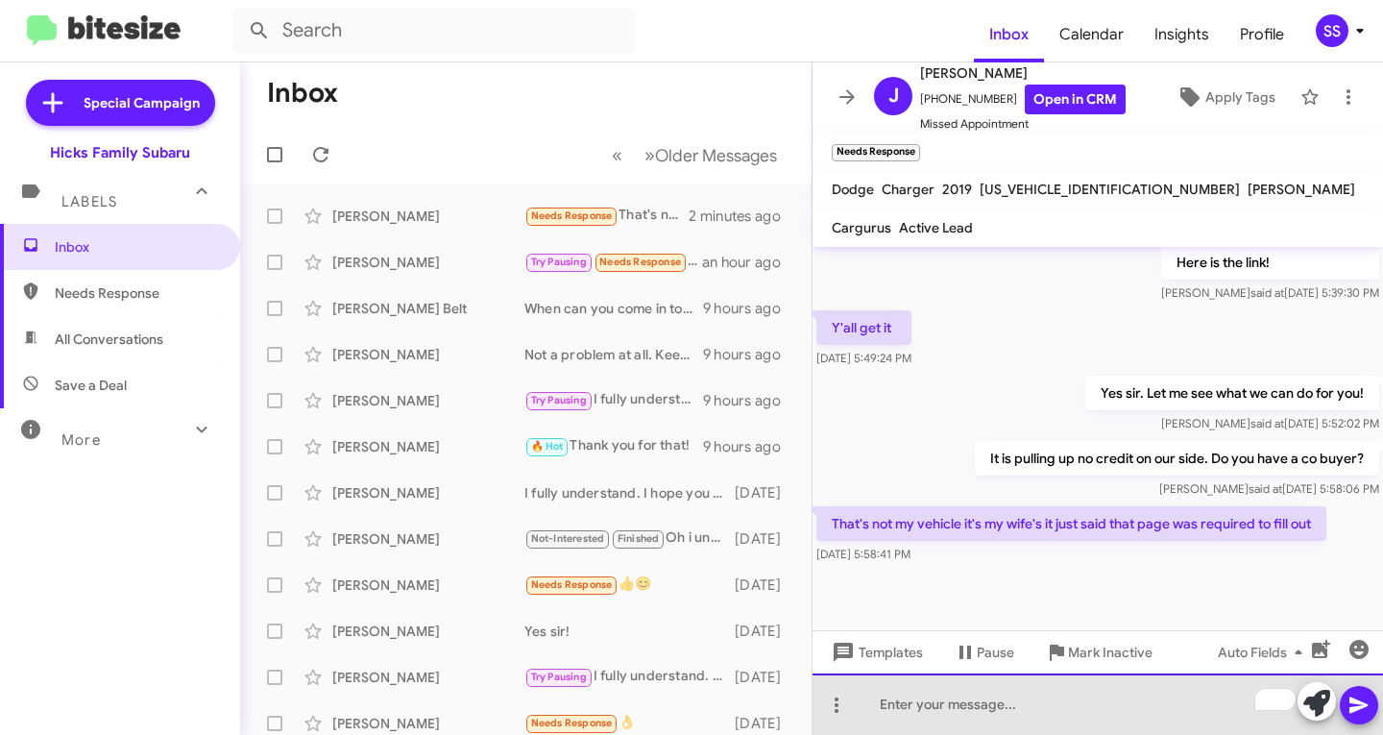
click at [973, 714] on div "To enrich screen reader interactions, please activate Accessibility in Grammarl…" at bounding box center [1098, 703] width 571 height 61
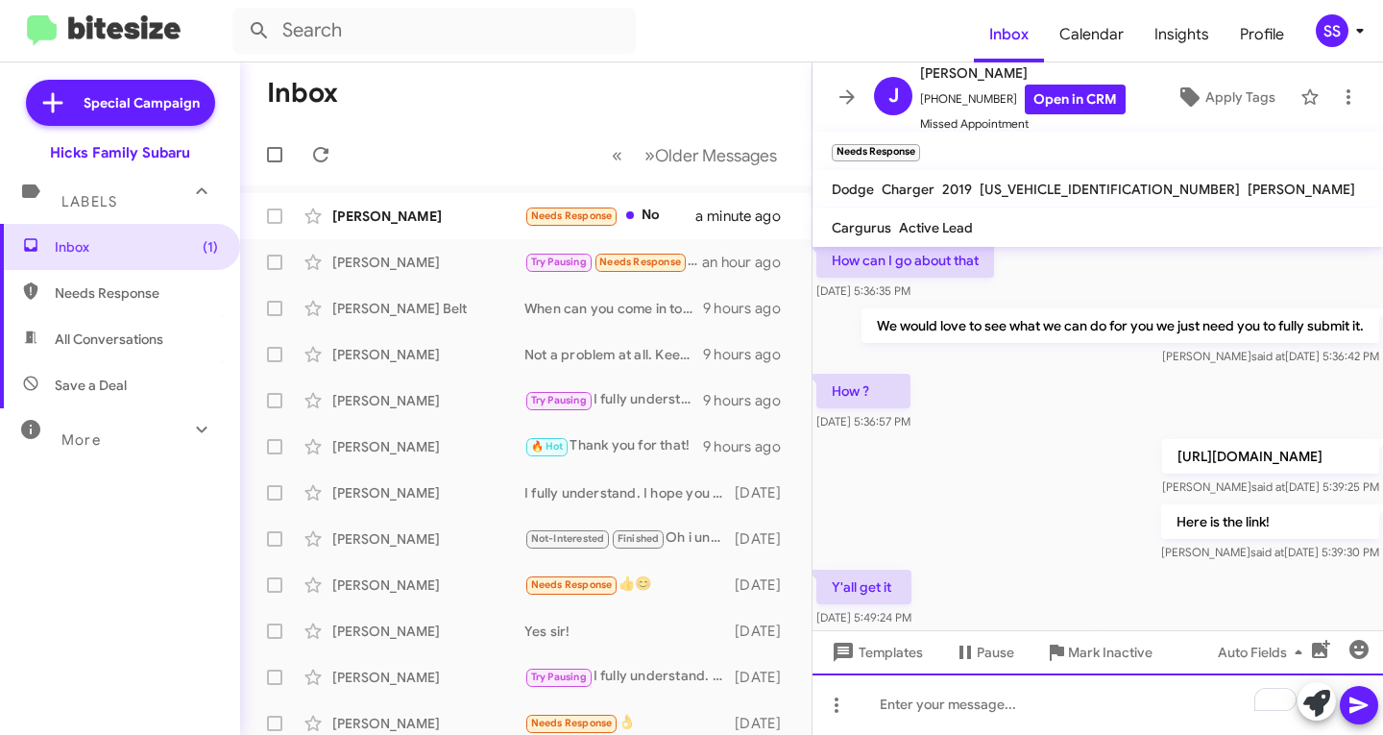
scroll to position [803, 0]
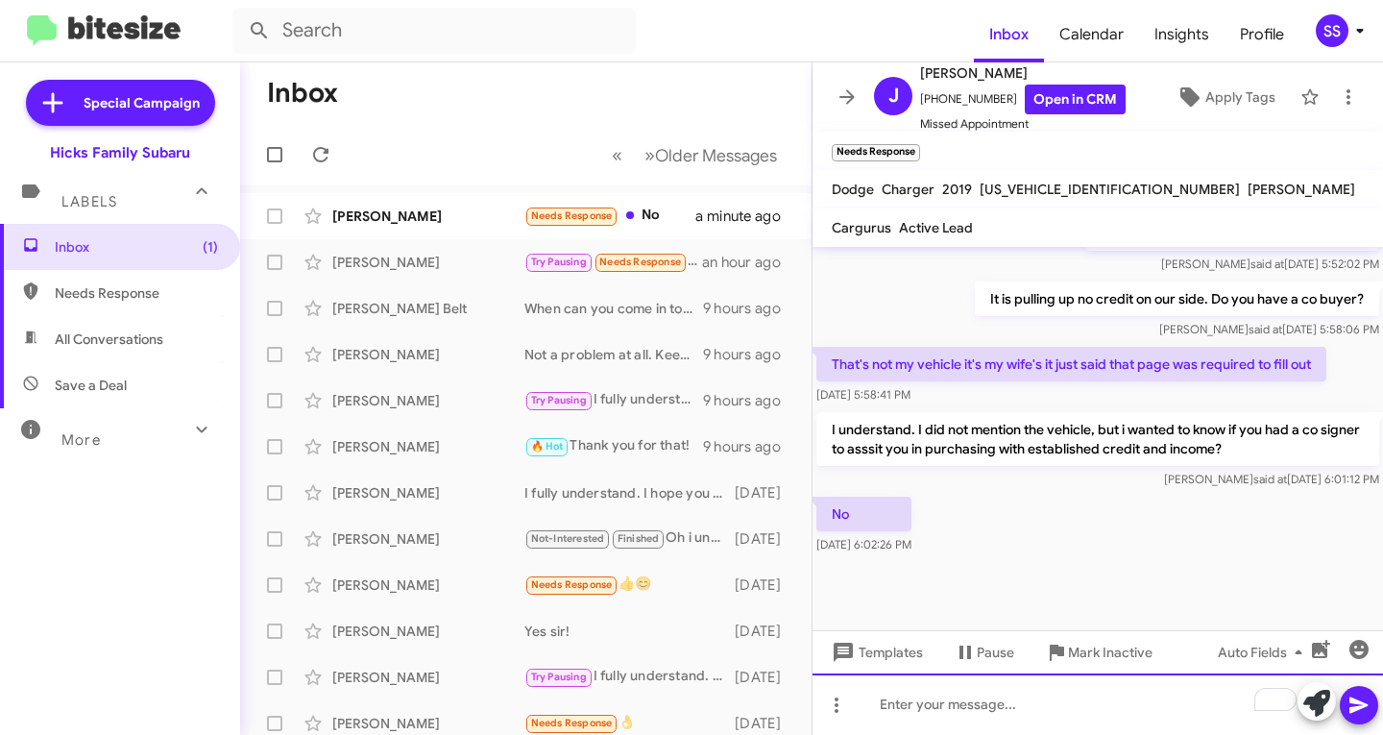
click at [1015, 703] on div "To enrich screen reader interactions, please activate Accessibility in Grammarl…" at bounding box center [1098, 703] width 571 height 61
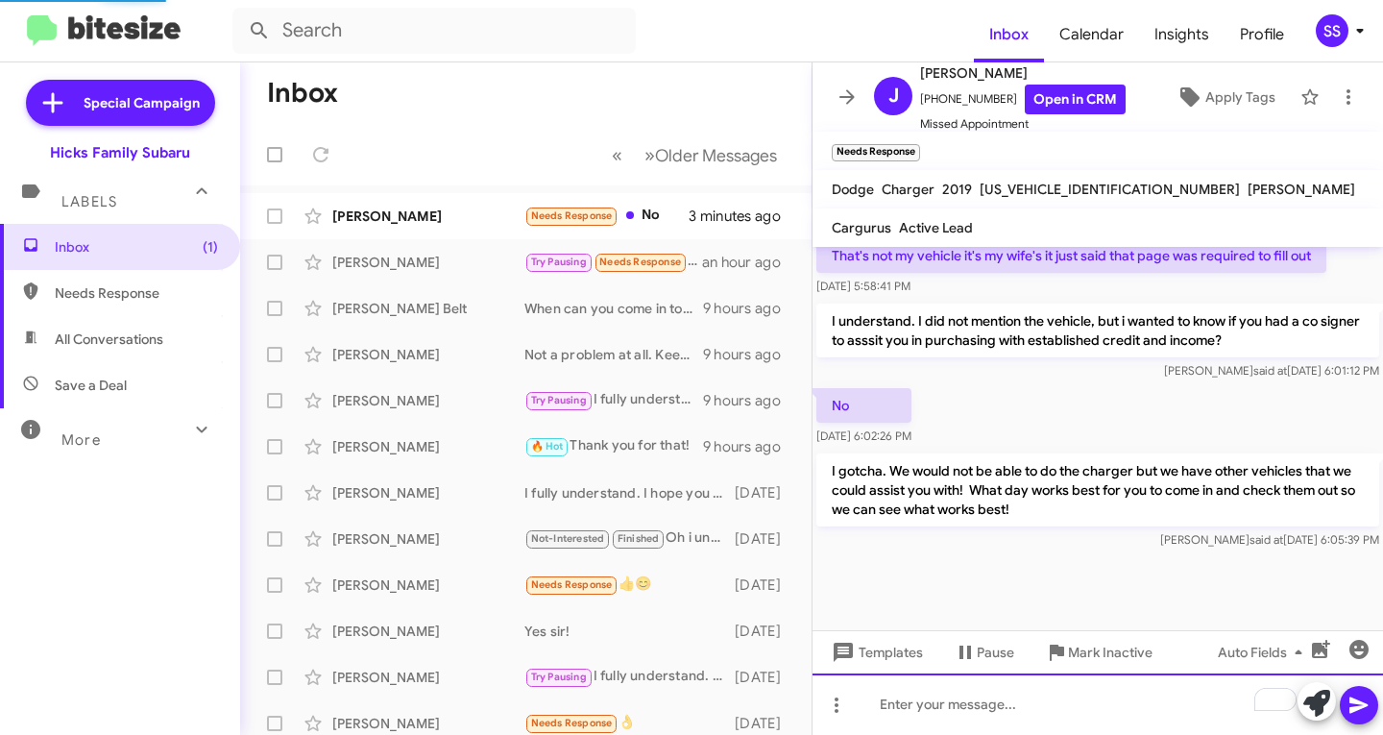
scroll to position [873, 0]
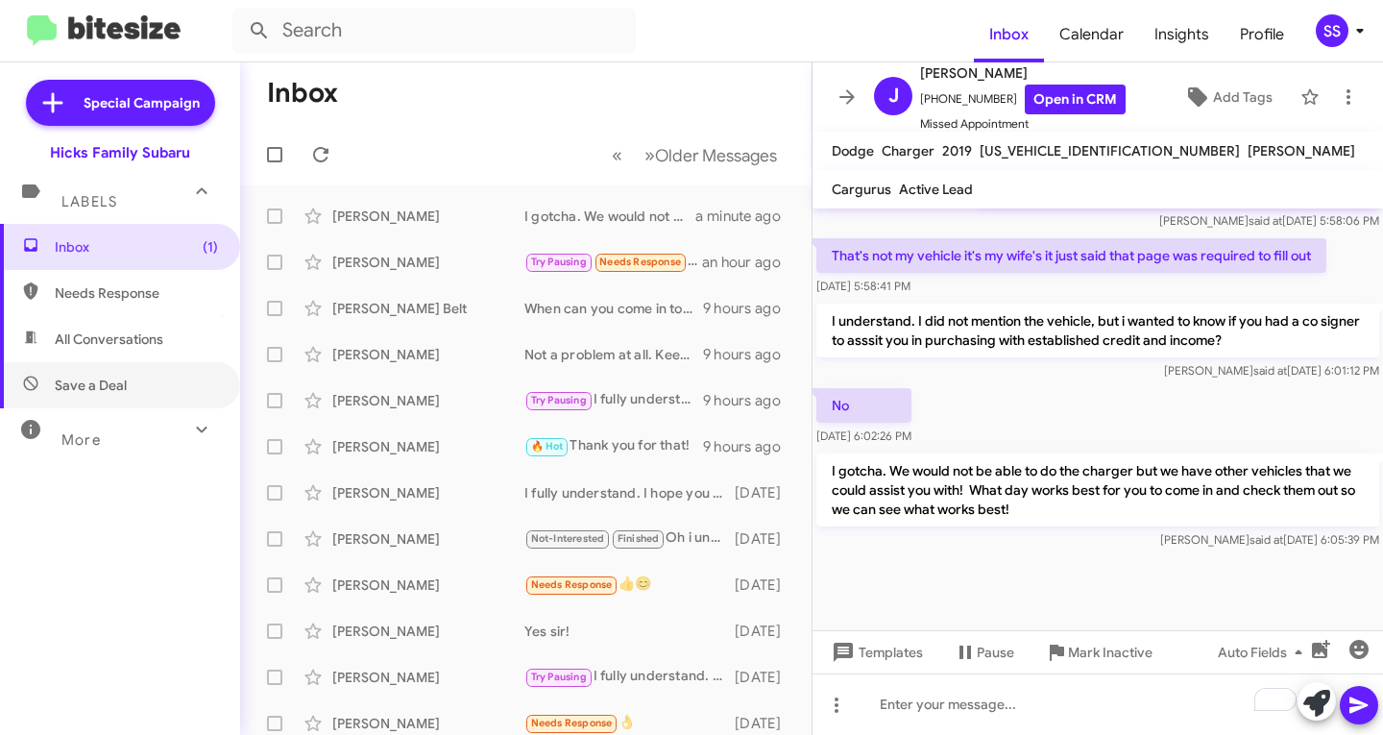
drag, startPoint x: 132, startPoint y: 378, endPoint x: 144, endPoint y: 354, distance: 27.1
click at [132, 378] on span "Save a Deal" at bounding box center [120, 385] width 240 height 46
type input "in:not-interested"
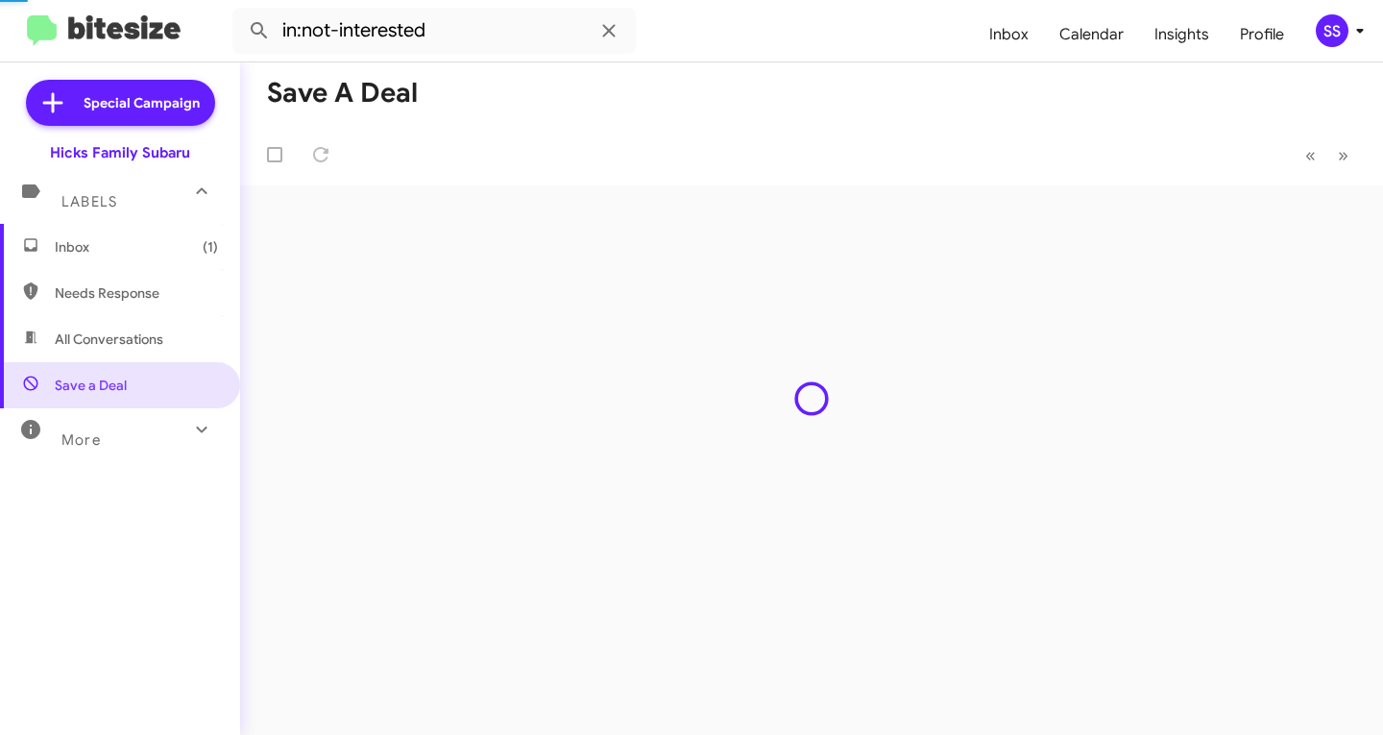
click at [158, 254] on span "Inbox (1)" at bounding box center [136, 246] width 163 height 19
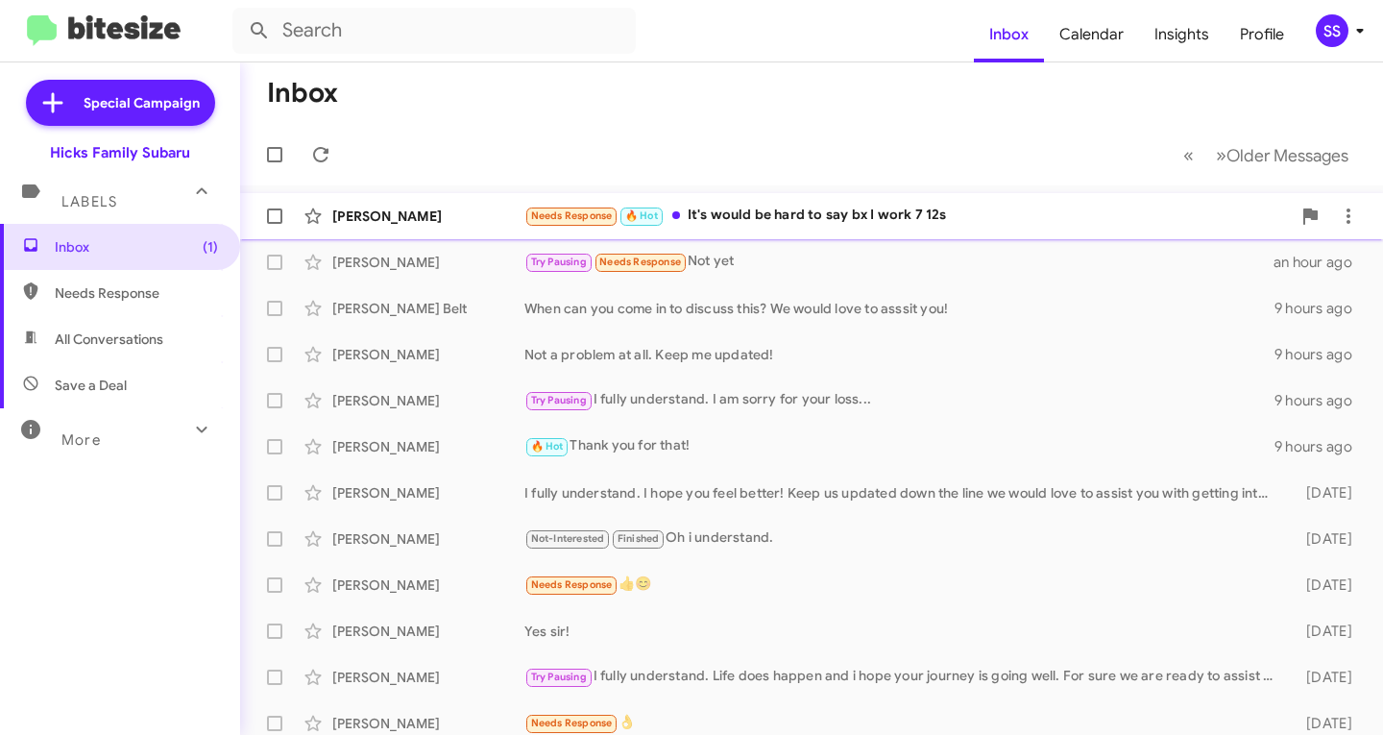
click at [878, 222] on div "Needs Response 🔥 Hot It's would be hard to say bx I work 7 12s" at bounding box center [908, 216] width 767 height 22
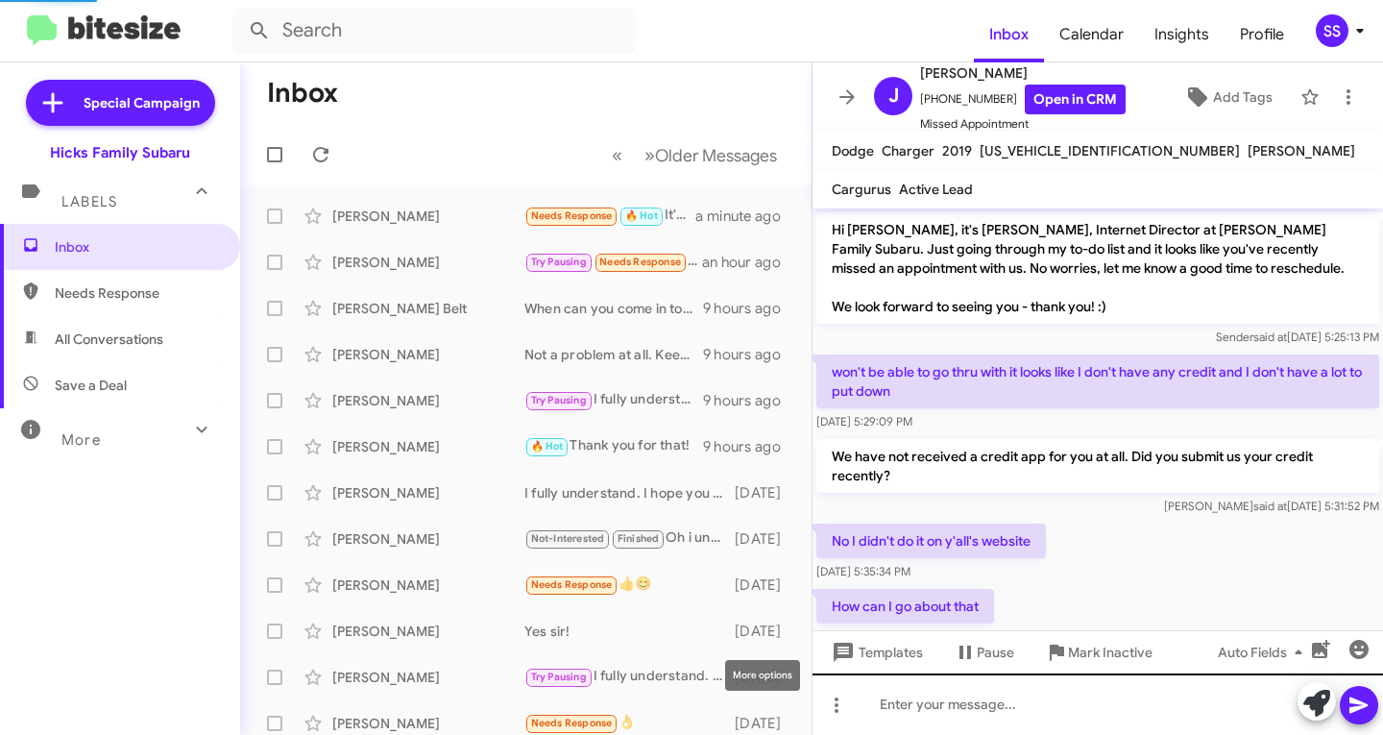
scroll to position [943, 0]
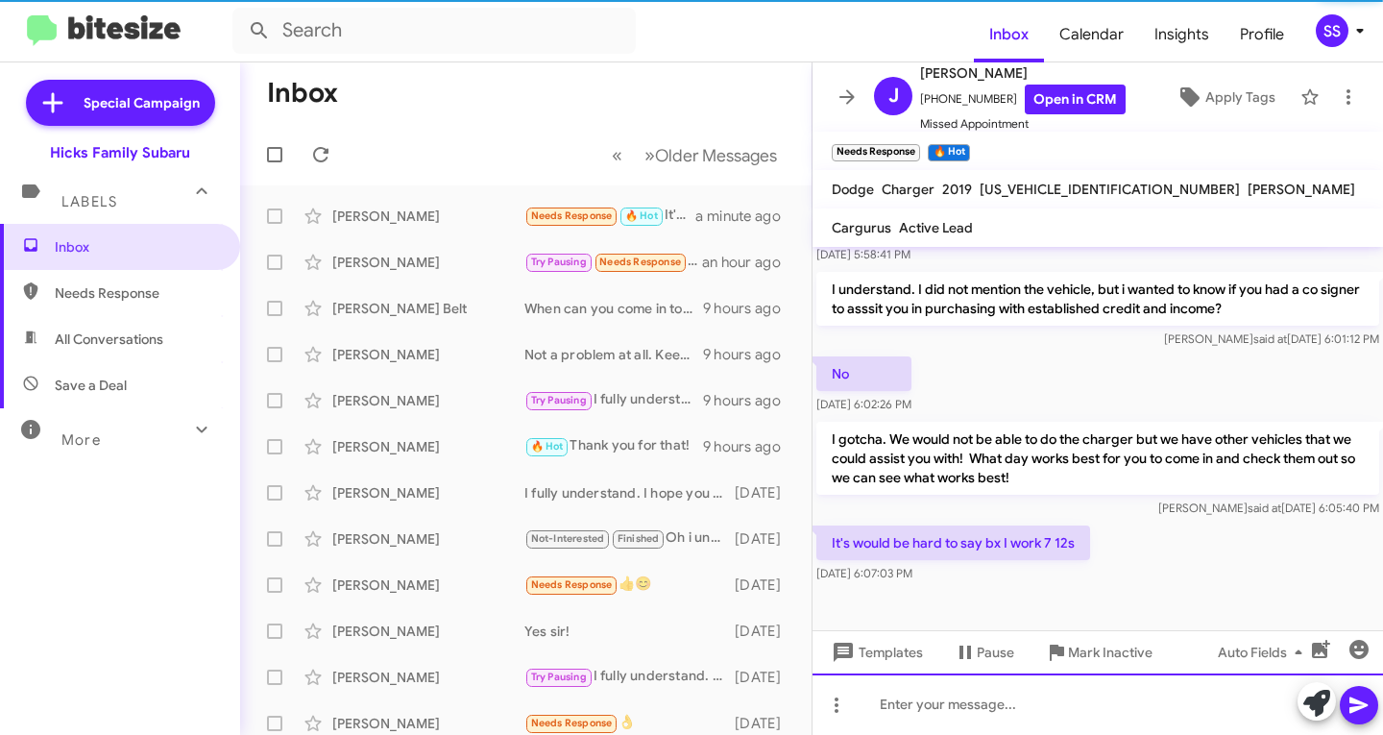
click at [940, 700] on div at bounding box center [1098, 703] width 571 height 61
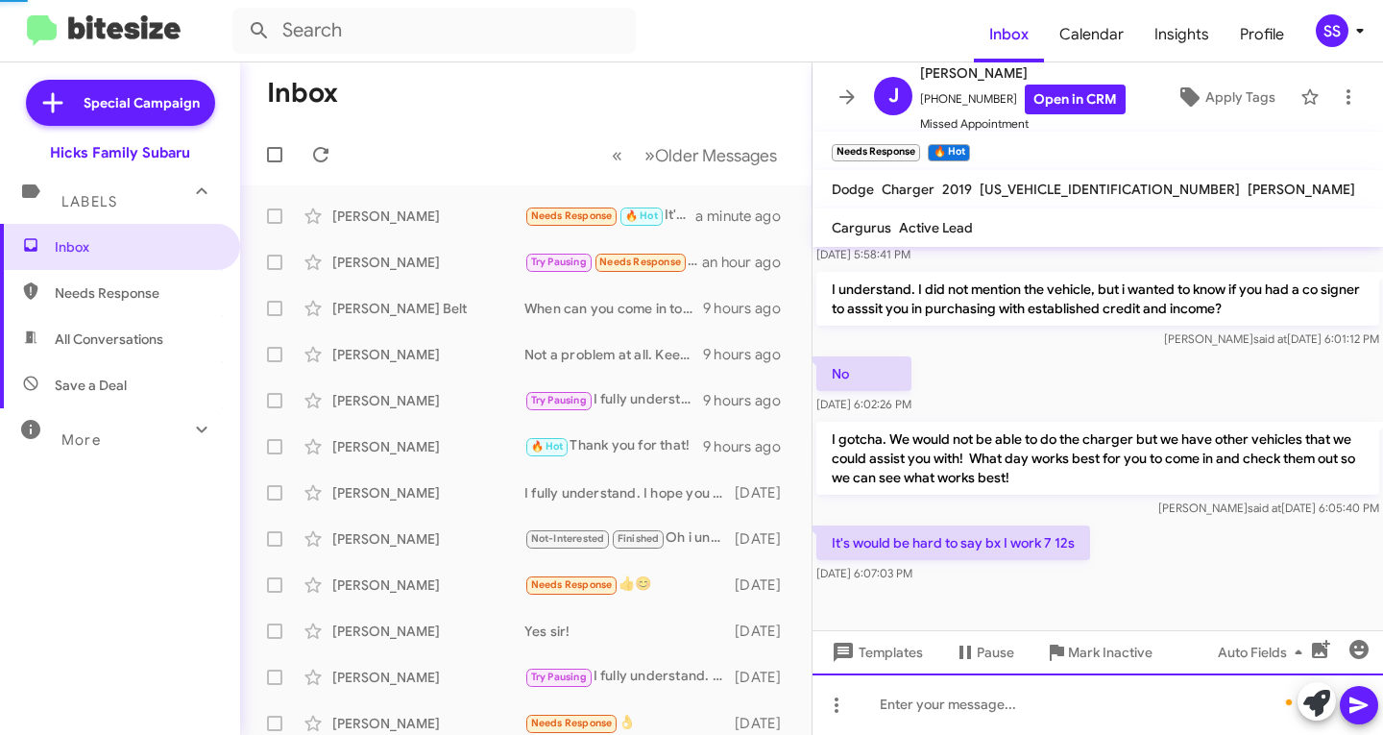
scroll to position [1071, 0]
